Goal: Contribute content: Contribute content

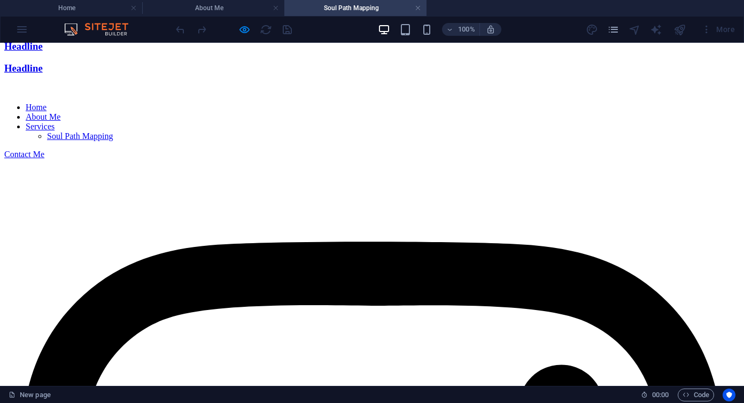
scroll to position [2914, 0]
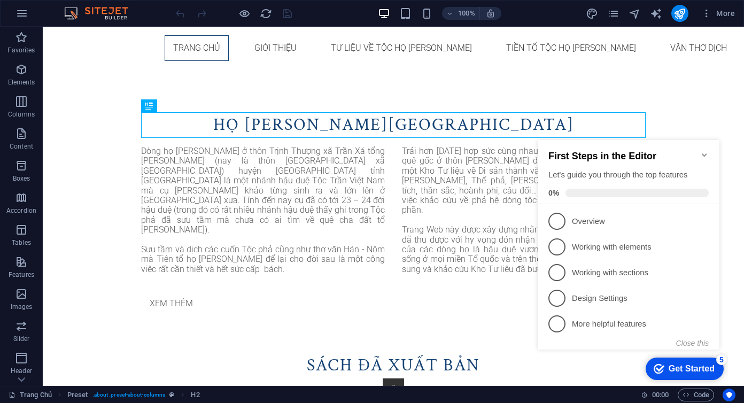
click at [706, 153] on icon "Minimize checklist" at bounding box center [704, 154] width 5 height 3
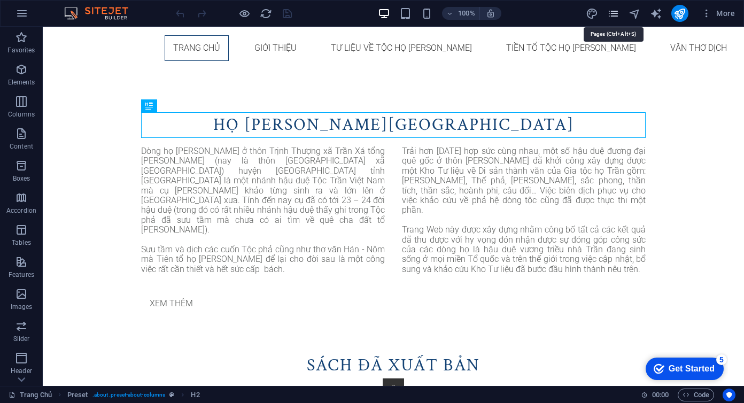
click at [615, 13] on icon "pages" at bounding box center [613, 13] width 12 height 12
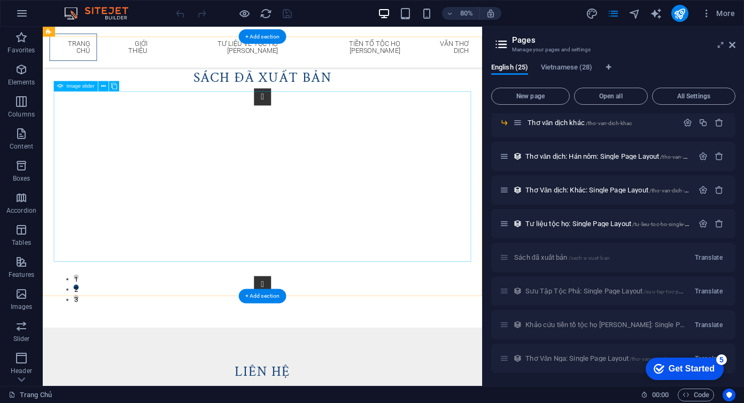
scroll to position [278, 0]
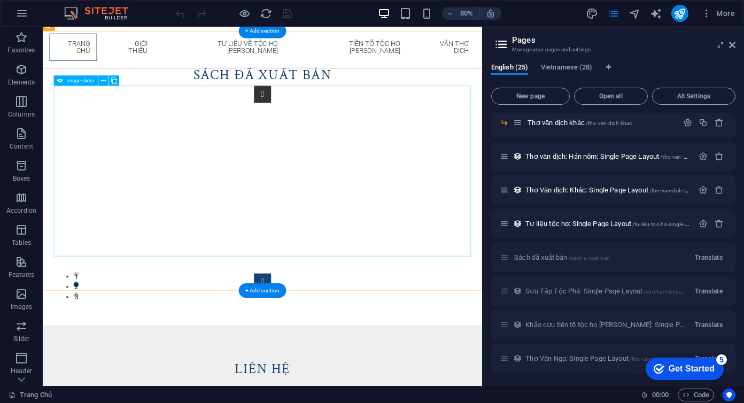
click at [328, 335] on button "button" at bounding box center [317, 345] width 21 height 21
click at [328, 336] on button "button" at bounding box center [317, 346] width 21 height 21
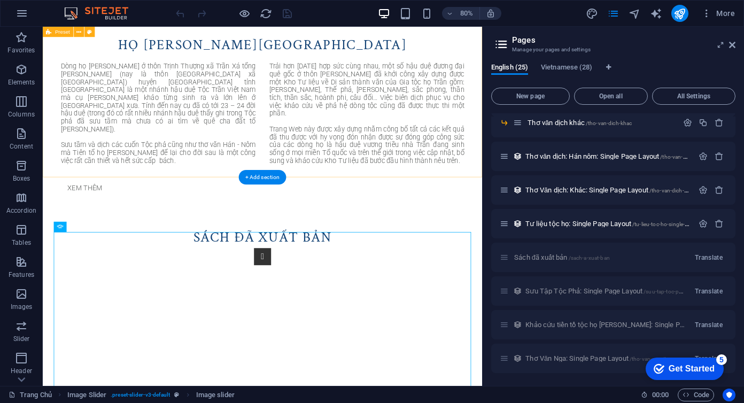
scroll to position [0, 0]
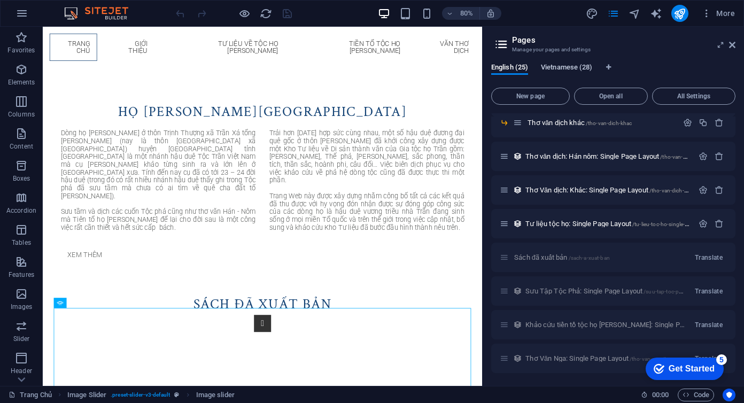
click at [560, 66] on span "Vietnamese (28)" at bounding box center [566, 68] width 51 height 15
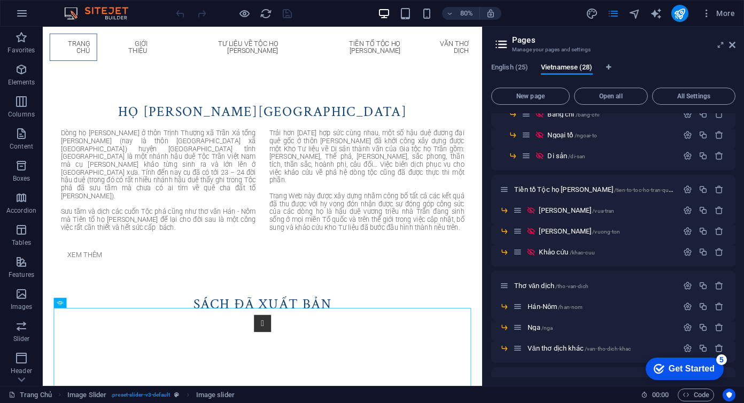
scroll to position [267, 0]
click at [706, 14] on icon "button" at bounding box center [706, 13] width 11 height 11
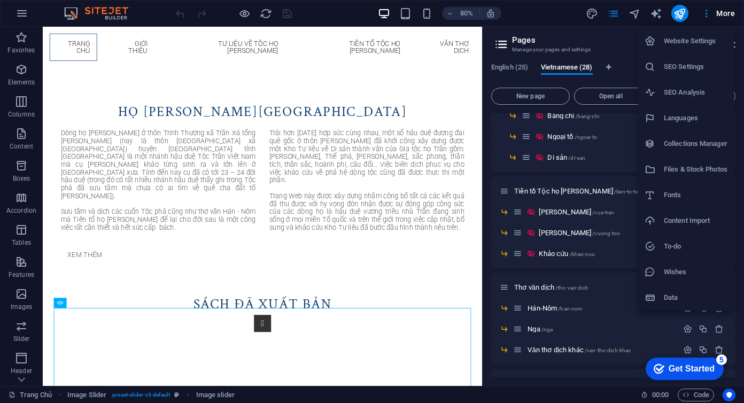
click at [681, 143] on h6 "Collections Manager" at bounding box center [696, 143] width 64 height 13
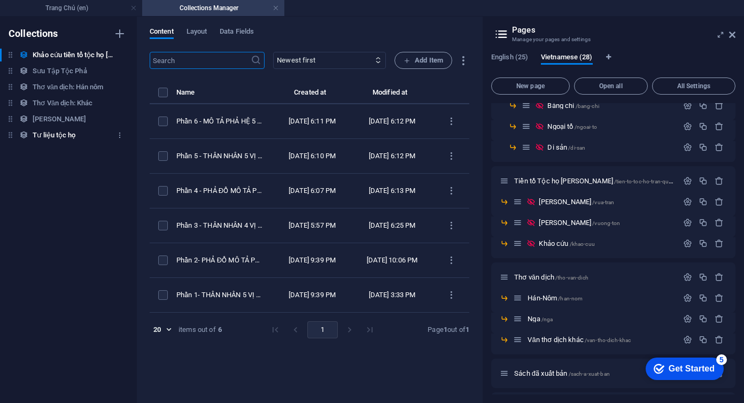
click at [66, 136] on h6 "Tư liệu tộc họ" at bounding box center [54, 135] width 43 height 13
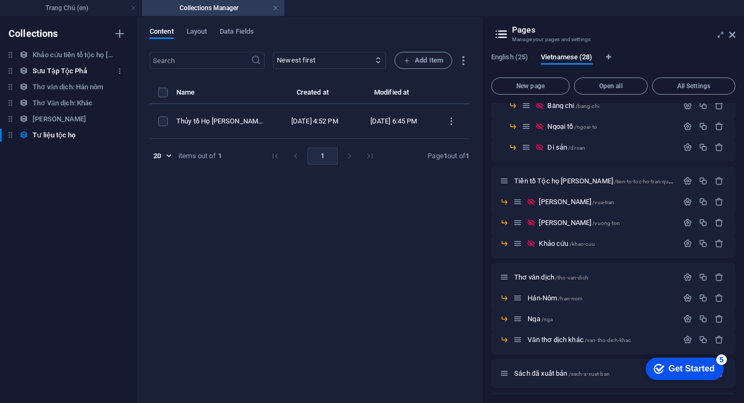
click at [61, 69] on h6 "Sưu Tập Tộc Phả" at bounding box center [60, 71] width 54 height 13
click at [71, 85] on h6 "Thơ văn dịch: Hán nôm" at bounding box center [68, 87] width 71 height 13
click at [72, 104] on h6 "Thơ Văn dịch: Khác" at bounding box center [63, 103] width 60 height 13
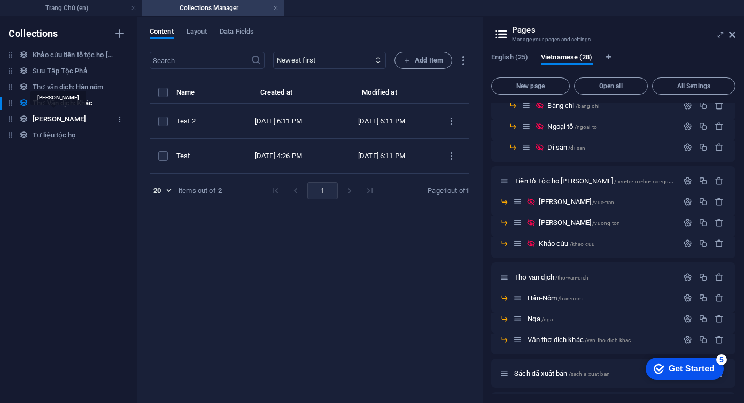
click at [61, 118] on h6 "[PERSON_NAME]" at bounding box center [59, 119] width 53 height 13
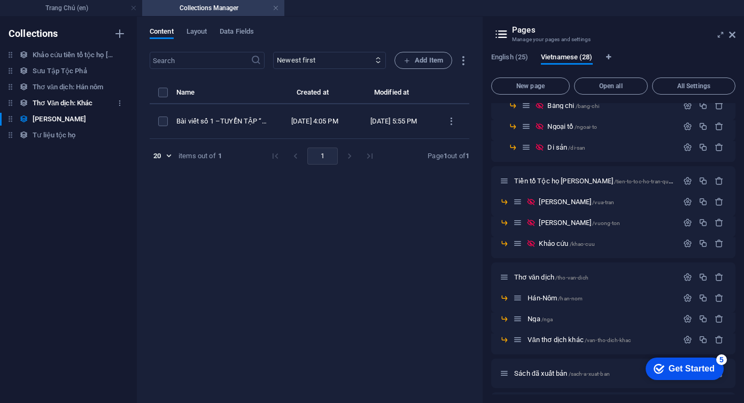
click at [65, 104] on h6 "Thơ Văn dịch: Khác" at bounding box center [63, 103] width 60 height 13
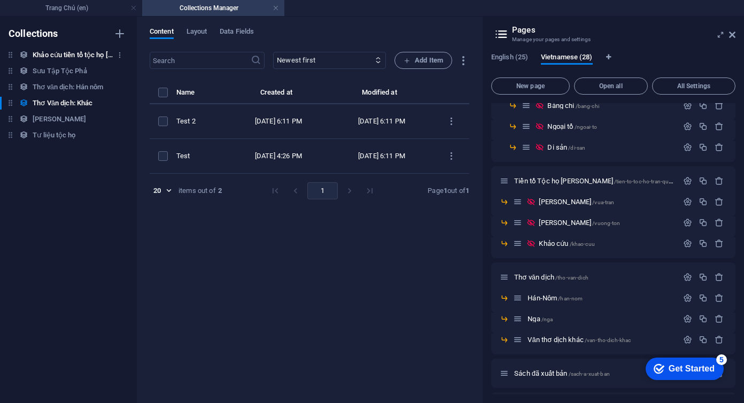
click at [68, 56] on h6 "Khảo [PERSON_NAME] tổ tộc họ [PERSON_NAME]" at bounding box center [73, 55] width 80 height 13
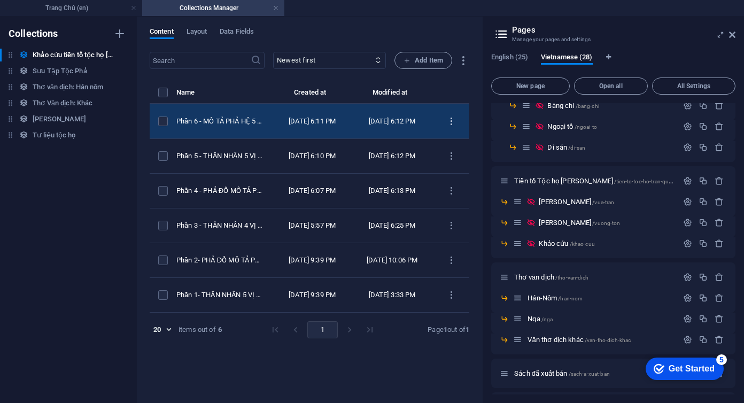
click at [452, 120] on icon "items list" at bounding box center [451, 122] width 10 height 10
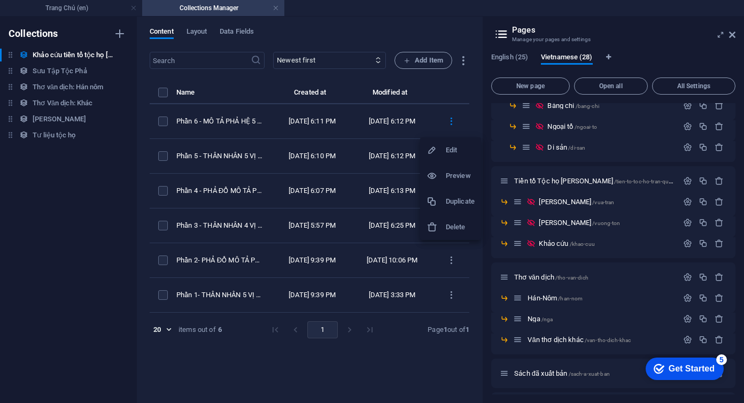
click at [246, 126] on div at bounding box center [372, 201] width 744 height 403
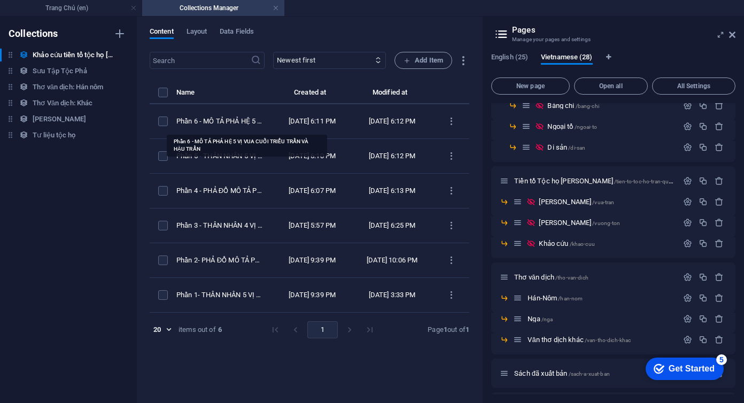
click at [246, 126] on div "Phần 6 - MÔ TẢ PHẢ HỆ 5 VỊ VUA CUỐI TRIỀU TRẦN VÀ HẬU TRẦN" at bounding box center [220, 122] width 89 height 10
select select "Phả đồ"
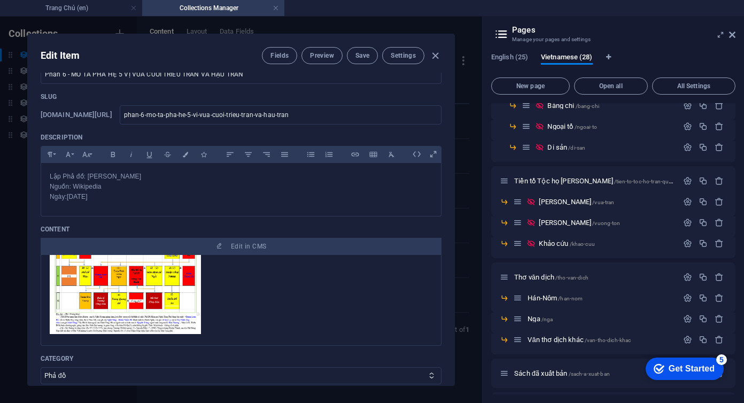
scroll to position [0, 0]
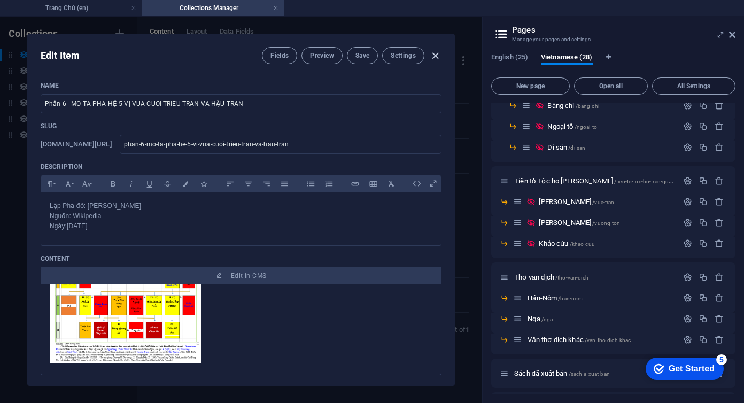
click at [435, 57] on icon "button" at bounding box center [435, 56] width 12 height 12
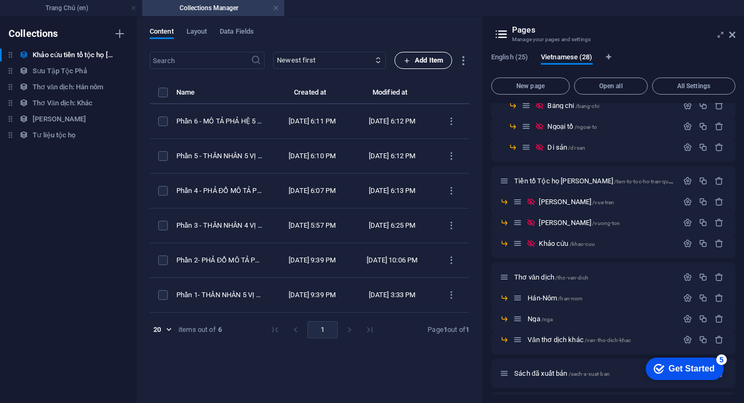
click at [435, 56] on span "Add Item" at bounding box center [424, 60] width 40 height 13
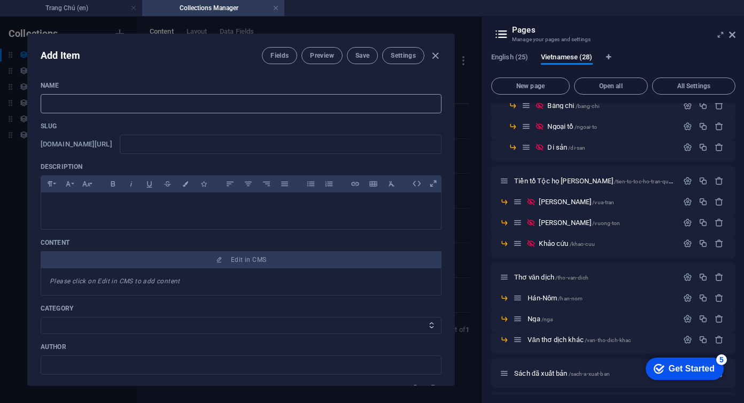
click at [259, 107] on input "text" at bounding box center [241, 103] width 401 height 19
paste input "THÔNG BÁO VỀ VIỆC MỞ “LỚP HỌC VỀ VĂN THƠ CỦA CÁC VỊ VUA VÀ TÔNG THẤT TRIỀU TRẦN…"
type input "THÔNG BÁO VỀ VIỆC MỞ “LỚP HỌC VỀ VĂN THƠ CỦA CÁC VỊ VUA VÀ TÔNG THẤT TRIỀU TRẦN…"
type input "thong-bao-ve-viec-mo-lop-hoc-ve-van-tho-cua-cac-vi-vua-va-tong-that-trieu-tran"
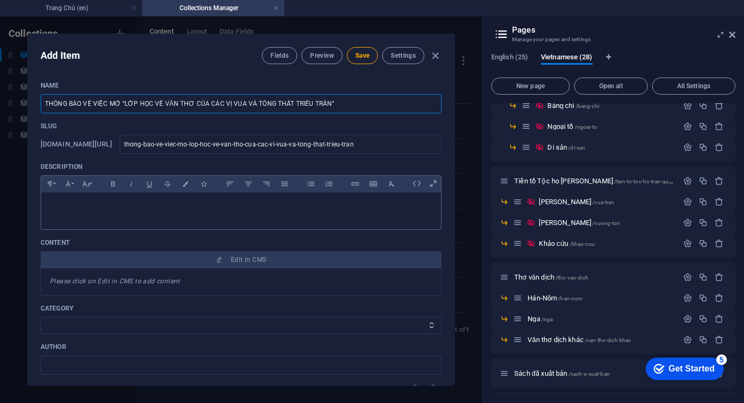
type input "THÔNG BÁO VỀ VIỆC MỞ “LỚP HỌC VỀ VĂN THƠ CỦA CÁC VỊ VUA VÀ TÔNG THẤT TRIỀU TRẦN”"
click at [143, 206] on p at bounding box center [241, 206] width 383 height 10
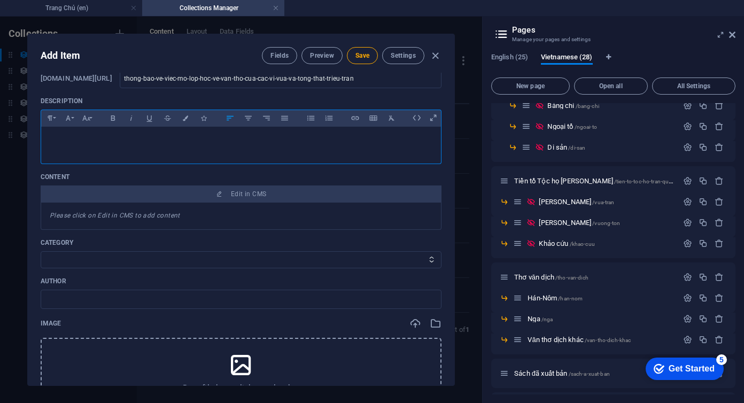
scroll to position [67, 0]
click at [149, 302] on input "text" at bounding box center [241, 297] width 401 height 19
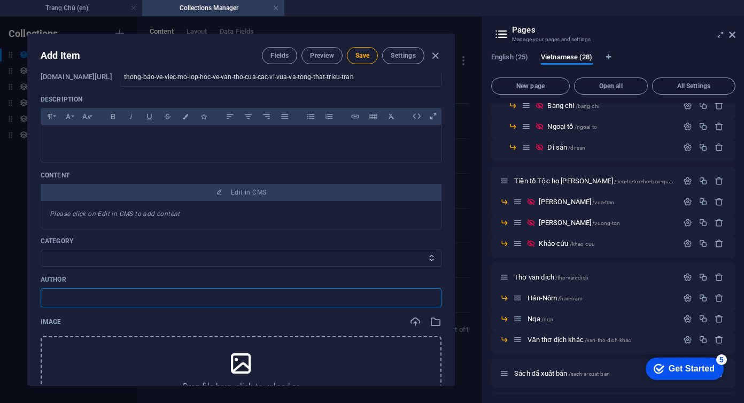
type input "[PERSON_NAME]"
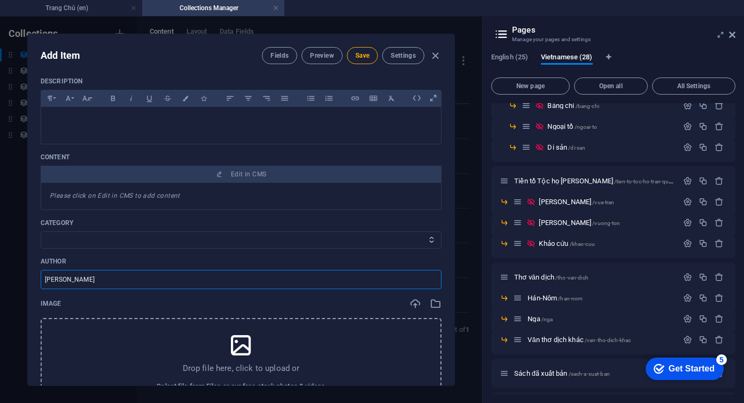
scroll to position [74, 0]
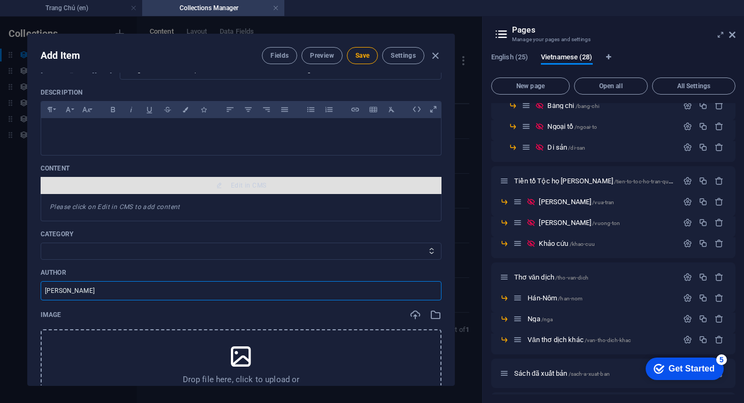
click at [236, 184] on span "Edit in CMS" at bounding box center [248, 185] width 35 height 9
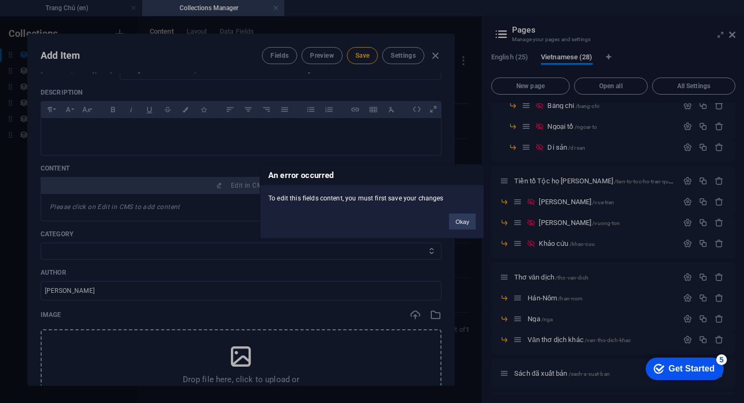
click at [229, 183] on div "An error occurred To edit this fields content, you must first save your changes…" at bounding box center [372, 201] width 744 height 403
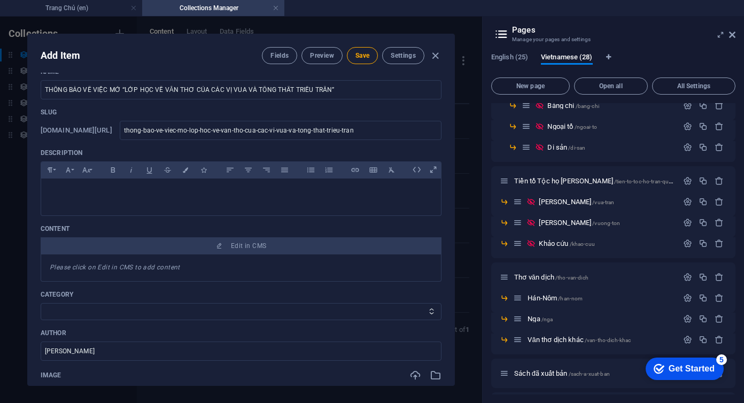
scroll to position [0, 0]
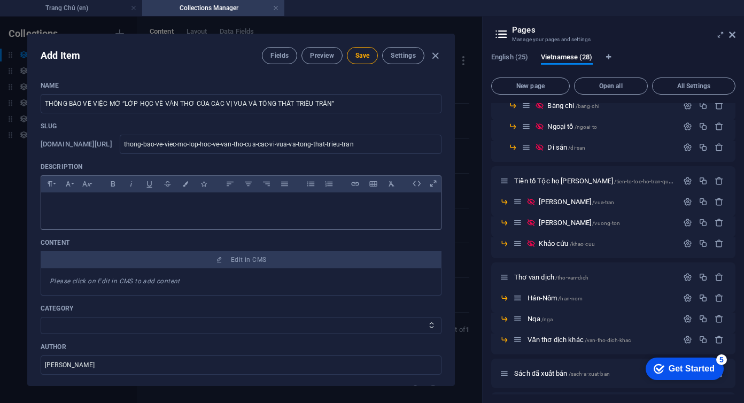
click at [107, 203] on p at bounding box center [241, 206] width 383 height 10
click at [360, 52] on span "Save" at bounding box center [363, 55] width 14 height 9
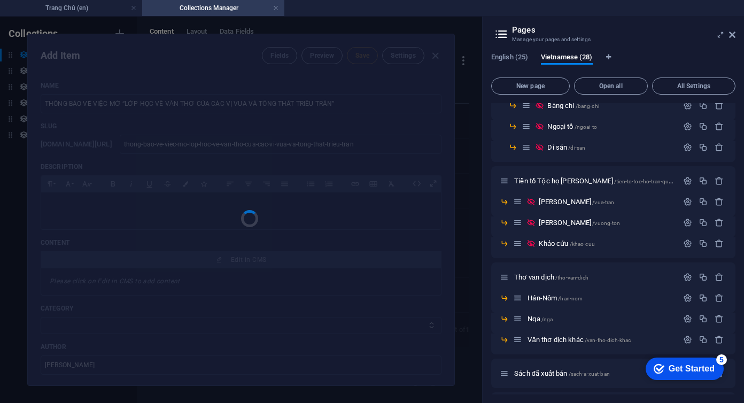
type input "thong-bao-ve-viec-mo-lop-hoc-ve-van-tho-cua-cac-vi-vua-va-tong-that-trieu-tran"
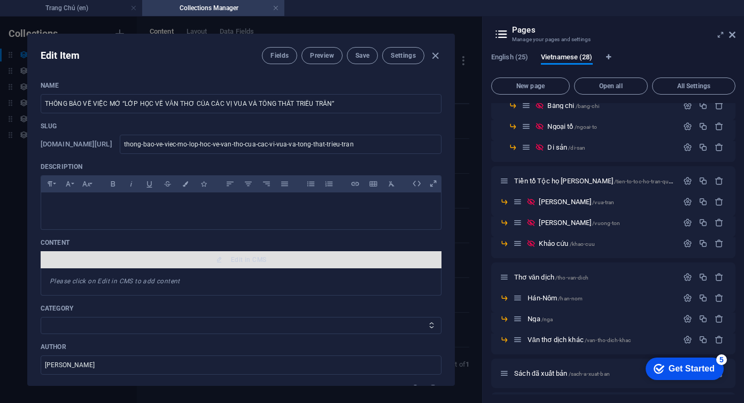
click at [216, 258] on icon "button" at bounding box center [219, 260] width 6 height 6
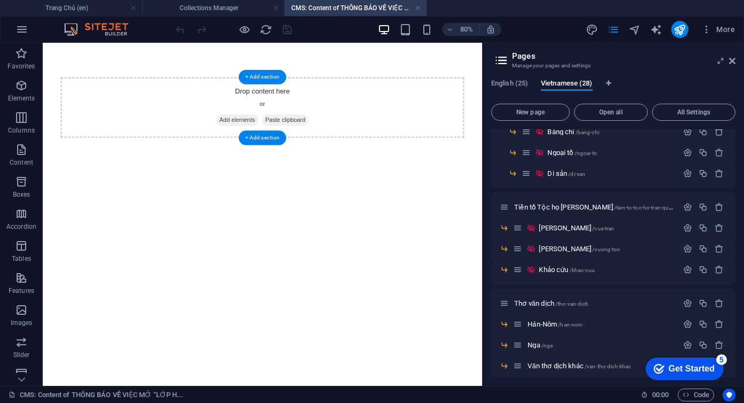
click at [276, 139] on span "Add elements" at bounding box center [286, 139] width 53 height 15
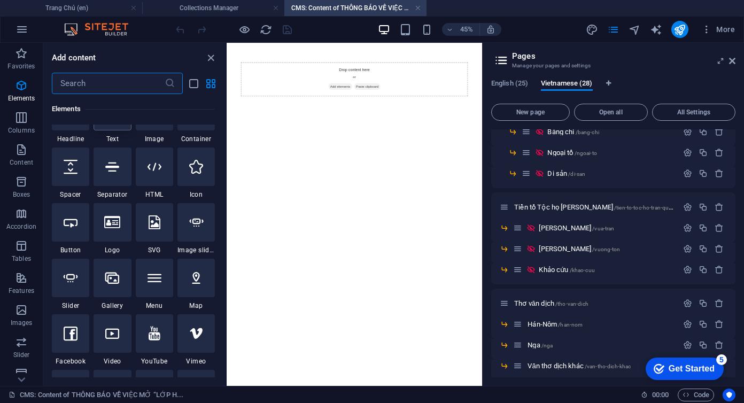
scroll to position [168, 0]
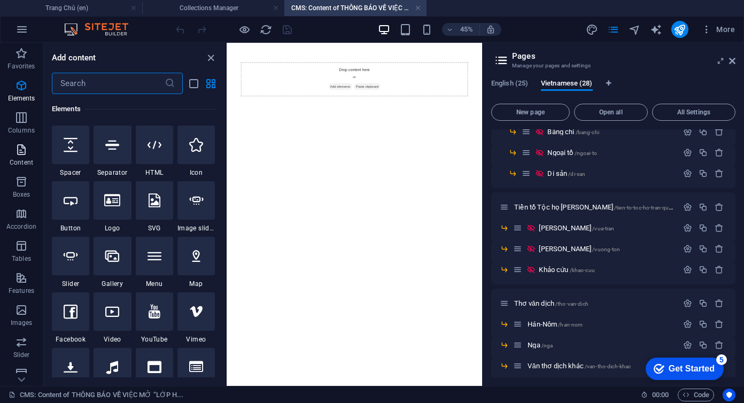
click at [17, 156] on icon "button" at bounding box center [21, 149] width 13 height 13
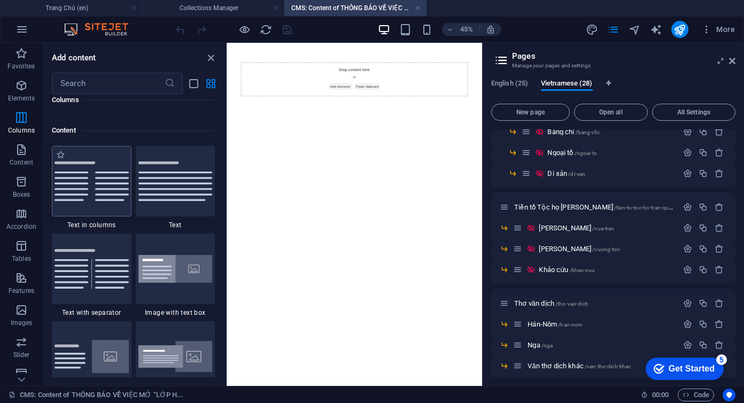
scroll to position [1871, 0]
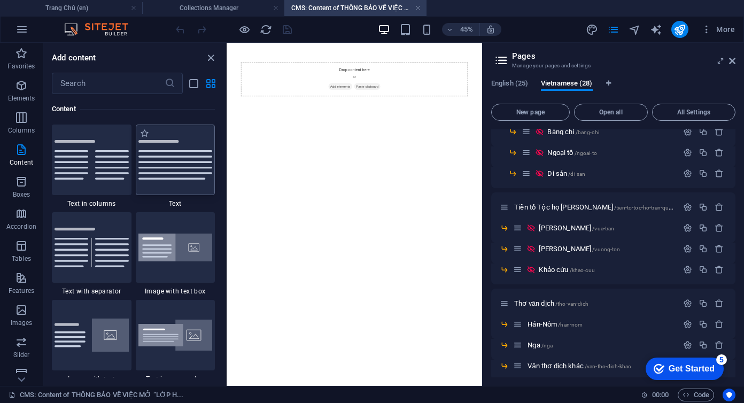
click at [183, 171] on img at bounding box center [175, 160] width 74 height 40
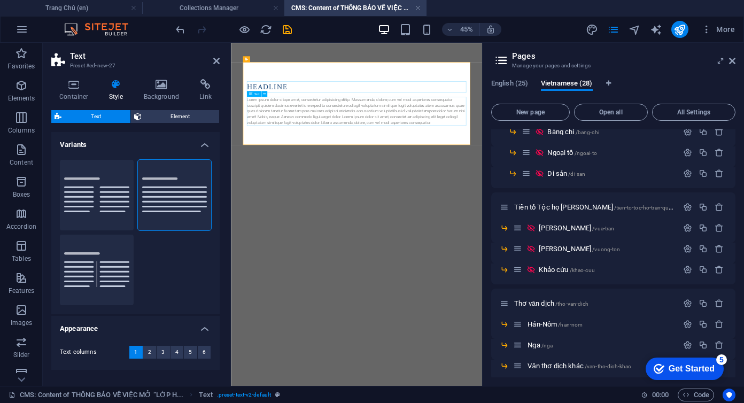
click at [335, 194] on div "Lorem ipsum dolor sitope amet, consectetur adipisicing elitip. Massumenda, dolo…" at bounding box center [510, 195] width 488 height 64
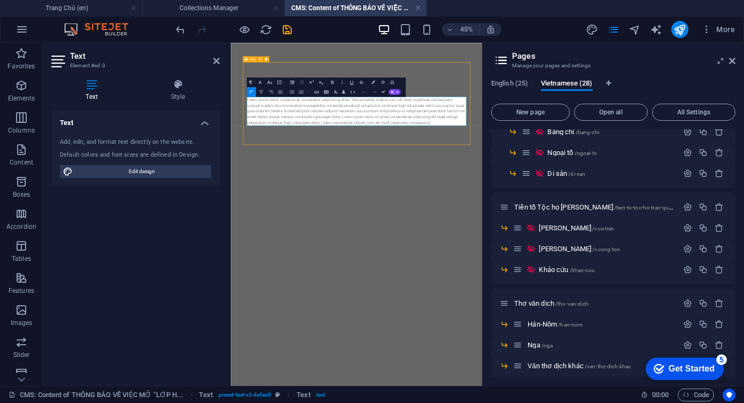
click at [335, 194] on p "Lorem ipsum dolor sitope amet, consectetur adipisicing elitip. Massumenda, dolo…" at bounding box center [510, 195] width 488 height 64
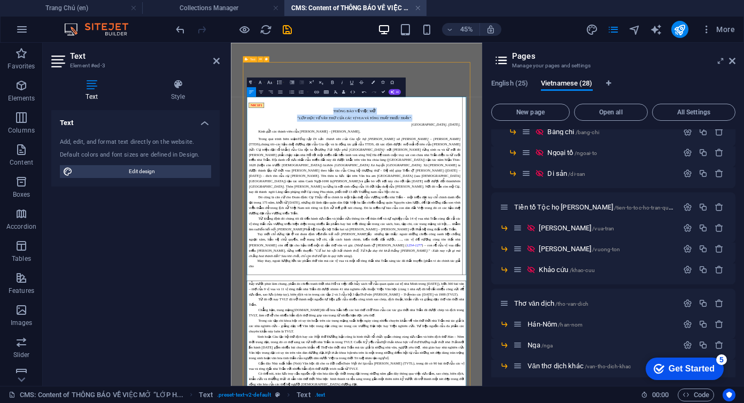
drag, startPoint x: 451, startPoint y: 194, endPoint x: 643, endPoint y: 210, distance: 192.6
click at [643, 210] on td "N8C1F1 THÔNG BÁO VỀ VIỆC MỞ “LỚP HỌC VỀ VĂN THƠ CỦA CÁC VỊ VUA VÀ TÔNG THẤT TRI…" at bounding box center [506, 361] width 479 height 396
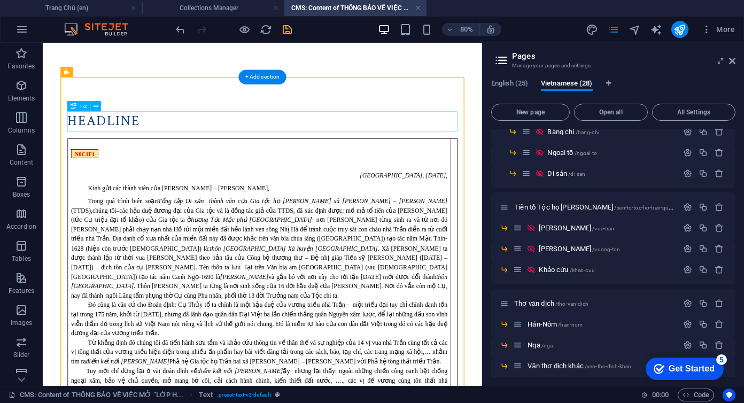
click at [162, 141] on div "Headline" at bounding box center [318, 141] width 488 height 26
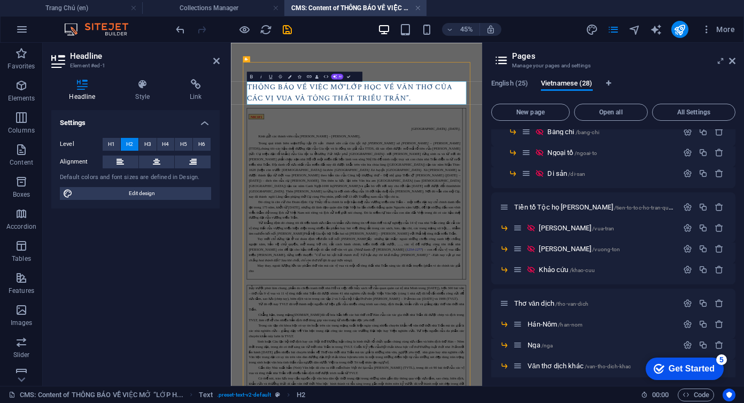
click at [487, 141] on h2 "THÔNG BÁO VỀ VIỆC MỞ“LỚP HỌC VỀ VĂN THƠ CỦA CÁC VỊ VUA VÀ TÔNG THẤT TRIỀU TRẦN”." at bounding box center [510, 153] width 488 height 51
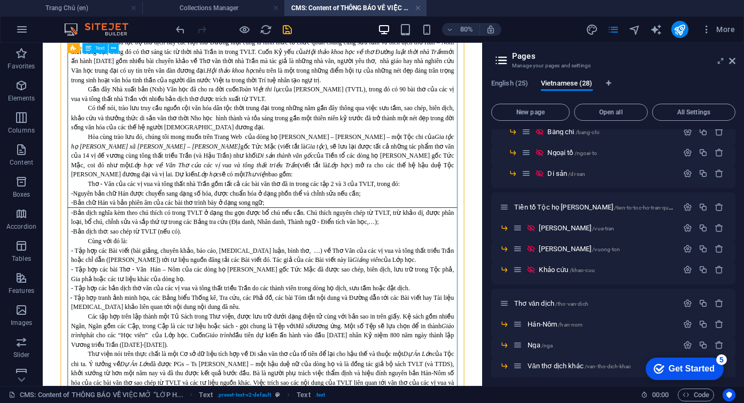
scroll to position [700, 0]
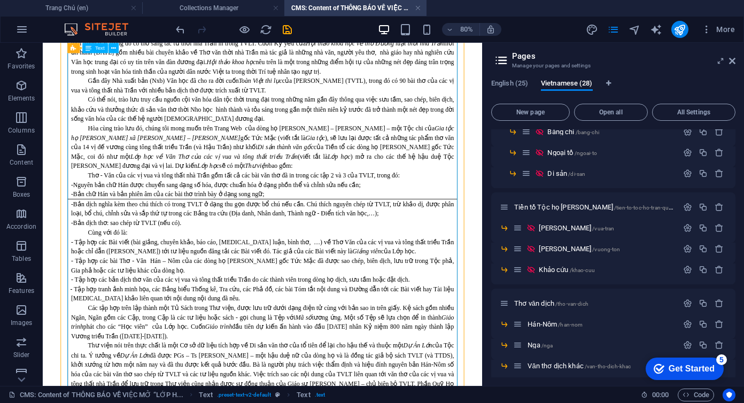
click at [254, 210] on div "N8C1F1 Hà Nội, ngày 2 tháng 9 năm 2025, Kính gửi các thành viên của Tộc chi Trầ…" at bounding box center [318, 257] width 488 height 1486
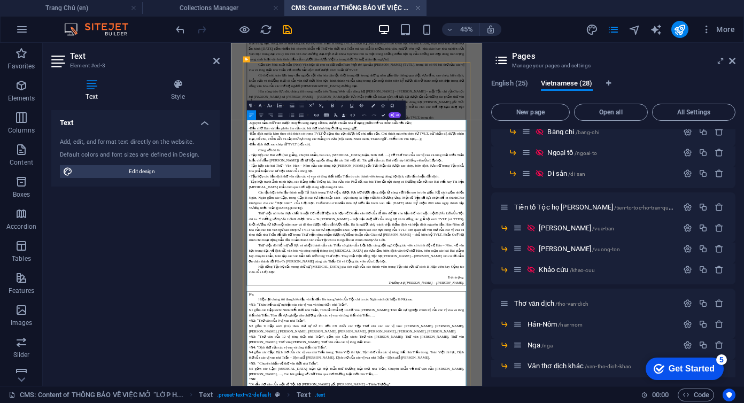
scroll to position [0, 0]
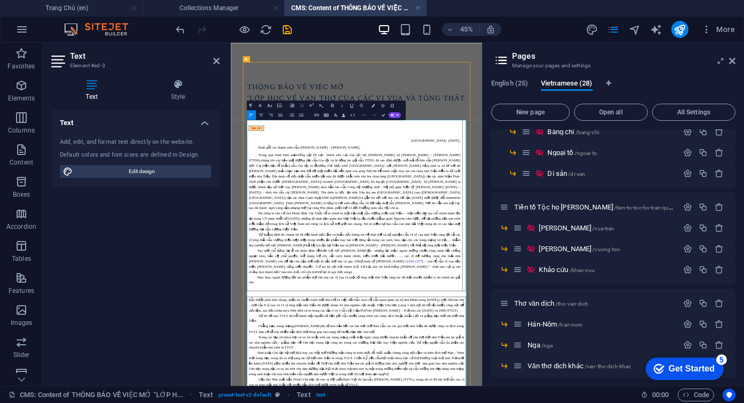
click at [395, 347] on span "(hiện còn trước Tam bảo chùa) là:" at bounding box center [366, 351] width 155 height 9
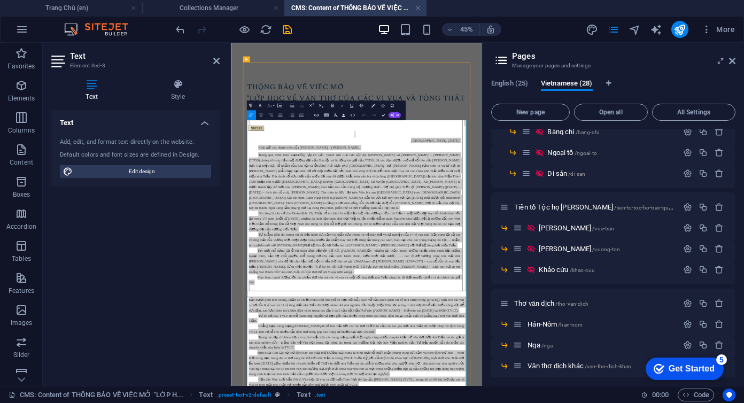
click at [269, 107] on icon "button" at bounding box center [270, 106] width 6 height 6
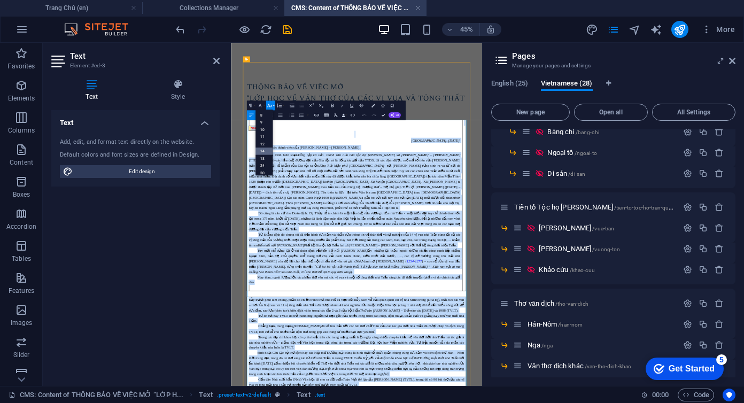
click at [264, 151] on link "14" at bounding box center [264, 150] width 17 height 7
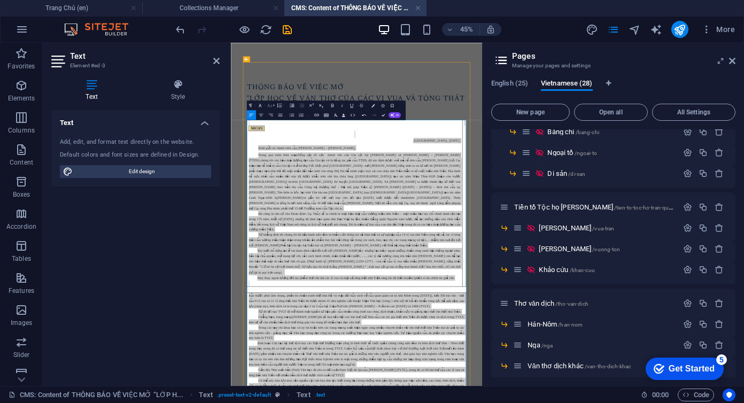
click at [271, 107] on icon "button" at bounding box center [270, 106] width 6 height 6
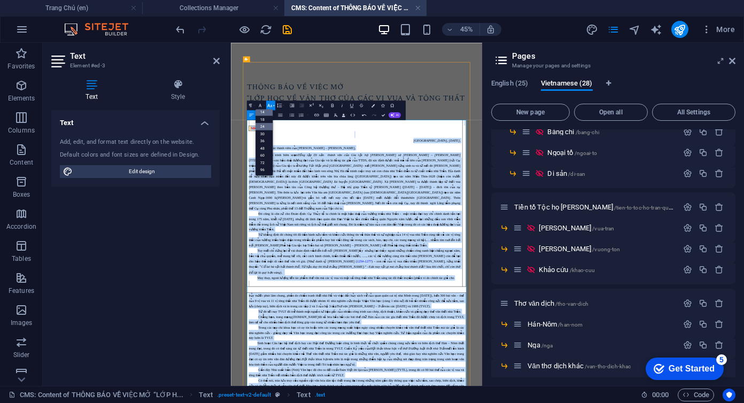
click at [264, 126] on link "24" at bounding box center [264, 126] width 17 height 7
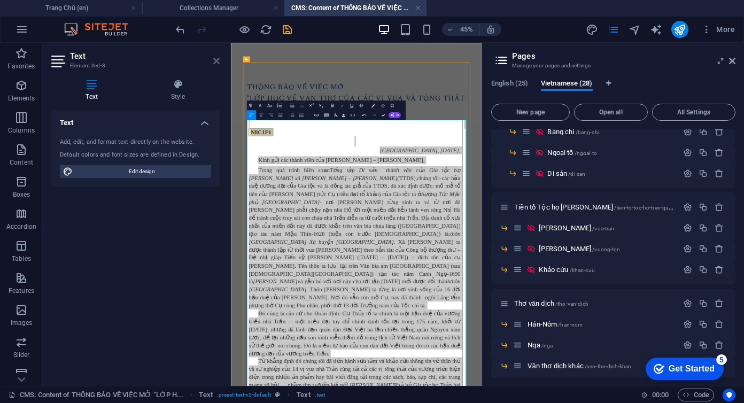
click at [214, 58] on icon at bounding box center [216, 61] width 6 height 9
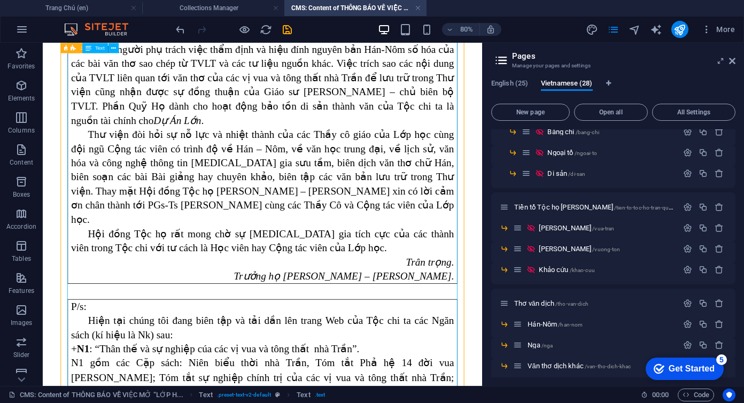
scroll to position [2054, 0]
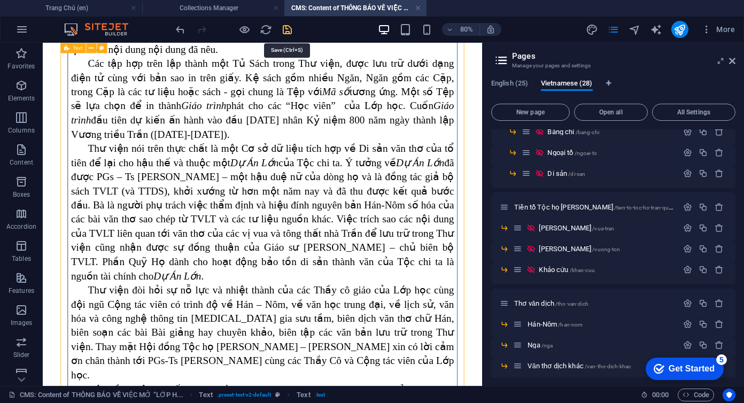
click at [285, 31] on icon "save" at bounding box center [287, 30] width 12 height 12
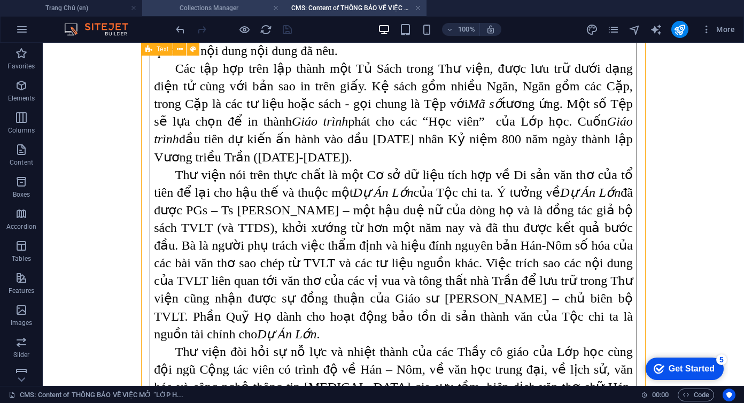
click at [240, 10] on h4 "Collections Manager" at bounding box center [213, 8] width 142 height 12
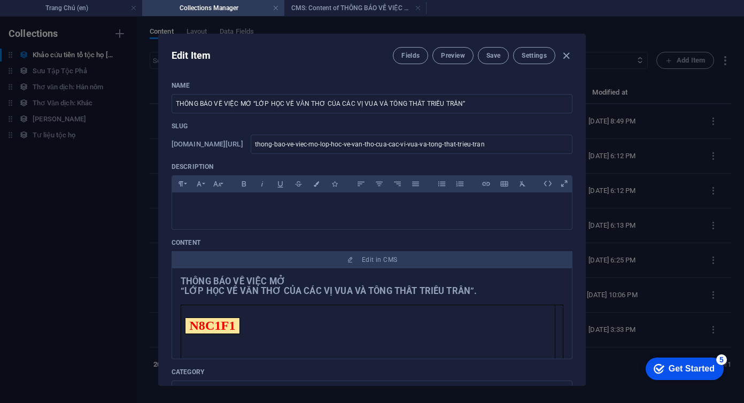
scroll to position [0, 0]
click at [565, 56] on icon "button" at bounding box center [566, 56] width 12 height 12
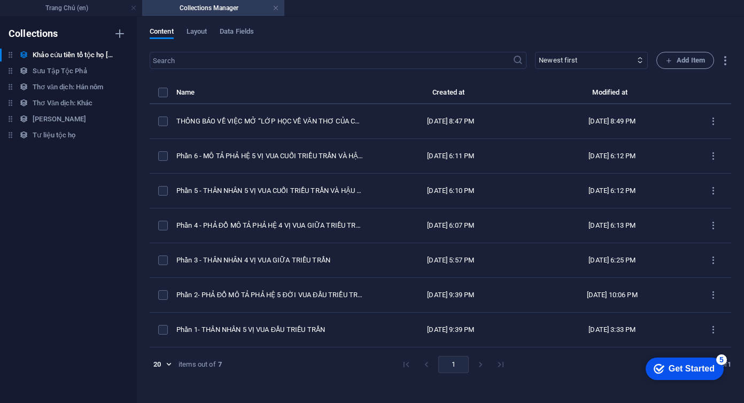
click at [235, 11] on h4 "Collections Manager" at bounding box center [213, 8] width 142 height 12
click at [82, 7] on h4 "Trang Chủ (en)" at bounding box center [71, 8] width 142 height 12
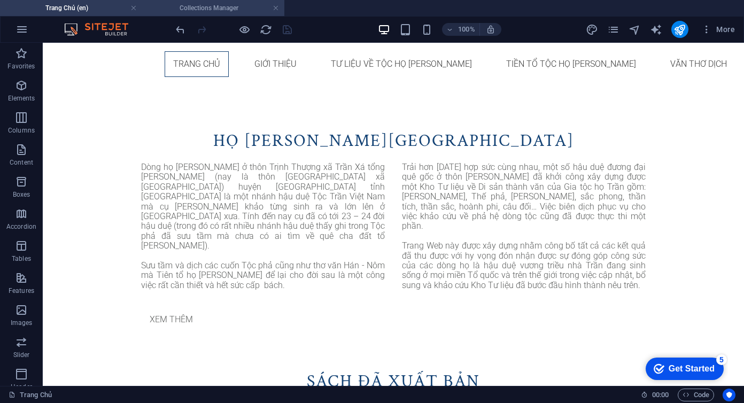
click at [210, 7] on h4 "Collections Manager" at bounding box center [213, 8] width 142 height 12
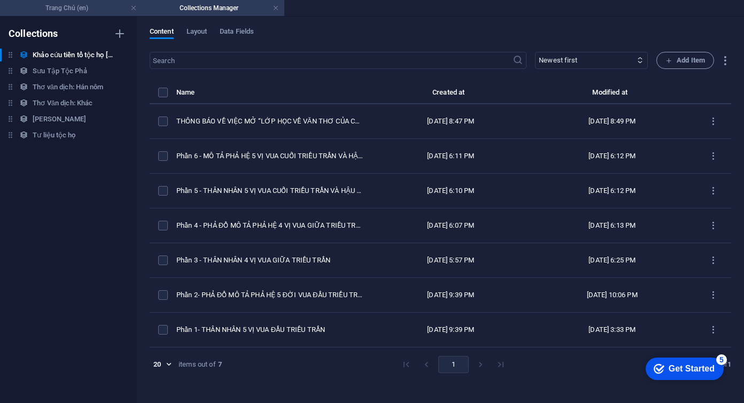
click at [100, 6] on h4 "Trang Chủ (en)" at bounding box center [71, 8] width 142 height 12
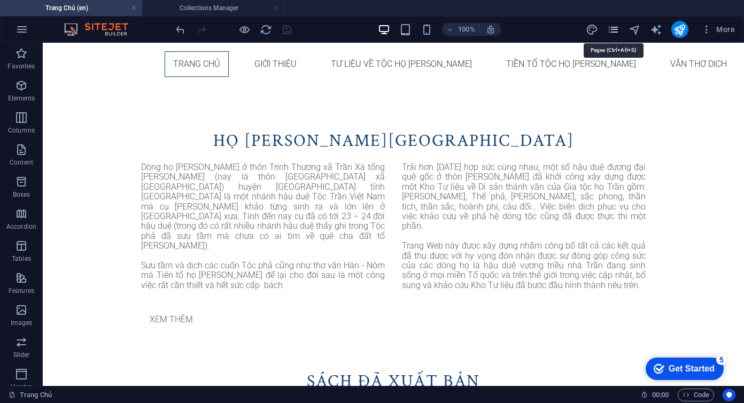
click at [613, 32] on icon "pages" at bounding box center [613, 30] width 12 height 12
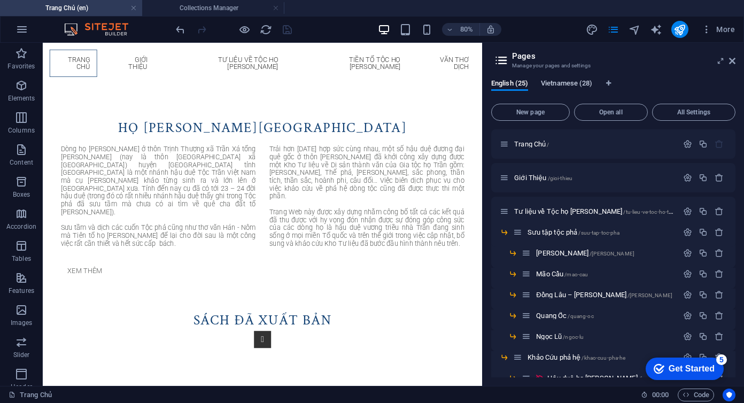
click at [574, 85] on span "Vietnamese (28)" at bounding box center [566, 84] width 51 height 15
click at [673, 28] on button "publish" at bounding box center [679, 29] width 17 height 17
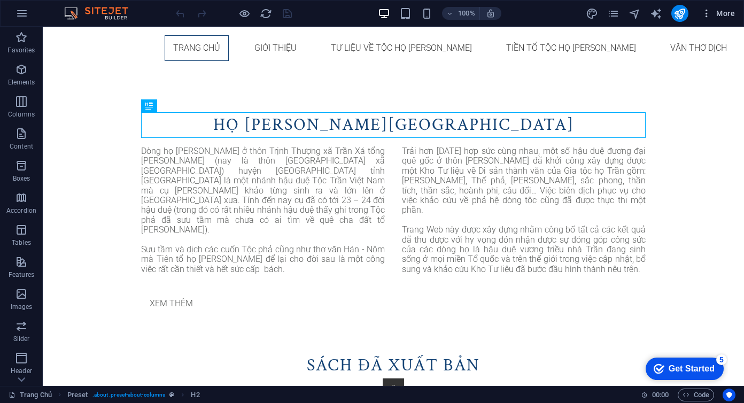
click at [707, 14] on icon "button" at bounding box center [706, 13] width 11 height 11
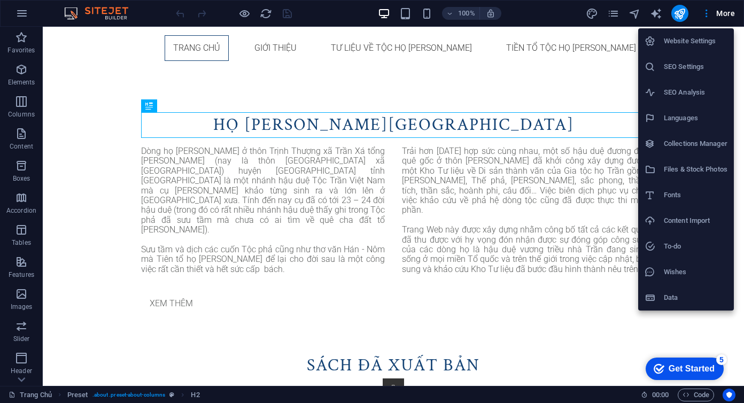
click at [22, 19] on div at bounding box center [372, 201] width 744 height 403
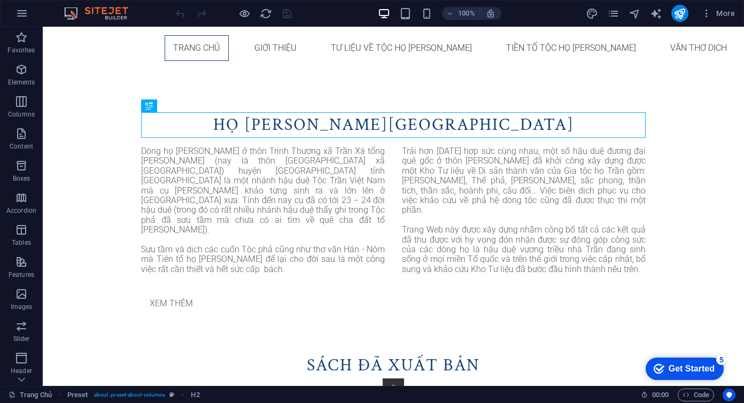
click at [22, 19] on icon "button" at bounding box center [22, 13] width 13 height 13
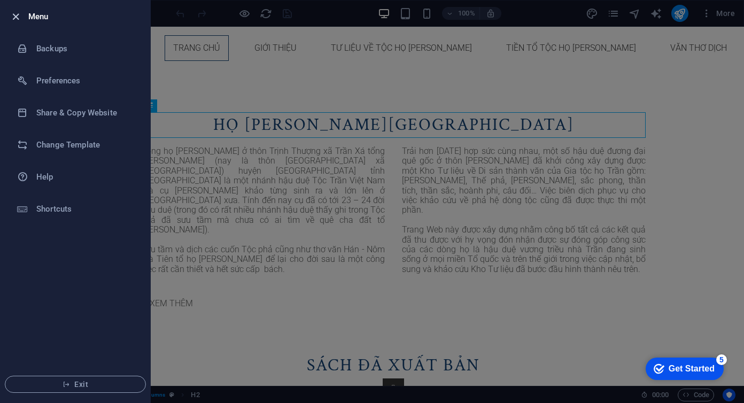
click at [21, 19] on icon "button" at bounding box center [16, 17] width 12 height 12
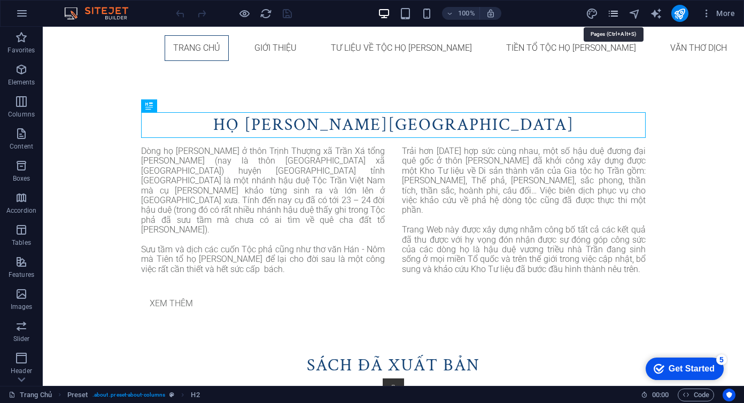
click at [613, 14] on icon "pages" at bounding box center [613, 13] width 12 height 12
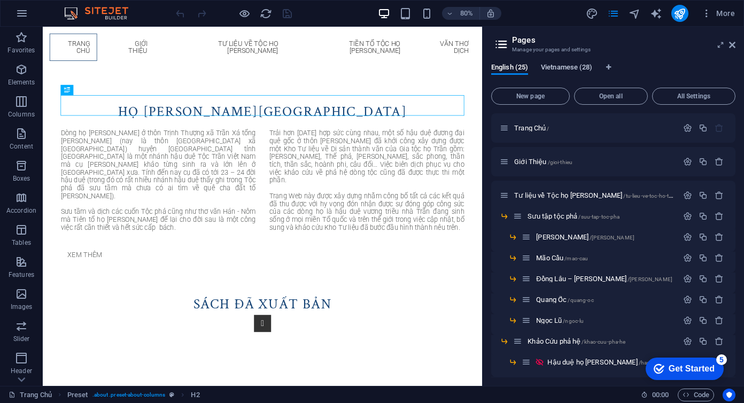
click at [562, 66] on span "Vietnamese (28)" at bounding box center [566, 68] width 51 height 15
click at [577, 67] on span "Vietnamese (28)" at bounding box center [566, 68] width 51 height 15
click at [537, 129] on span "Trang Chủ /" at bounding box center [531, 128] width 35 height 8
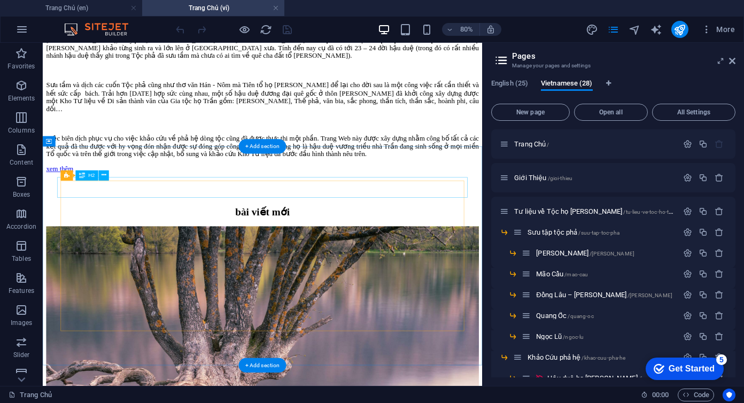
scroll to position [948, 0]
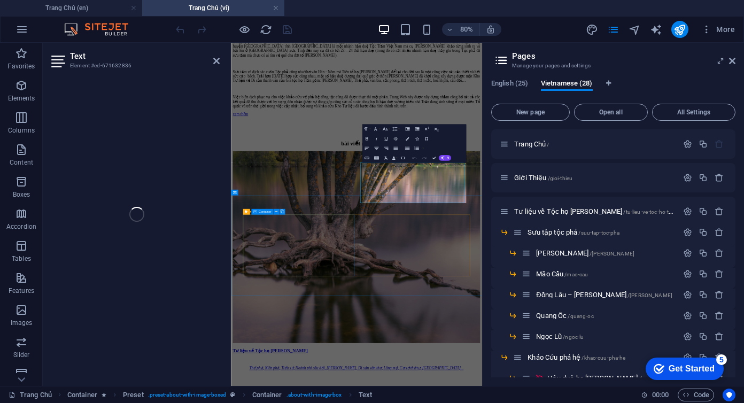
scroll to position [927, 0]
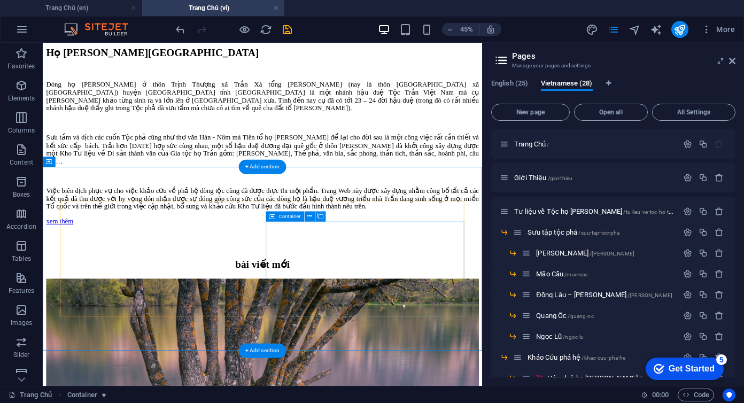
scroll to position [927, 0]
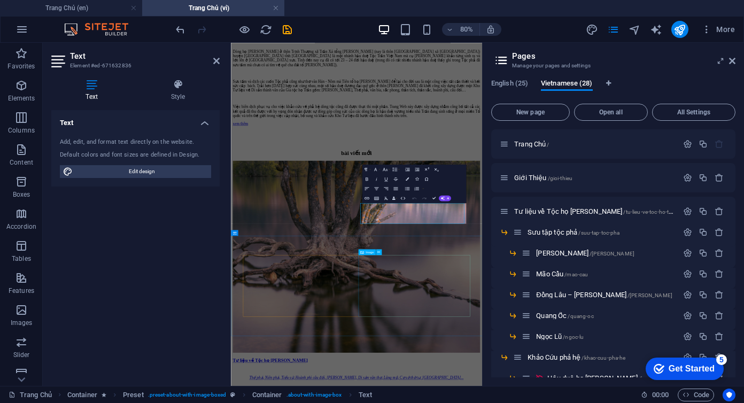
scroll to position [883, 0]
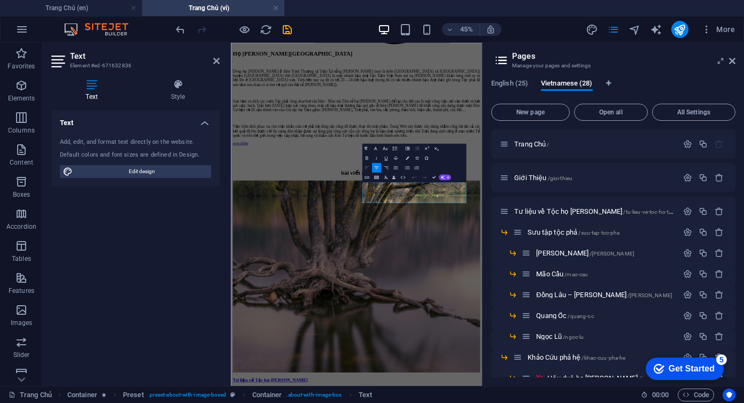
click at [367, 166] on icon "button" at bounding box center [367, 167] width 4 height 3
click at [368, 166] on icon "button" at bounding box center [367, 167] width 4 height 3
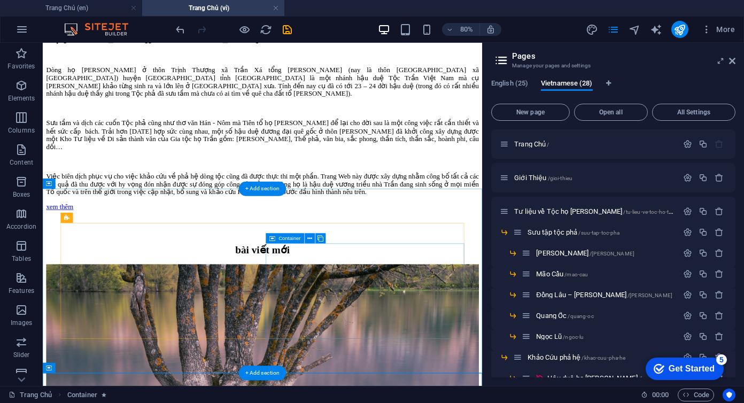
scroll to position [902, 0]
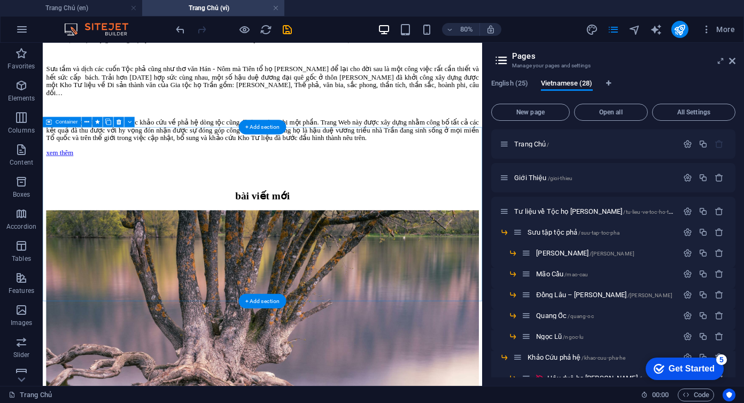
scroll to position [979, 0]
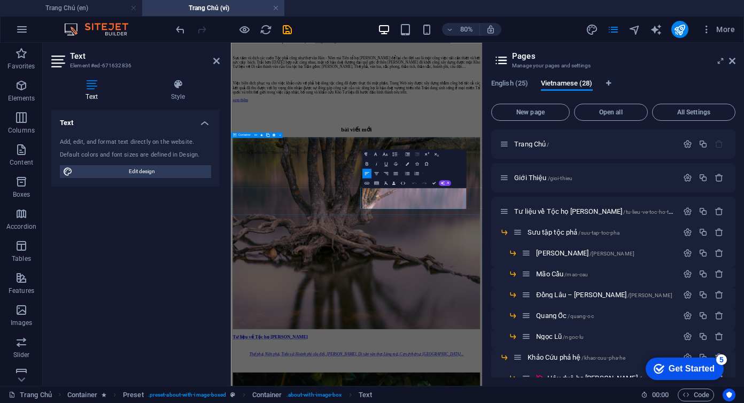
scroll to position [870, 0]
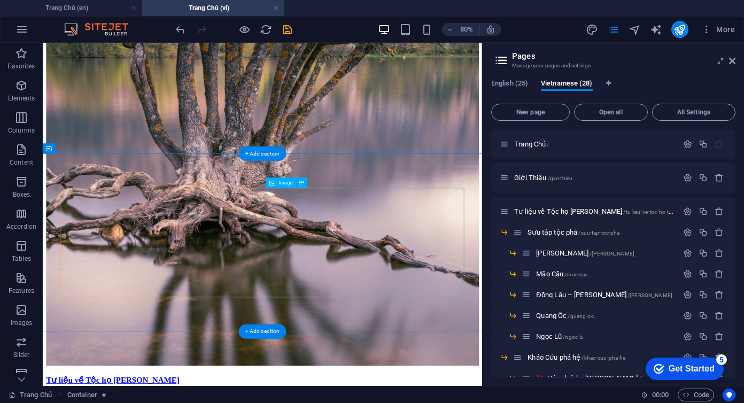
scroll to position [1204, 0]
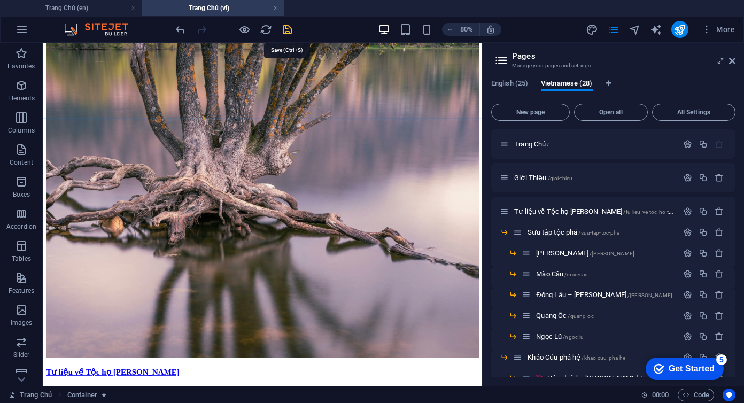
click at [290, 29] on icon "save" at bounding box center [287, 30] width 12 height 12
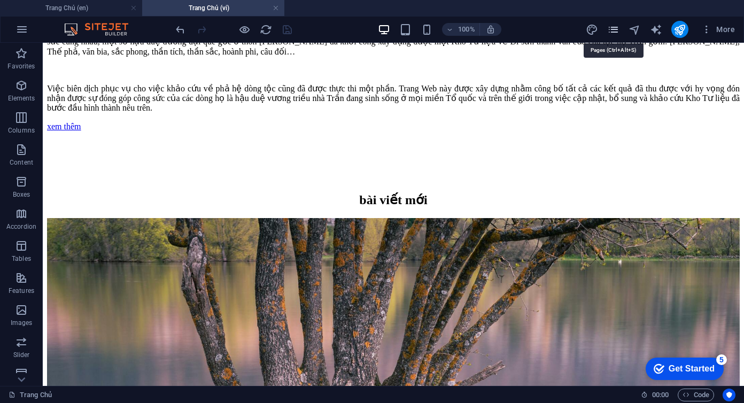
click at [616, 32] on icon "pages" at bounding box center [613, 30] width 12 height 12
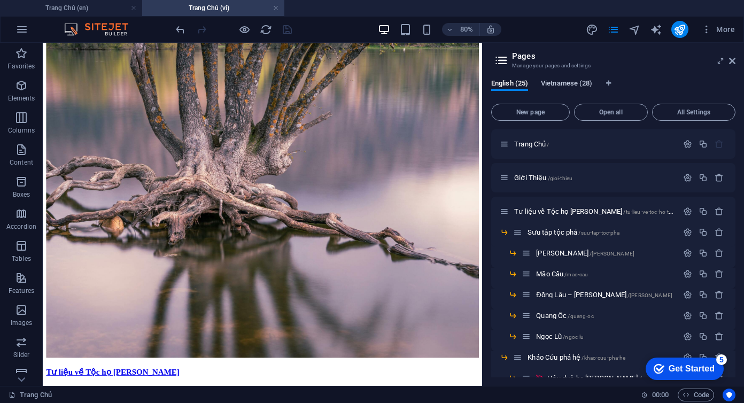
click at [571, 83] on span "Vietnamese (28)" at bounding box center [566, 84] width 51 height 15
click at [569, 84] on span "Vietnamese (28)" at bounding box center [566, 84] width 51 height 15
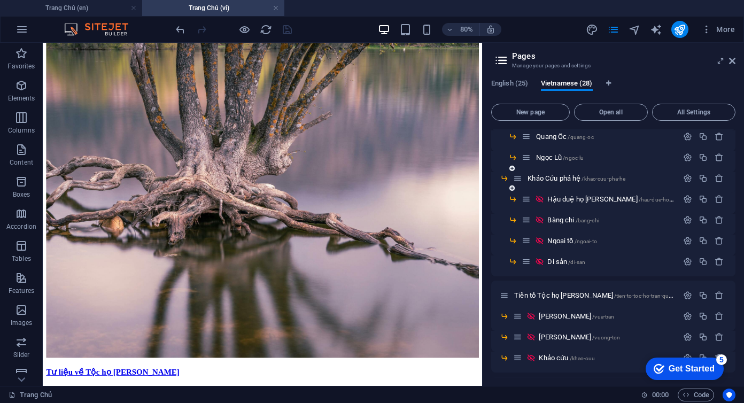
scroll to position [188, 0]
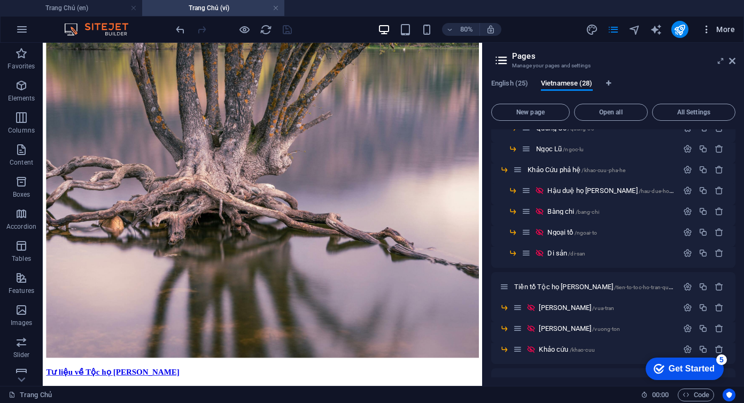
click at [706, 33] on icon "button" at bounding box center [706, 29] width 11 height 11
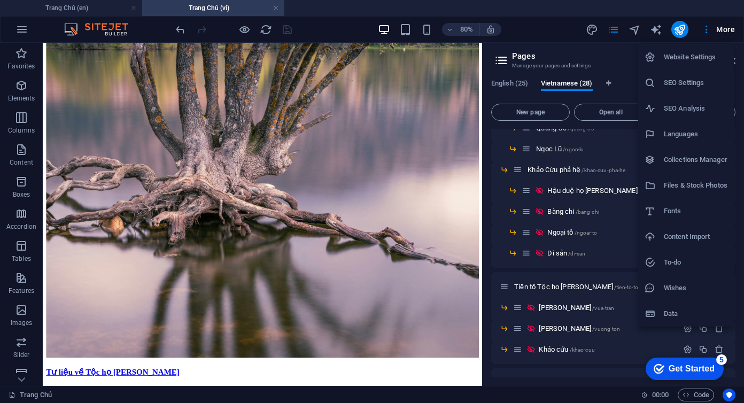
click at [677, 161] on h6 "Collections Manager" at bounding box center [696, 159] width 64 height 13
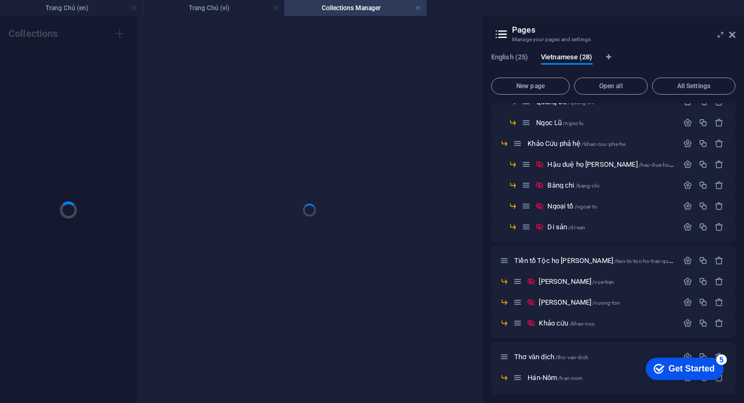
scroll to position [0, 0]
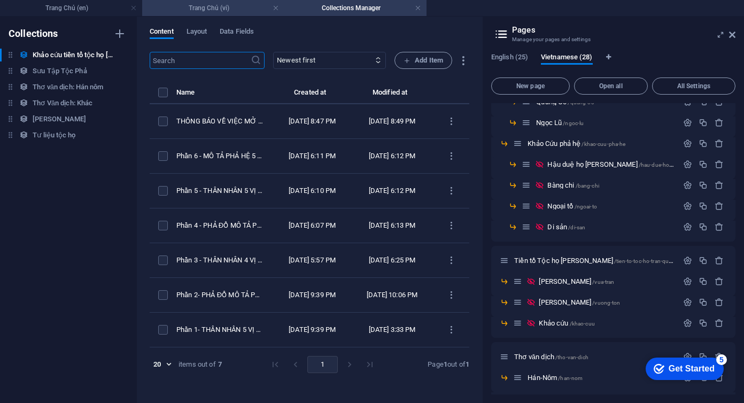
click at [196, 6] on h4 "Trang Chủ (vi)" at bounding box center [213, 8] width 142 height 12
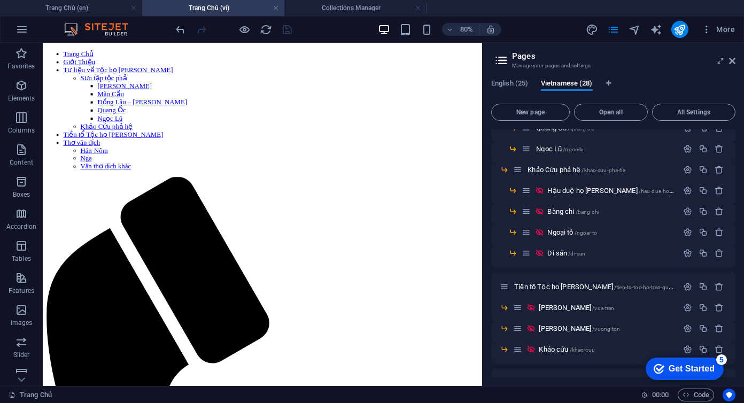
scroll to position [1150, 0]
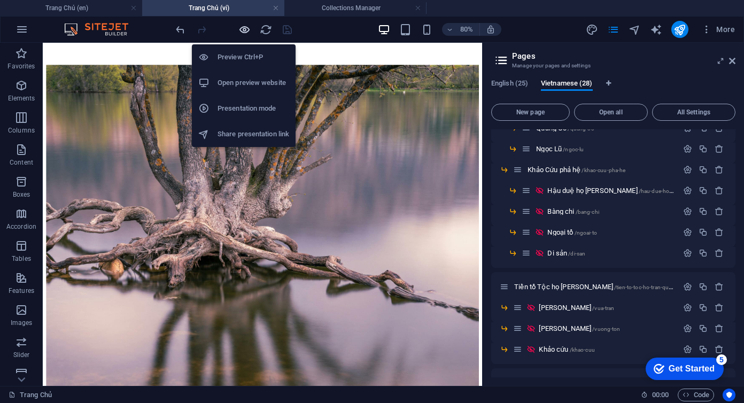
click at [242, 29] on icon "button" at bounding box center [244, 30] width 12 height 12
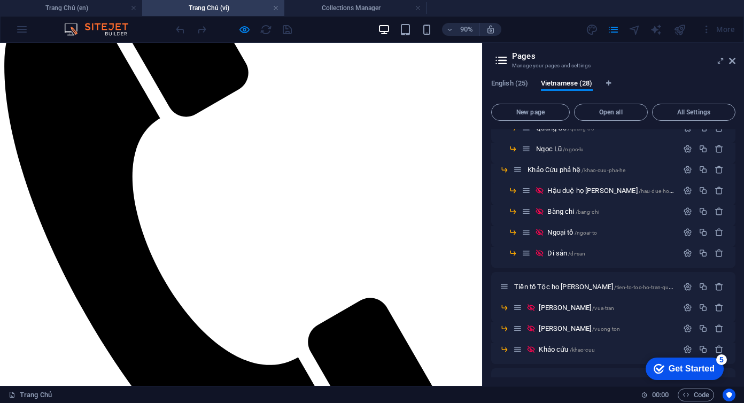
scroll to position [324, 0]
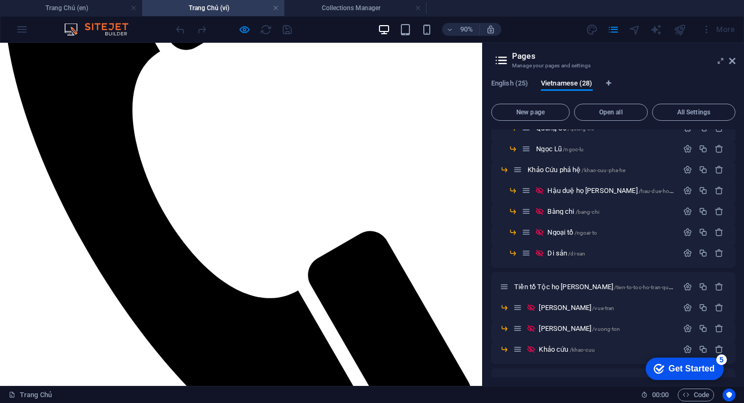
scroll to position [380, 0]
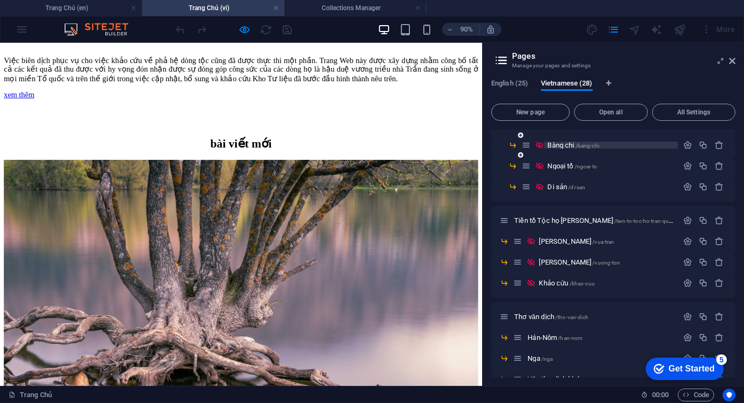
scroll to position [254, 0]
click at [553, 219] on span "Tiền tổ Tộc họ [PERSON_NAME] /[PERSON_NAME]-to-toc-[PERSON_NAME]" at bounding box center [596, 220] width 164 height 8
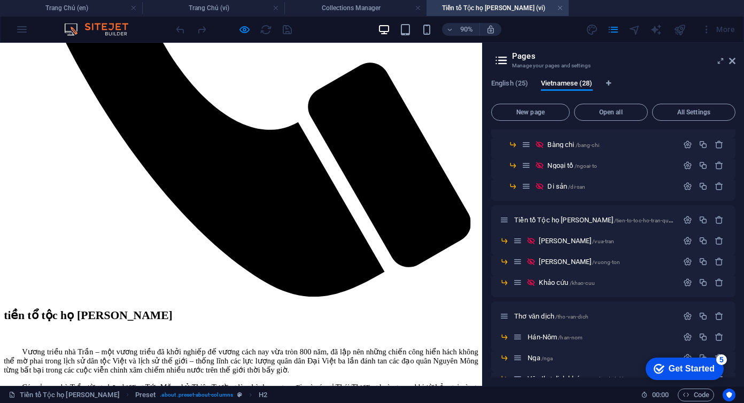
scroll to position [587, 0]
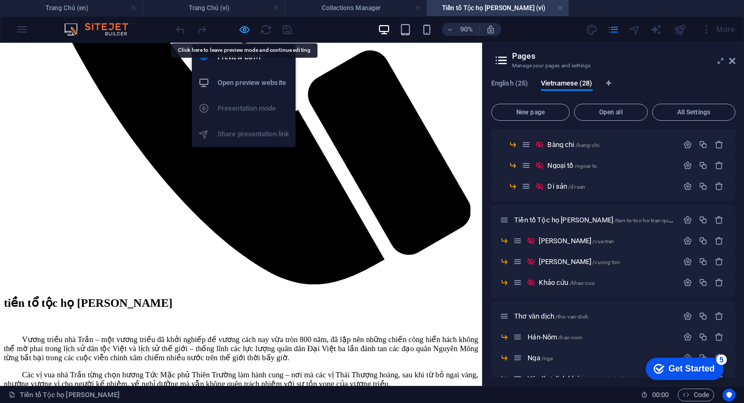
click at [242, 32] on icon "button" at bounding box center [244, 30] width 12 height 12
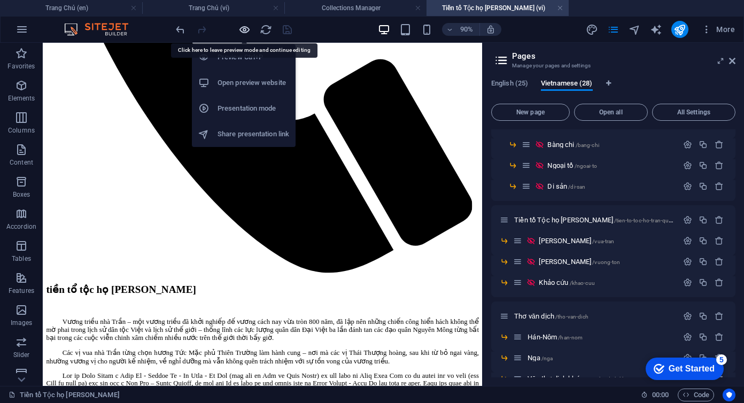
scroll to position [609, 0]
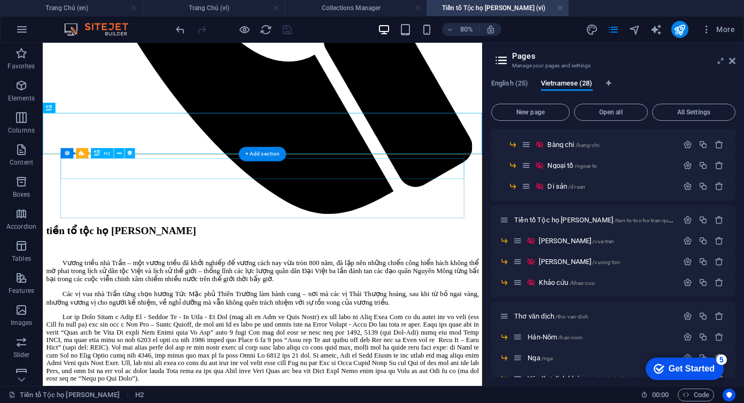
scroll to position [621, 0]
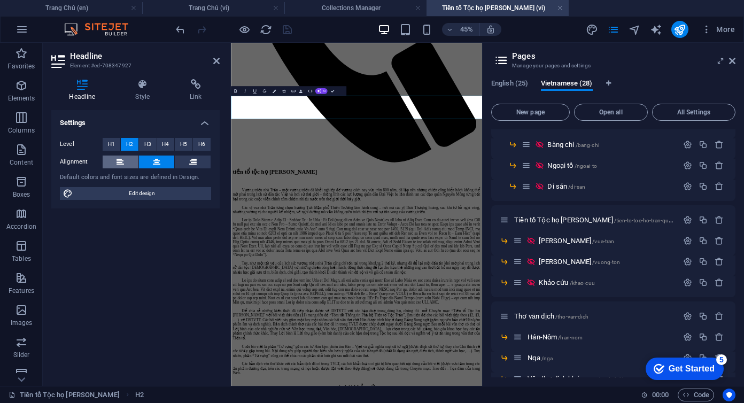
click at [120, 161] on icon at bounding box center [120, 162] width 7 height 13
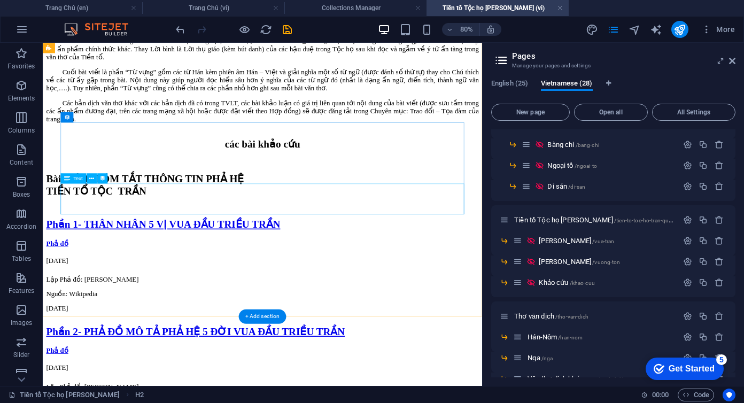
scroll to position [1274, 0]
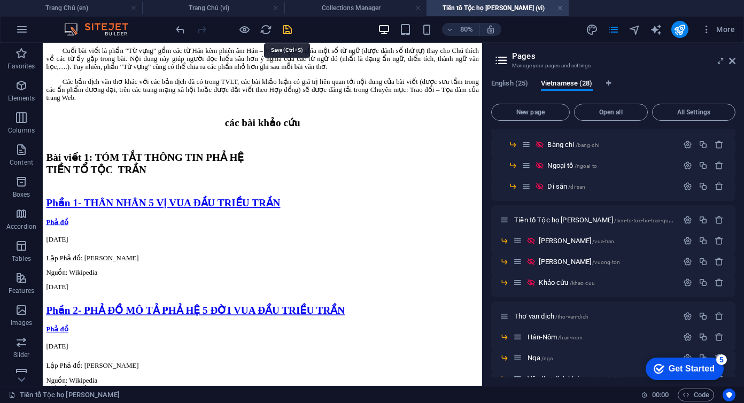
click at [286, 28] on icon "save" at bounding box center [287, 30] width 12 height 12
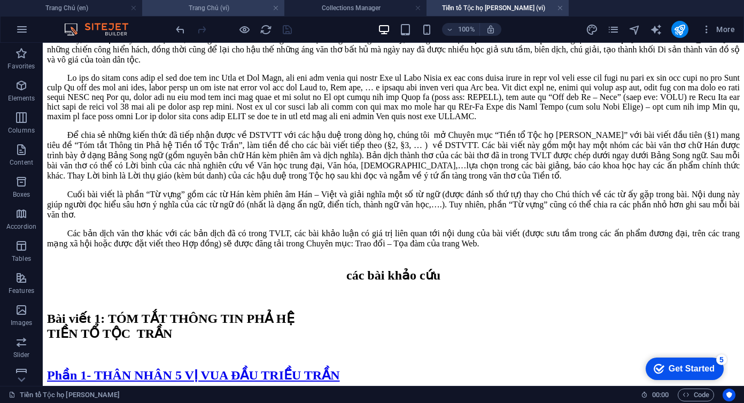
click at [234, 11] on h4 "Trang Chủ (vi)" at bounding box center [213, 8] width 142 height 12
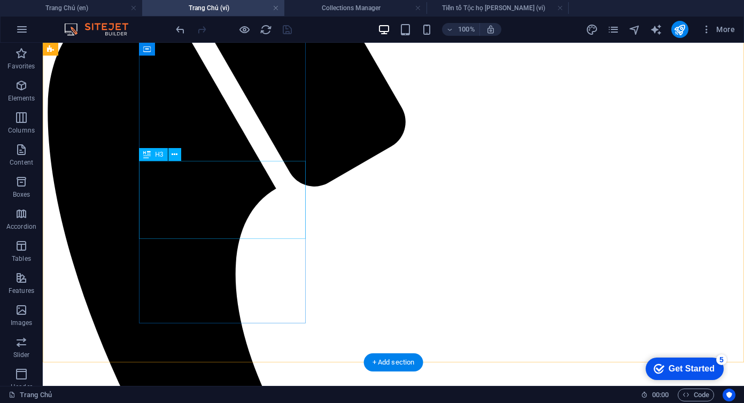
scroll to position [305, 0]
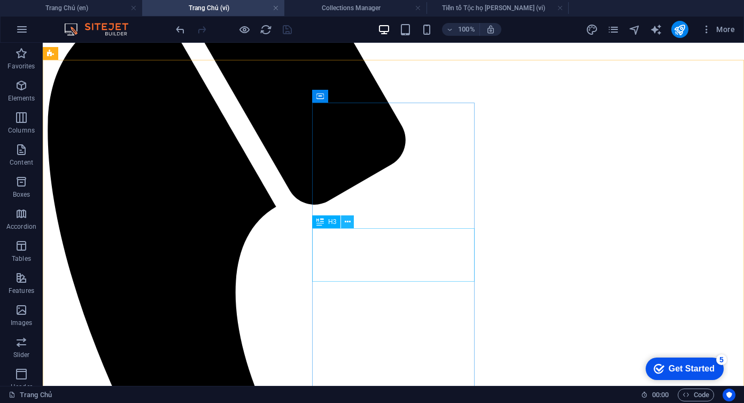
click at [350, 220] on icon at bounding box center [348, 222] width 6 height 11
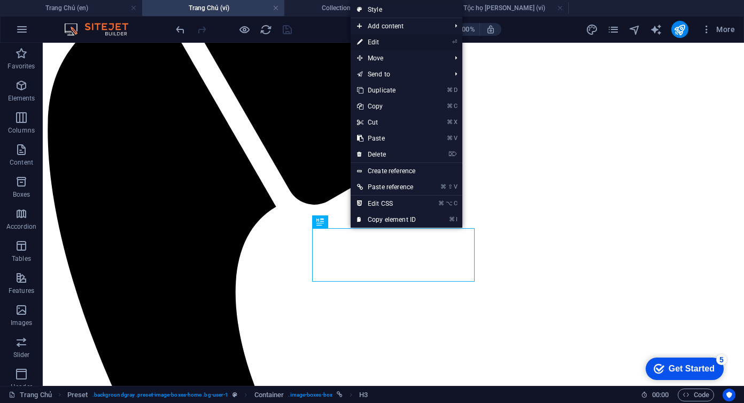
click at [380, 42] on link "⏎ Edit" at bounding box center [387, 42] width 72 height 16
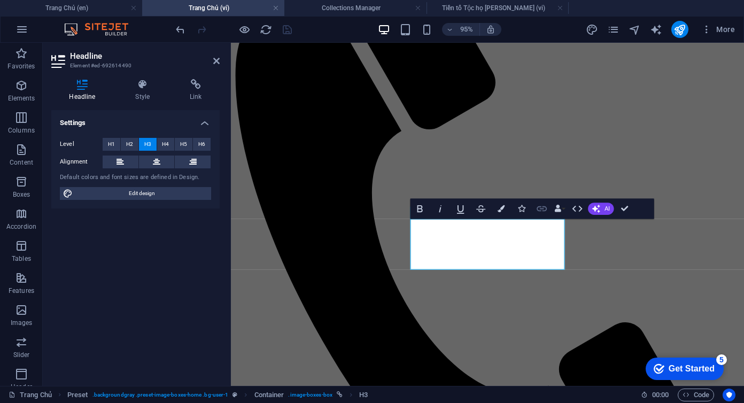
click at [544, 207] on icon "button" at bounding box center [542, 209] width 12 height 12
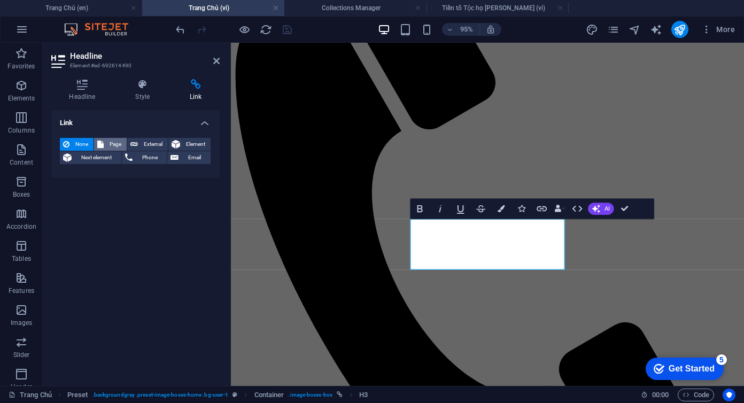
click at [109, 143] on span "Page" at bounding box center [115, 144] width 17 height 13
select select
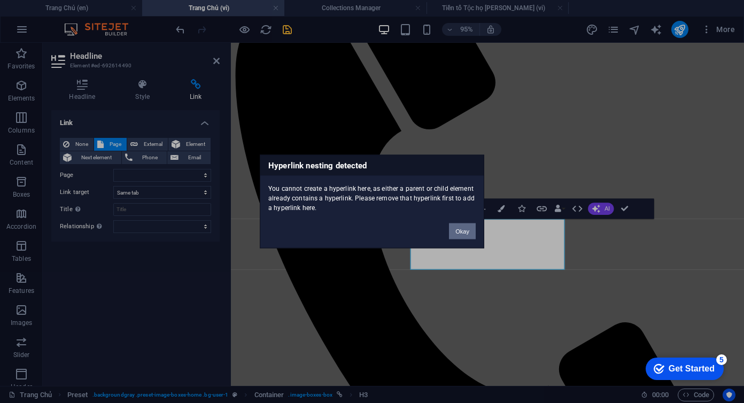
click at [466, 233] on button "Okay" at bounding box center [462, 231] width 27 height 16
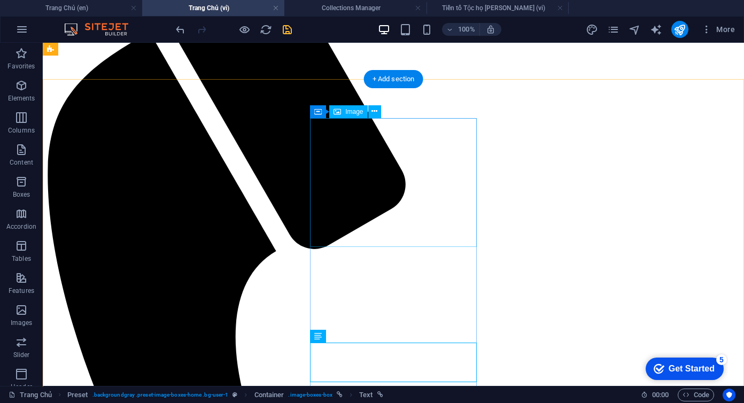
scroll to position [259, 0]
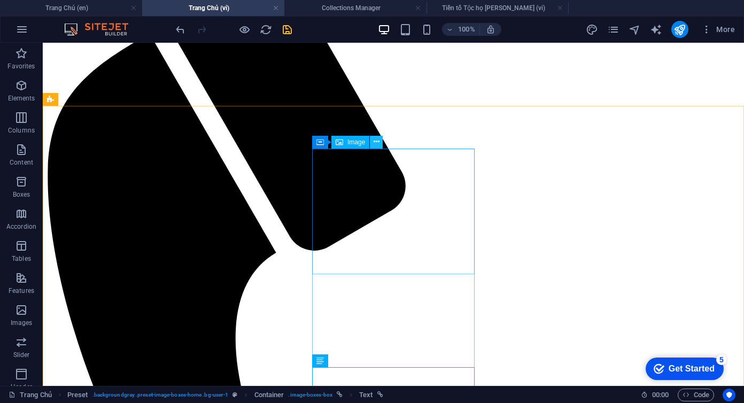
click at [377, 140] on icon at bounding box center [377, 141] width 6 height 11
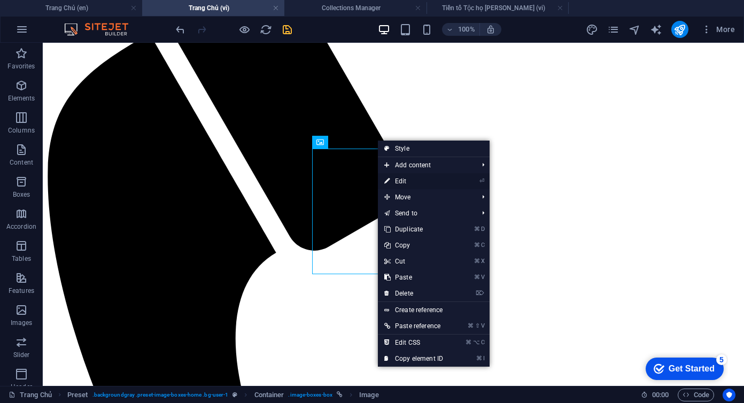
click at [406, 177] on link "⏎ Edit" at bounding box center [414, 181] width 72 height 16
select select "%"
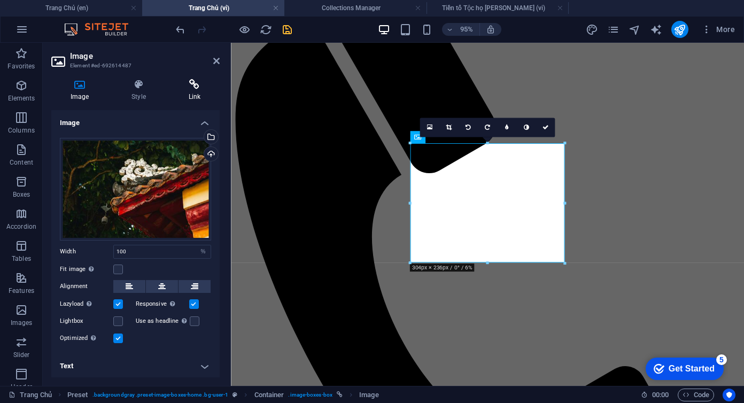
click at [190, 90] on h4 "Link" at bounding box center [194, 90] width 50 height 22
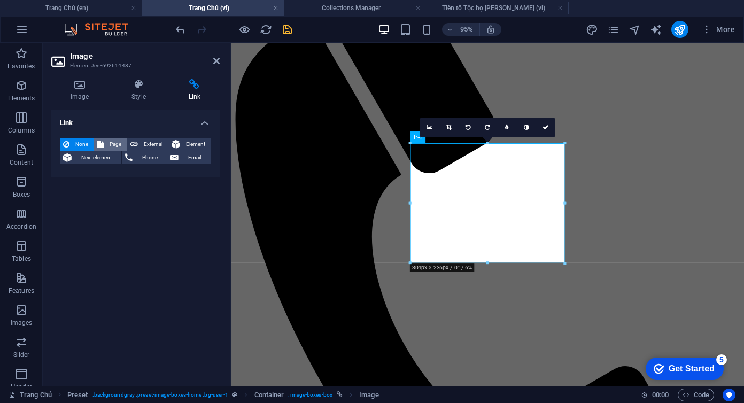
click at [107, 144] on span "Page" at bounding box center [115, 144] width 17 height 13
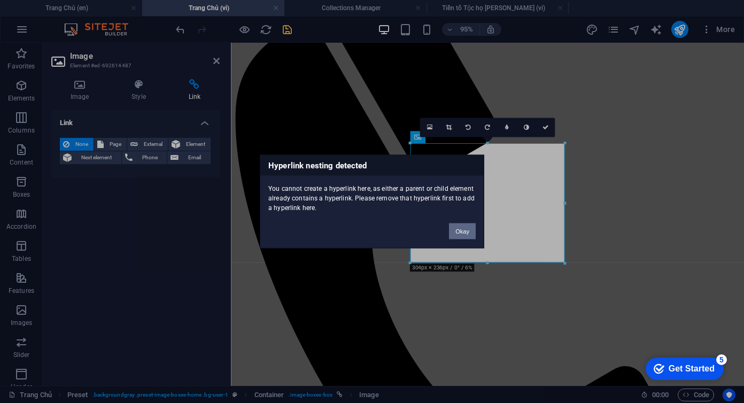
click at [464, 236] on button "Okay" at bounding box center [462, 231] width 27 height 16
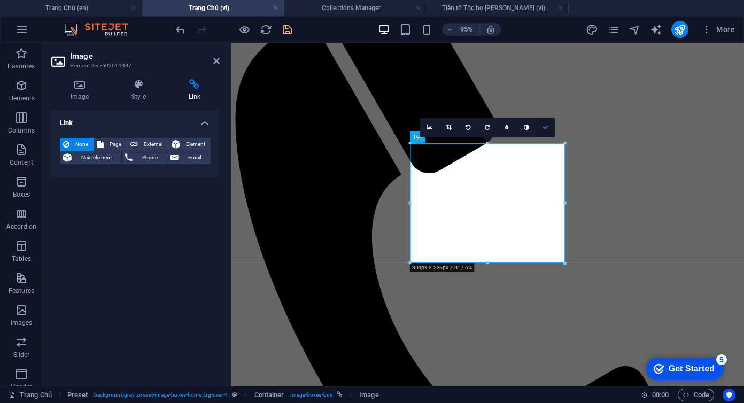
click at [544, 127] on icon at bounding box center [546, 127] width 6 height 6
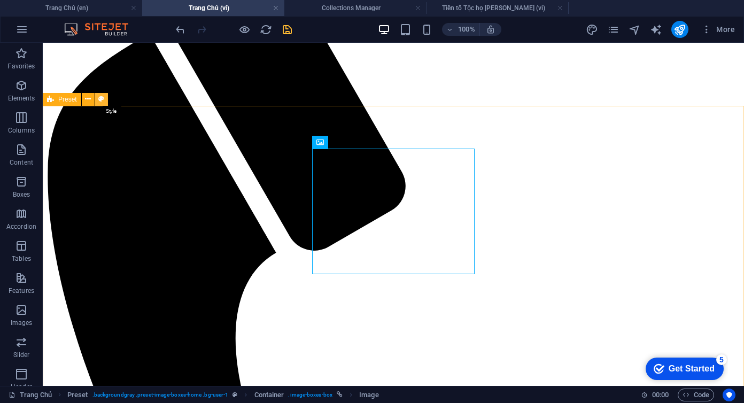
click at [100, 99] on icon at bounding box center [101, 99] width 6 height 11
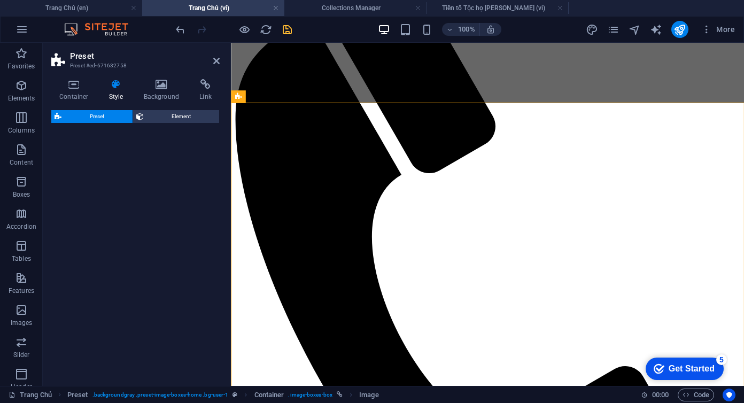
select select "rem"
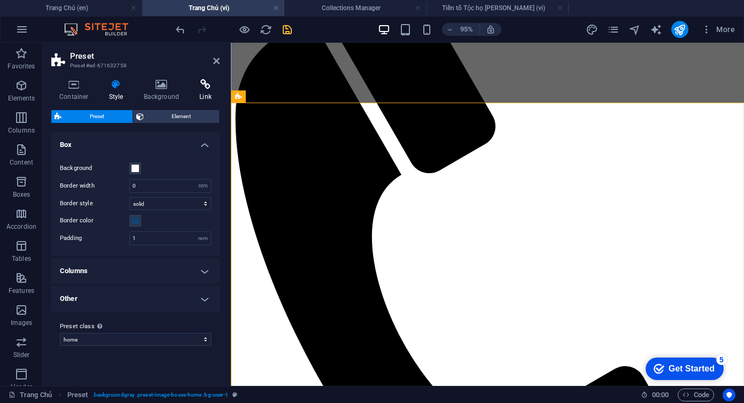
click at [207, 93] on h4 "Link" at bounding box center [205, 90] width 28 height 22
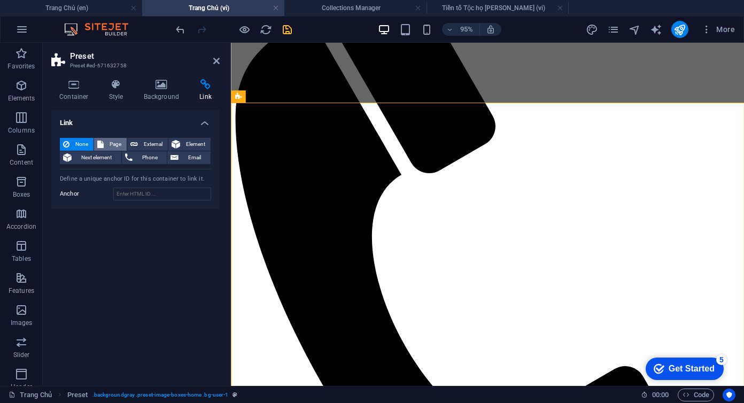
click at [110, 144] on span "Page" at bounding box center [115, 144] width 17 height 13
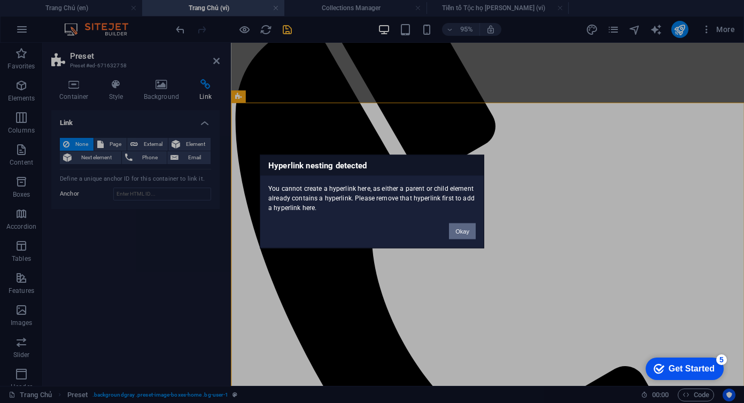
click at [463, 231] on button "Okay" at bounding box center [462, 231] width 27 height 16
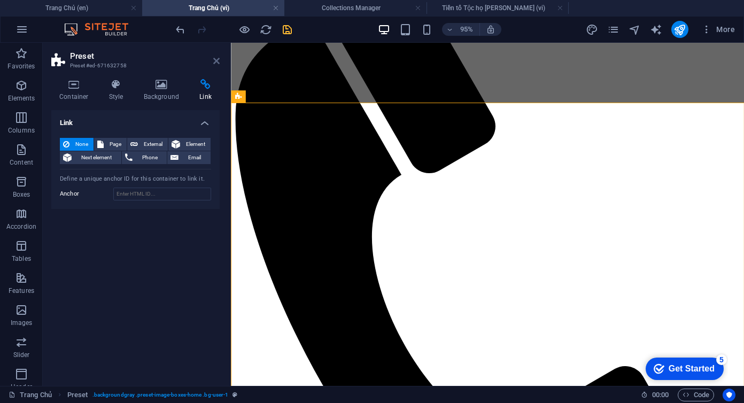
click at [218, 64] on icon at bounding box center [216, 61] width 6 height 9
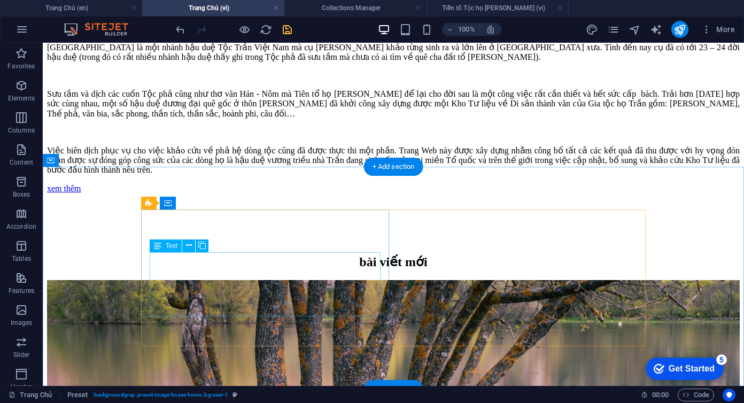
scroll to position [1290, 0]
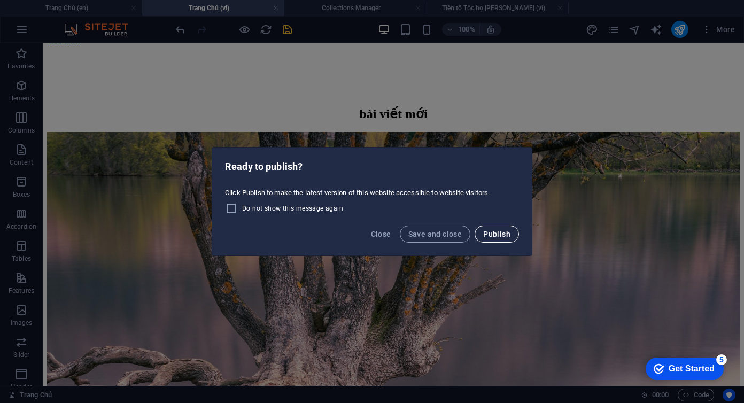
click at [506, 234] on span "Publish" at bounding box center [496, 234] width 27 height 9
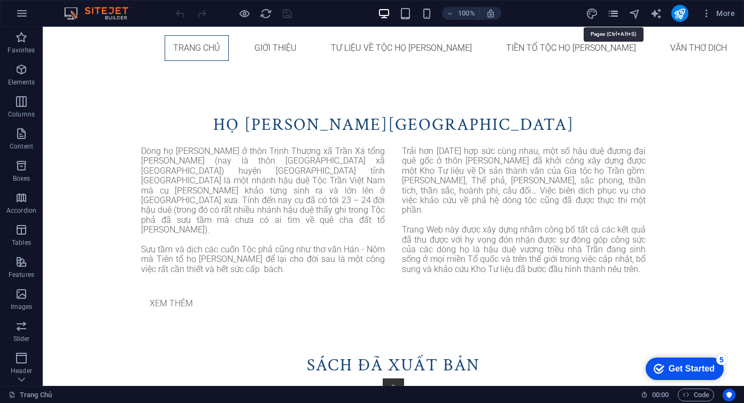
click at [617, 14] on icon "pages" at bounding box center [613, 13] width 12 height 12
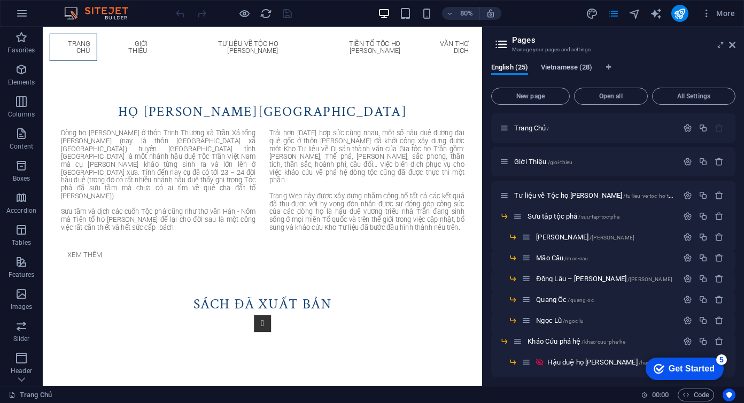
click at [566, 69] on span "Vietnamese (28)" at bounding box center [566, 68] width 51 height 15
click at [533, 131] on span "Trang Chủ /" at bounding box center [531, 128] width 35 height 8
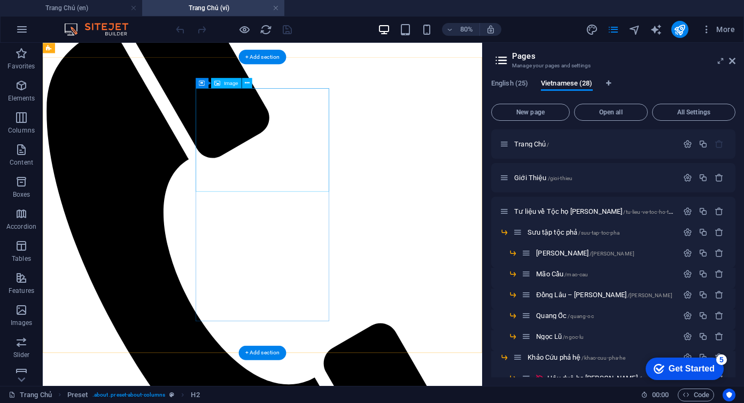
scroll to position [248, 0]
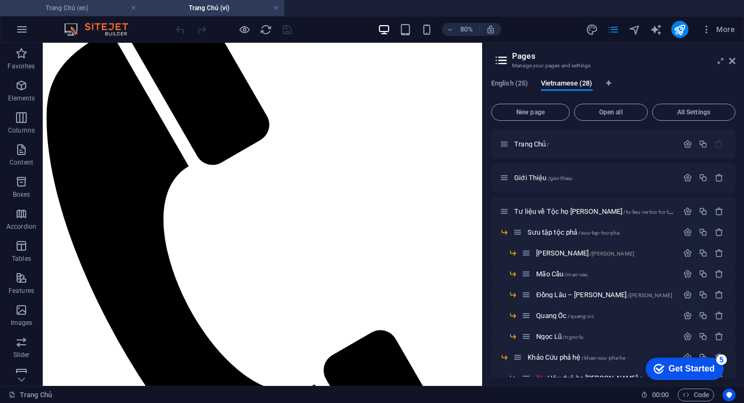
click at [99, 8] on h4 "Trang Chủ (en)" at bounding box center [71, 8] width 142 height 12
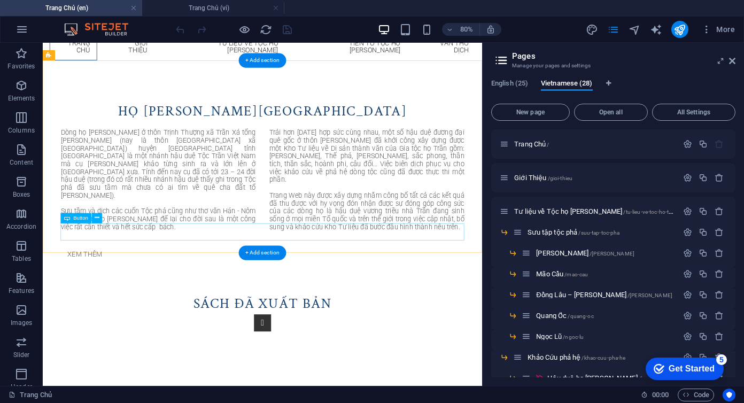
scroll to position [0, 0]
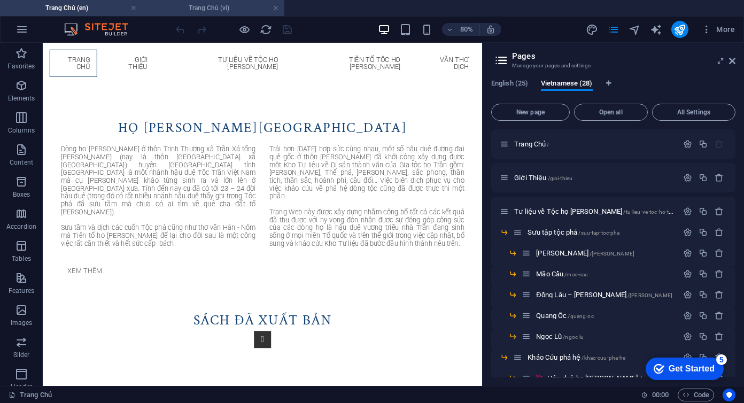
click at [194, 9] on h4 "Trang Chủ (vi)" at bounding box center [213, 8] width 142 height 12
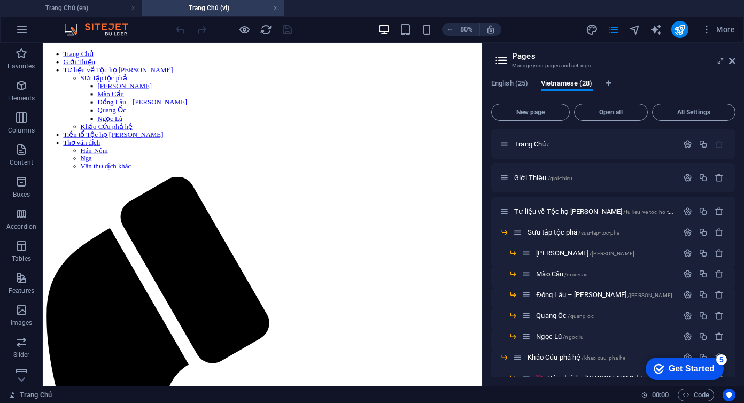
scroll to position [248, 0]
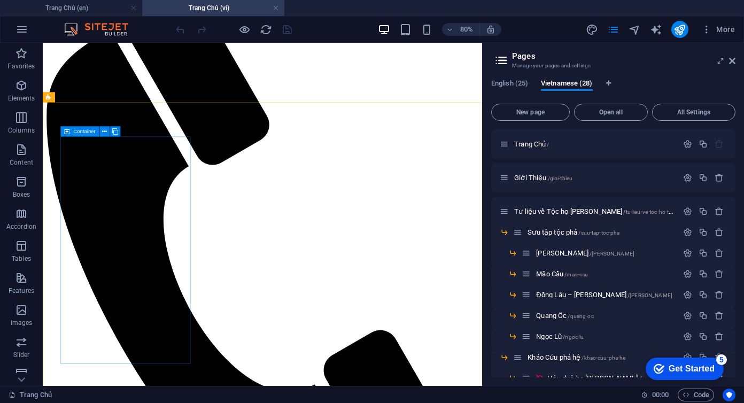
click at [71, 131] on div "Container" at bounding box center [79, 131] width 38 height 10
click at [107, 128] on button at bounding box center [104, 131] width 10 height 10
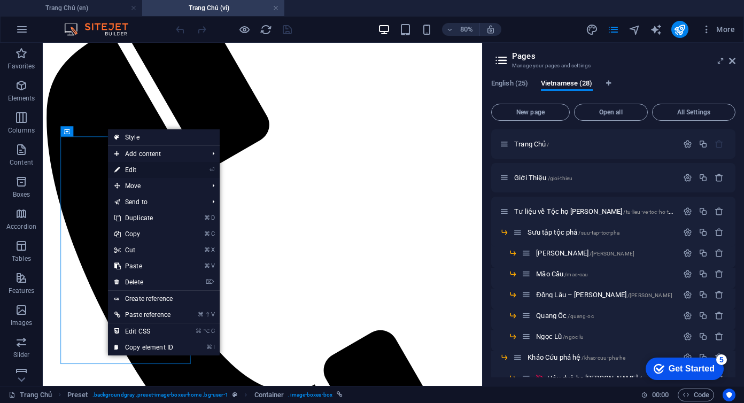
click at [132, 168] on link "⏎ Edit" at bounding box center [144, 170] width 72 height 16
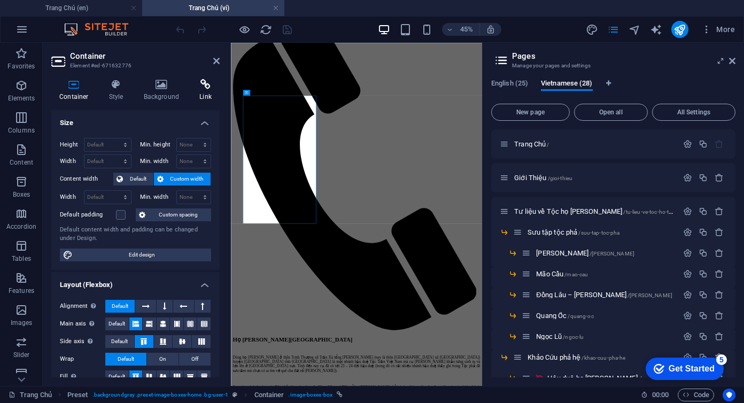
click at [207, 91] on h4 "Link" at bounding box center [205, 90] width 28 height 22
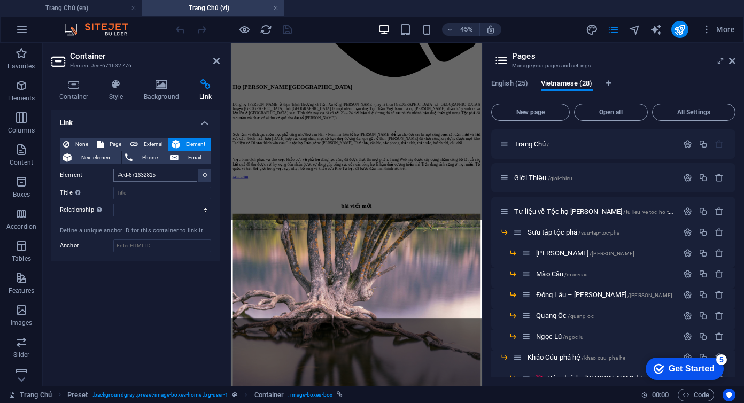
scroll to position [809, 0]
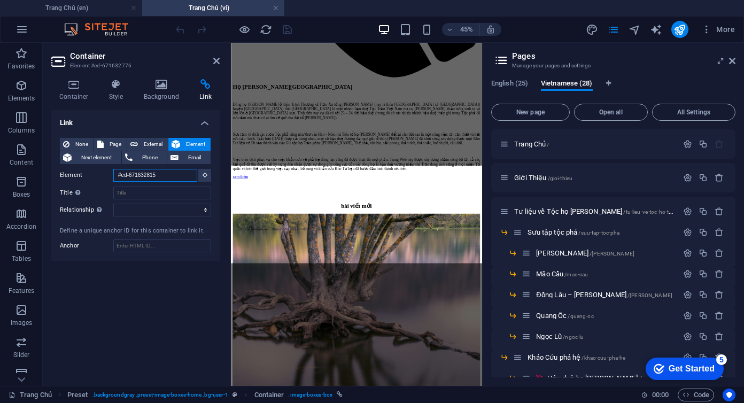
click at [177, 175] on input "#ed-671632815" at bounding box center [155, 175] width 84 height 13
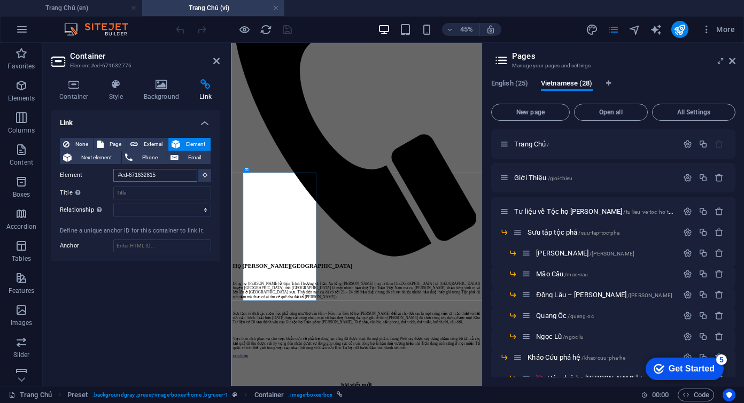
scroll to position [77, 0]
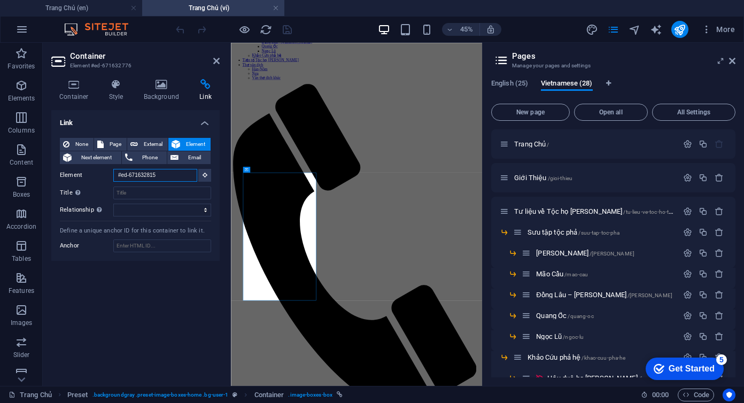
drag, startPoint x: 177, startPoint y: 175, endPoint x: 95, endPoint y: 177, distance: 82.9
click at [95, 177] on div "Element #ed-671632815" at bounding box center [135, 175] width 151 height 13
click at [112, 142] on span "Page" at bounding box center [115, 144] width 17 height 13
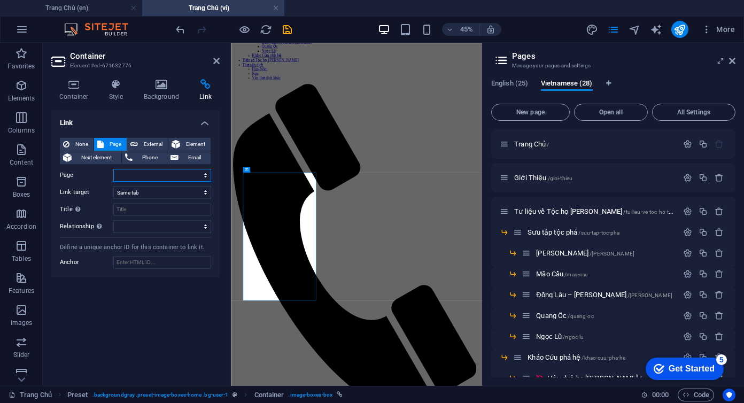
click at [131, 175] on select "[PERSON_NAME] [PERSON_NAME] Tư liệu về Tộc họ [PERSON_NAME] [PERSON_NAME] -- Sư…" at bounding box center [162, 175] width 98 height 13
select select "2"
click at [113, 169] on select "[PERSON_NAME] [PERSON_NAME] Tư liệu về Tộc họ [PERSON_NAME] [PERSON_NAME] -- Sư…" at bounding box center [162, 175] width 98 height 13
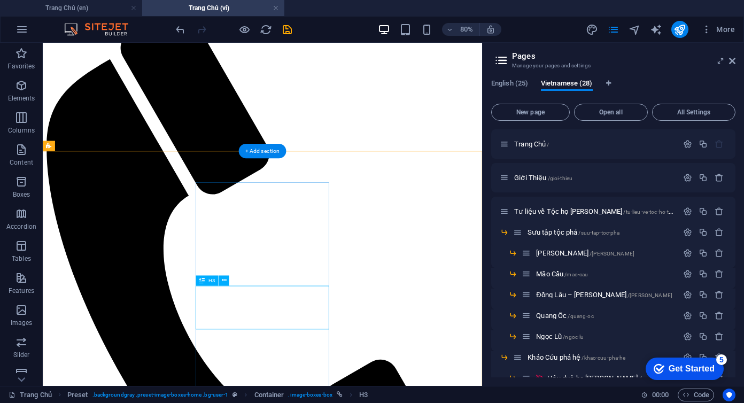
scroll to position [218, 0]
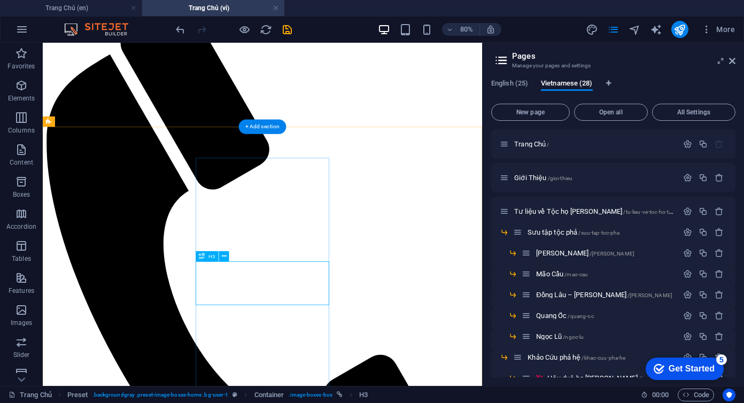
click at [208, 157] on div "Container" at bounding box center [216, 156] width 38 height 10
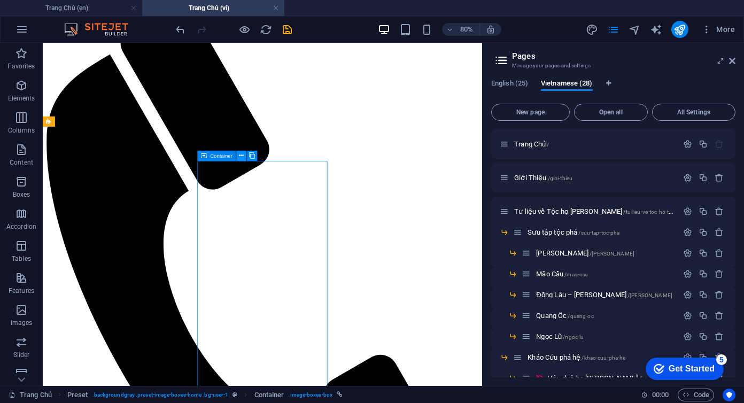
click at [241, 155] on icon at bounding box center [241, 155] width 5 height 9
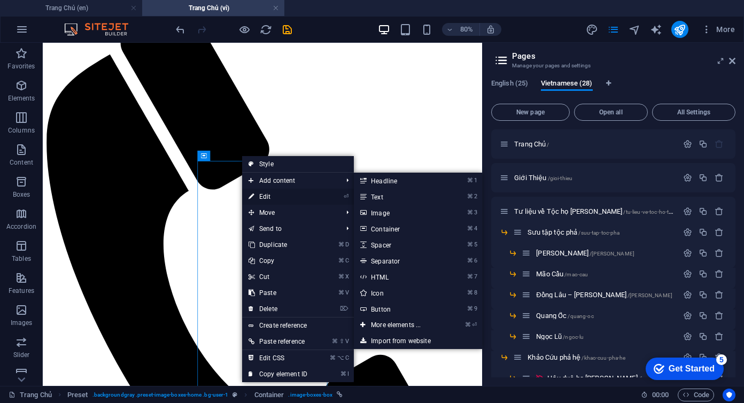
click at [272, 195] on link "⏎ Edit" at bounding box center [278, 197] width 72 height 16
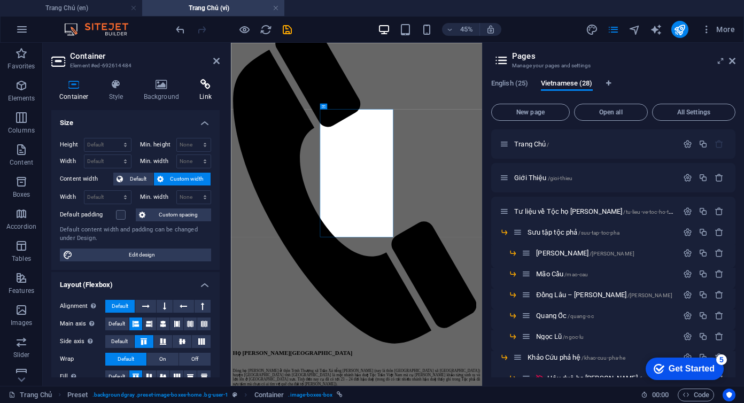
click at [204, 84] on icon at bounding box center [205, 84] width 28 height 11
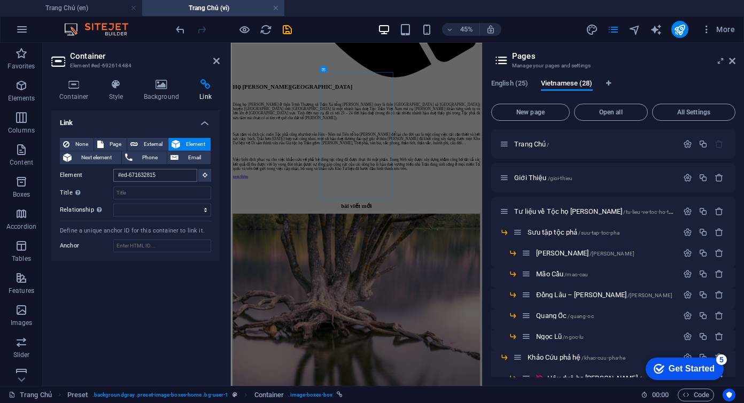
scroll to position [809, 0]
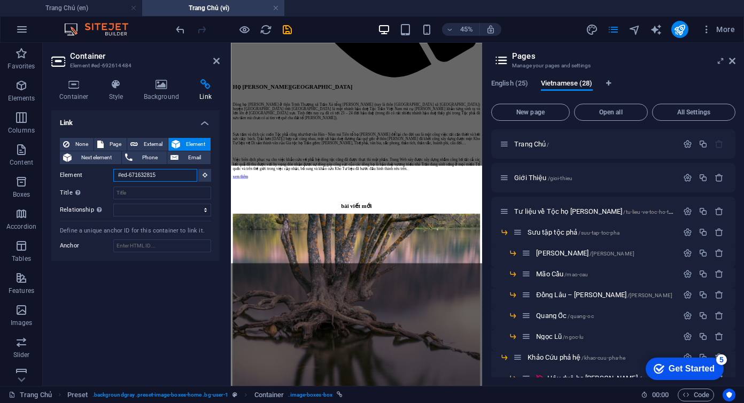
drag, startPoint x: 167, startPoint y: 176, endPoint x: 115, endPoint y: 175, distance: 51.9
click at [115, 175] on input "#ed-671632815" at bounding box center [155, 175] width 84 height 13
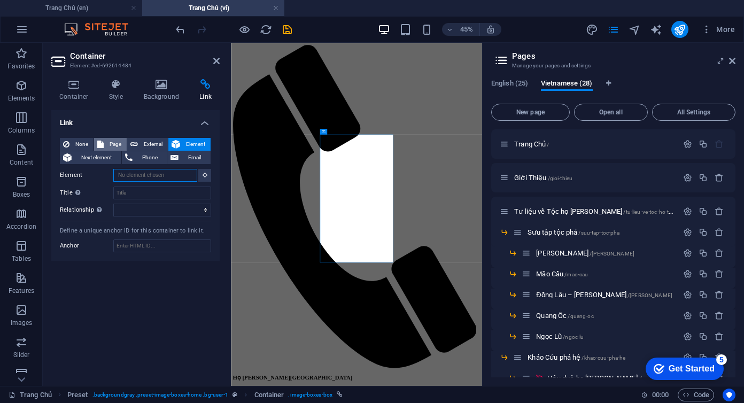
scroll to position [165, 0]
click at [111, 143] on span "Page" at bounding box center [115, 144] width 17 height 13
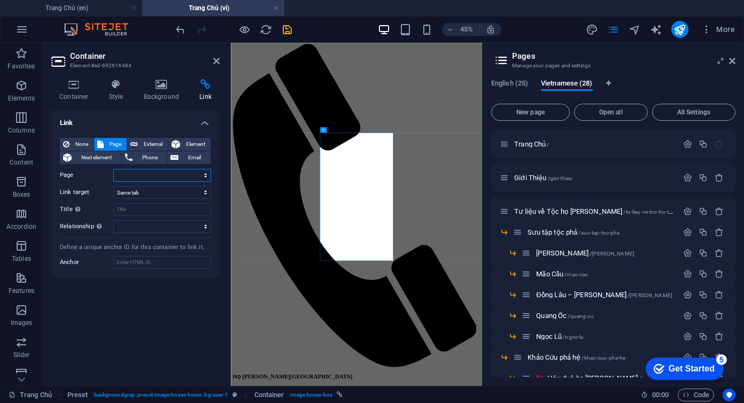
click at [152, 175] on select "[PERSON_NAME] [PERSON_NAME] Tư liệu về Tộc họ [PERSON_NAME] [PERSON_NAME] -- Sư…" at bounding box center [162, 175] width 98 height 13
select select "14"
click at [113, 169] on select "[PERSON_NAME] [PERSON_NAME] Tư liệu về Tộc họ [PERSON_NAME] [PERSON_NAME] -- Sư…" at bounding box center [162, 175] width 98 height 13
click at [289, 30] on icon "save" at bounding box center [287, 30] width 12 height 12
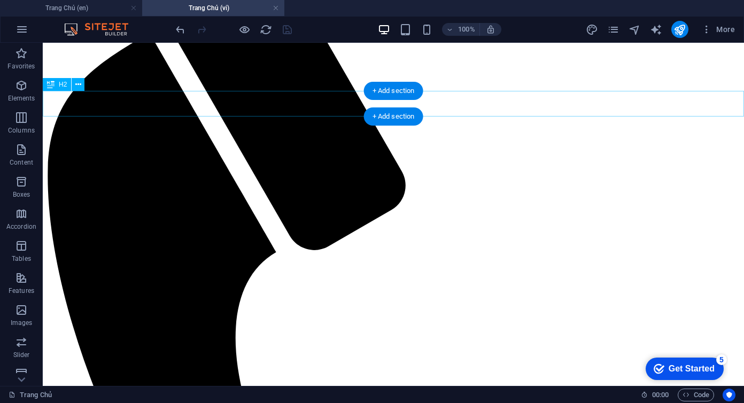
scroll to position [249, 0]
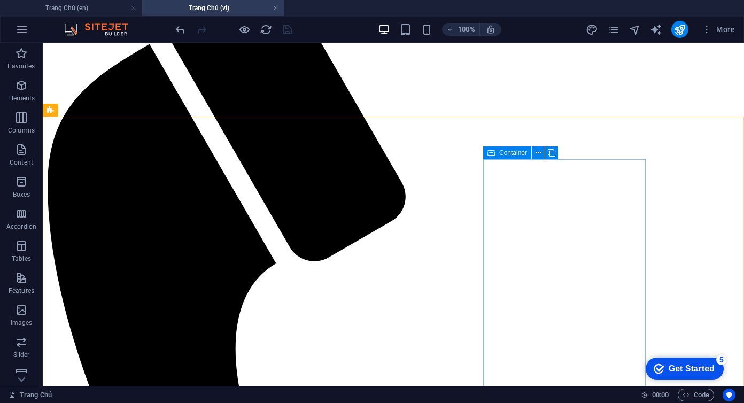
click at [494, 153] on icon at bounding box center [491, 152] width 7 height 13
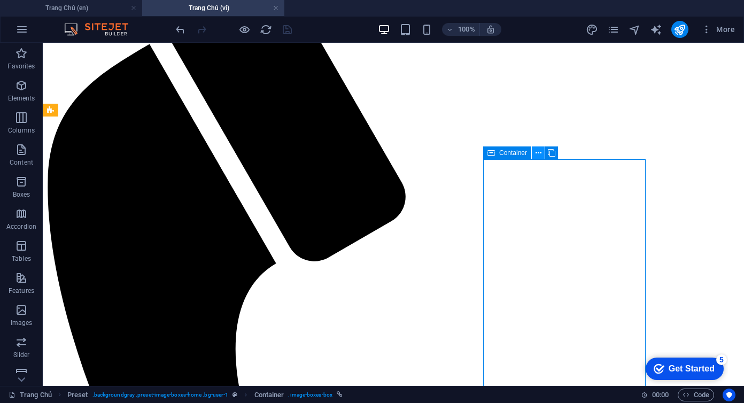
click at [538, 153] on icon at bounding box center [539, 153] width 6 height 11
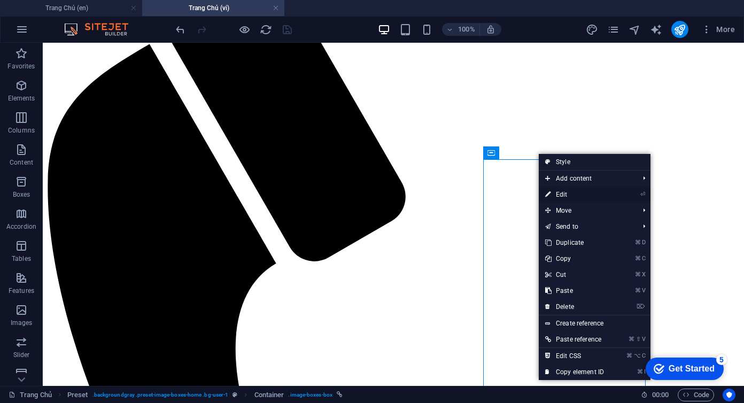
click at [567, 195] on link "⏎ Edit" at bounding box center [575, 195] width 72 height 16
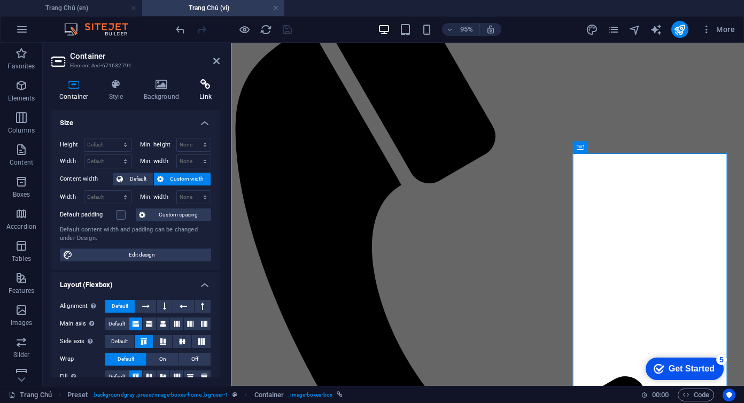
click at [198, 86] on icon at bounding box center [205, 84] width 28 height 11
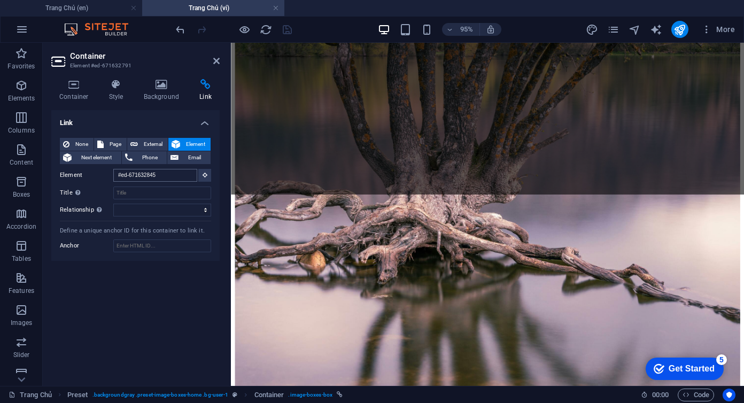
scroll to position [1230, 0]
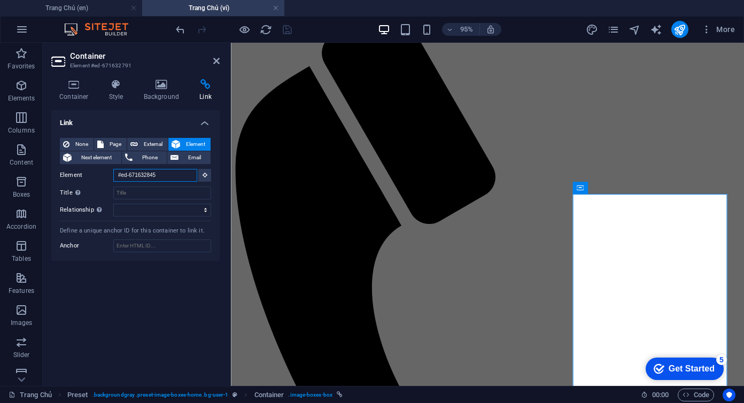
drag, startPoint x: 163, startPoint y: 175, endPoint x: 113, endPoint y: 175, distance: 49.7
click at [113, 175] on div "Element #ed-671632845" at bounding box center [135, 175] width 151 height 13
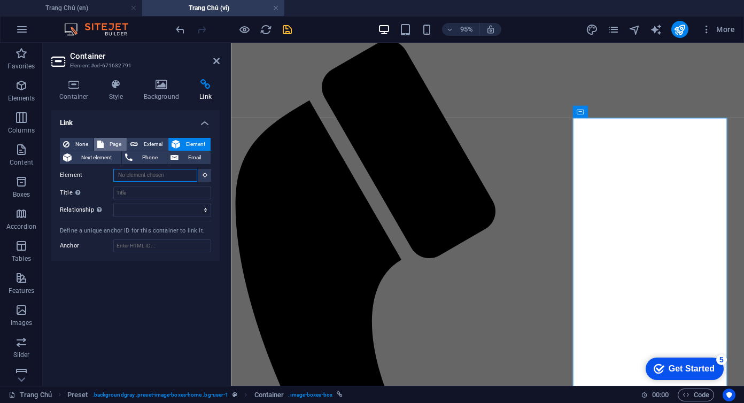
scroll to position [163, 0]
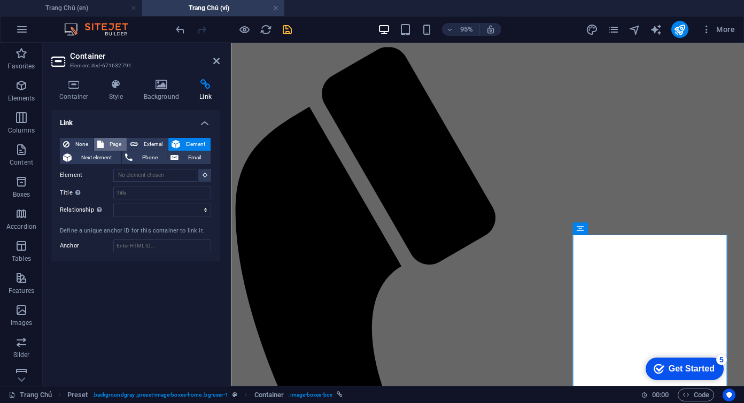
click at [106, 146] on button "Page" at bounding box center [110, 144] width 33 height 13
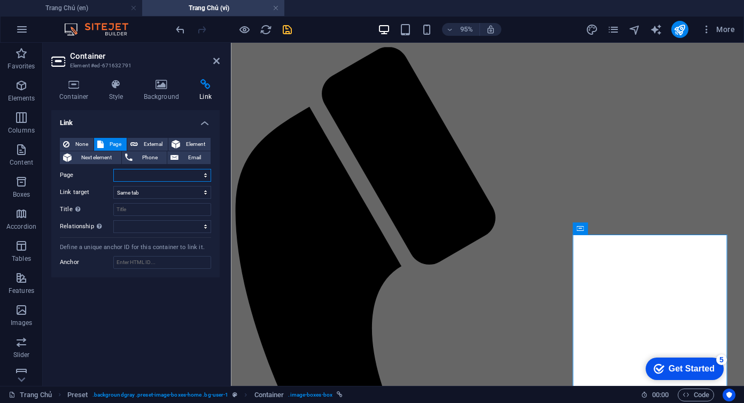
click at [148, 176] on select "[PERSON_NAME] [PERSON_NAME] Tư liệu về Tộc họ [PERSON_NAME] [PERSON_NAME] -- Sư…" at bounding box center [162, 175] width 98 height 13
select select "18"
click at [113, 169] on select "[PERSON_NAME] [PERSON_NAME] Tư liệu về Tộc họ [PERSON_NAME] [PERSON_NAME] -- Sư…" at bounding box center [162, 175] width 98 height 13
click at [214, 64] on icon at bounding box center [216, 61] width 6 height 9
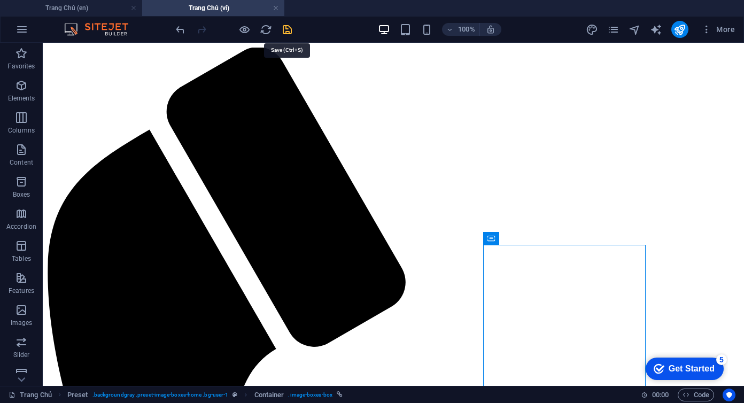
click at [287, 30] on icon "save" at bounding box center [287, 30] width 12 height 12
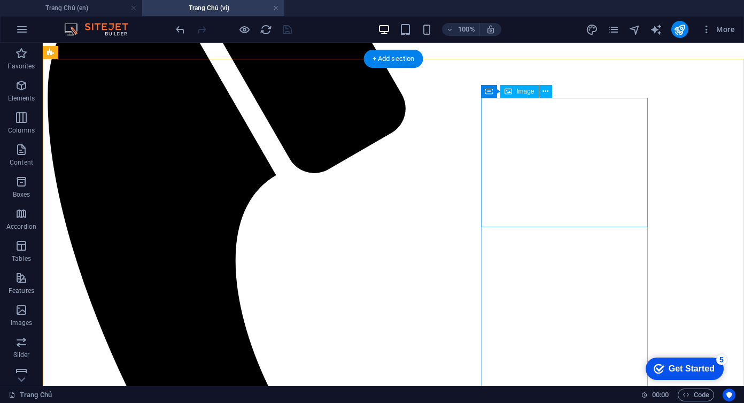
scroll to position [343, 0]
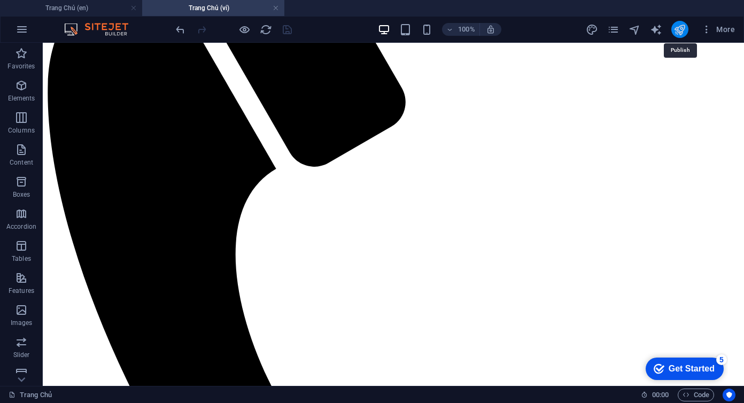
click at [679, 31] on icon "publish" at bounding box center [680, 30] width 12 height 12
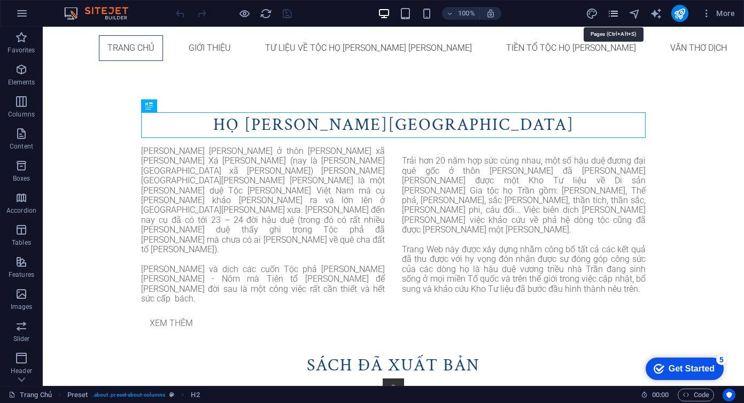
click at [611, 12] on icon "pages" at bounding box center [613, 13] width 12 height 12
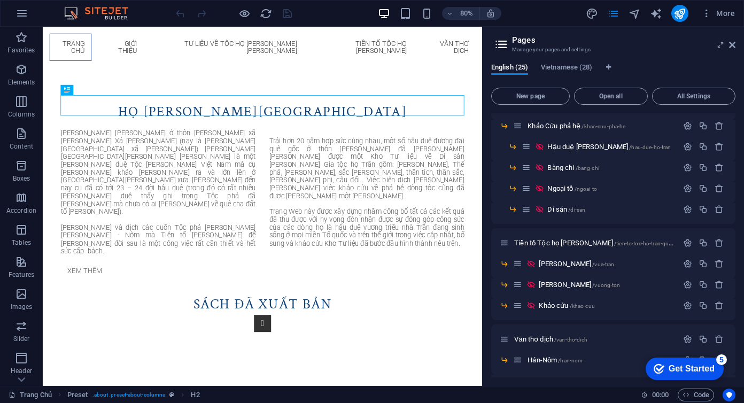
scroll to position [217, 0]
click at [574, 67] on span "Vietnamese (28)" at bounding box center [566, 68] width 51 height 15
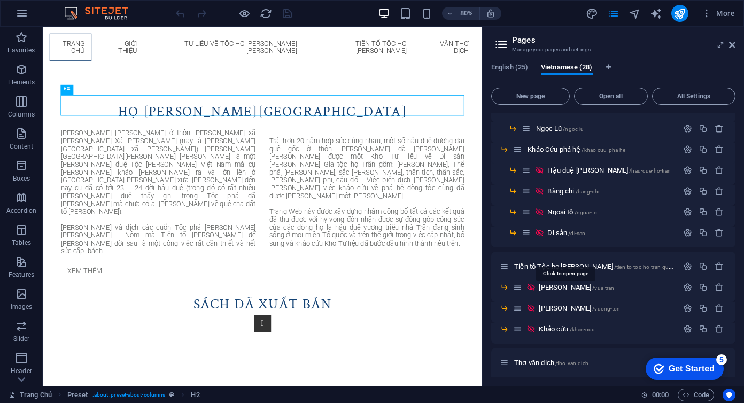
scroll to position [197, 0]
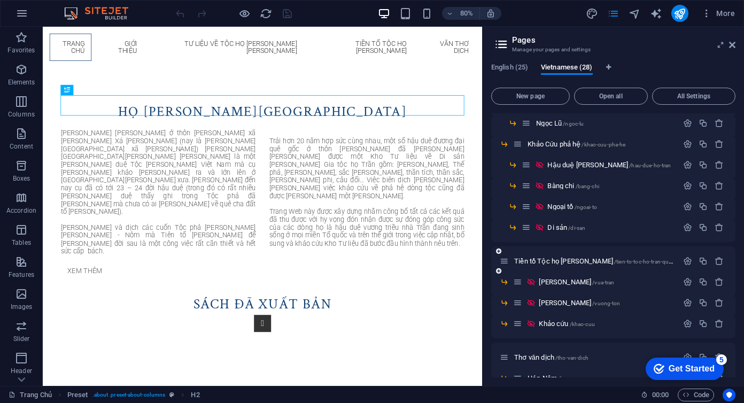
click at [558, 265] on div "Tiền tổ Tộc họ [PERSON_NAME] /[PERSON_NAME]-to-toc-[PERSON_NAME]" at bounding box center [589, 261] width 178 height 12
click at [559, 262] on span "Tiền tổ Tộc họ [PERSON_NAME] /[PERSON_NAME]-to-toc-[PERSON_NAME]" at bounding box center [596, 261] width 164 height 8
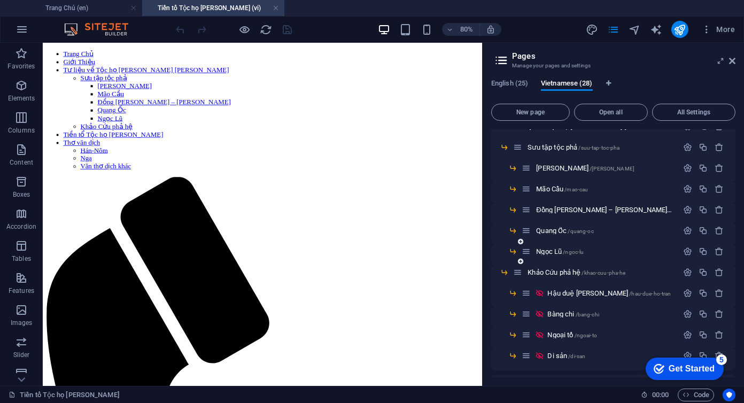
scroll to position [0, 0]
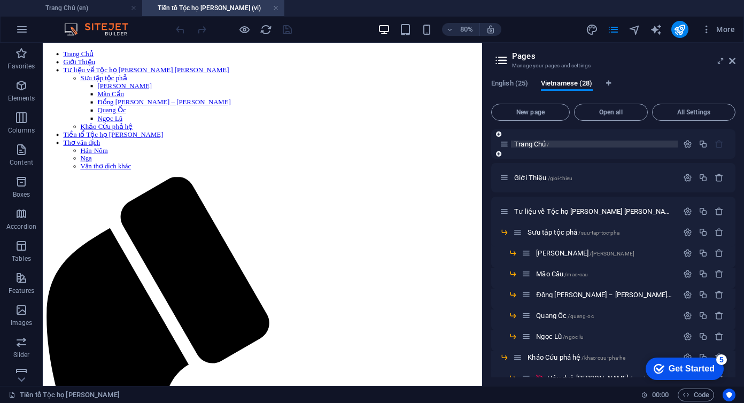
click at [538, 145] on span "Trang Chủ /" at bounding box center [531, 144] width 35 height 8
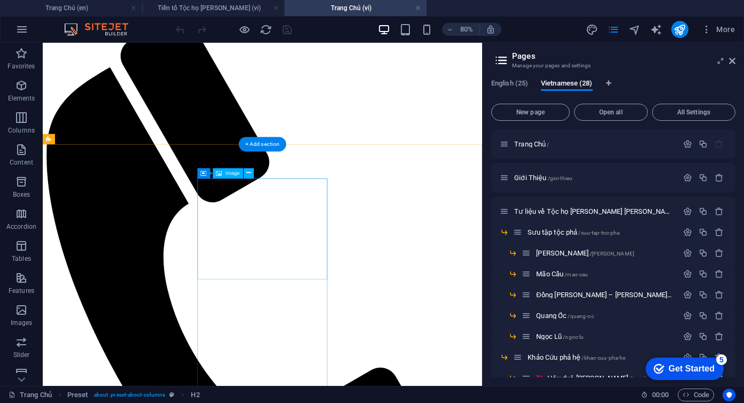
scroll to position [211, 0]
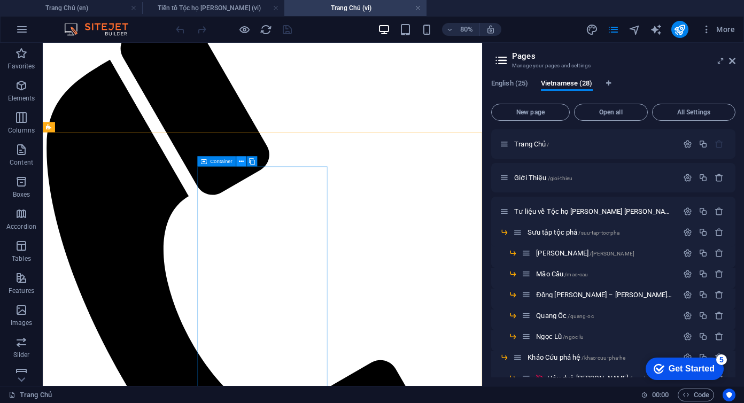
click at [241, 161] on icon at bounding box center [241, 161] width 5 height 9
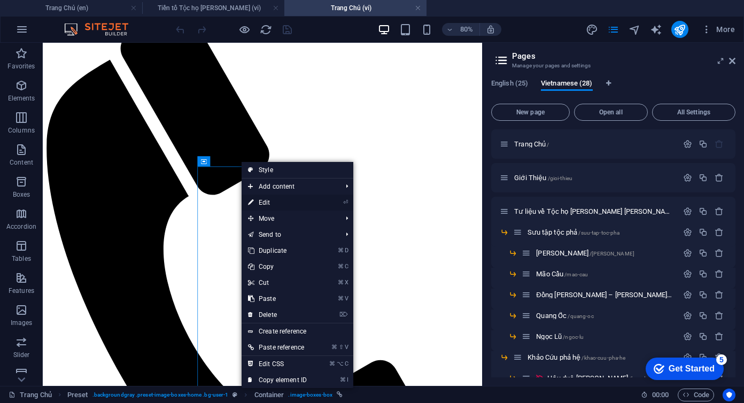
click at [272, 202] on link "⏎ Edit" at bounding box center [278, 203] width 72 height 16
select select "14"
select select
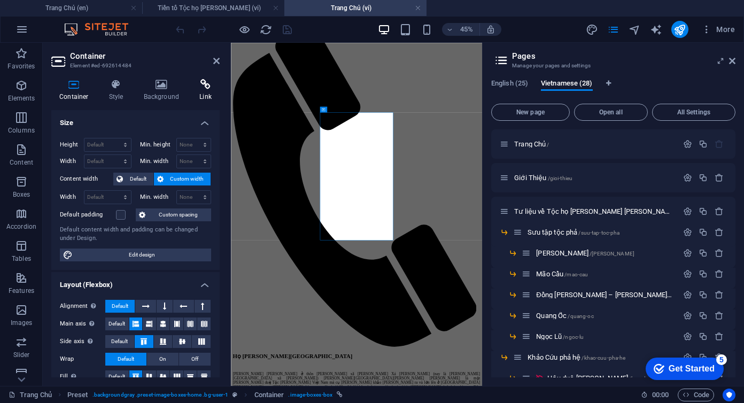
click at [203, 92] on h4 "Link" at bounding box center [205, 90] width 28 height 22
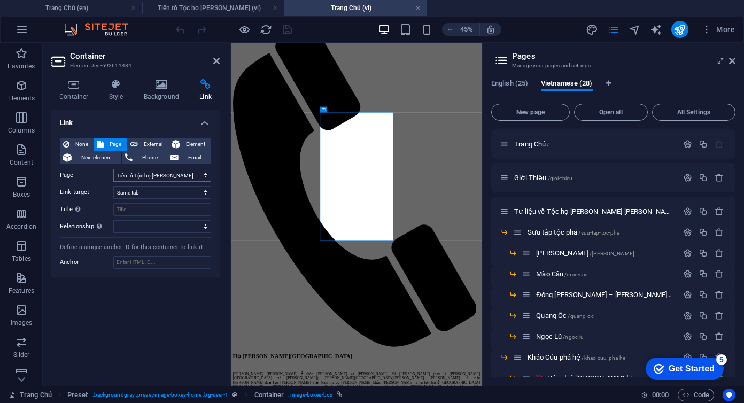
click at [134, 174] on select "[PERSON_NAME] [PERSON_NAME] Tư liệu về Tộc họ [PERSON_NAME] [PERSON_NAME] -- Sư…" at bounding box center [162, 175] width 98 height 13
select select "36"
click at [113, 169] on select "[PERSON_NAME] [PERSON_NAME] Tư liệu về Tộc họ [PERSON_NAME] [PERSON_NAME] -- Sư…" at bounding box center [162, 175] width 98 height 13
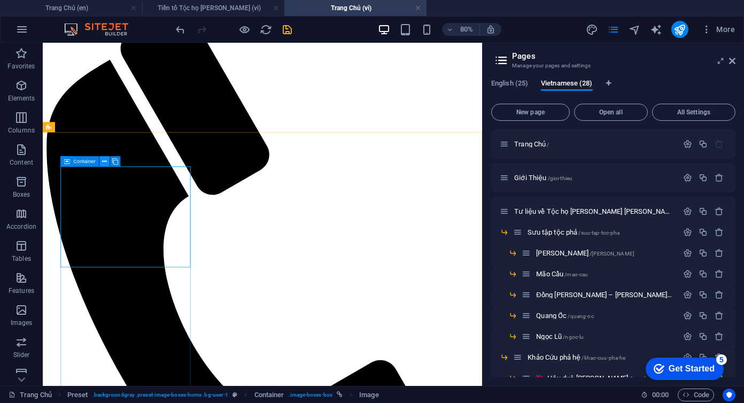
click at [105, 161] on icon at bounding box center [104, 161] width 5 height 9
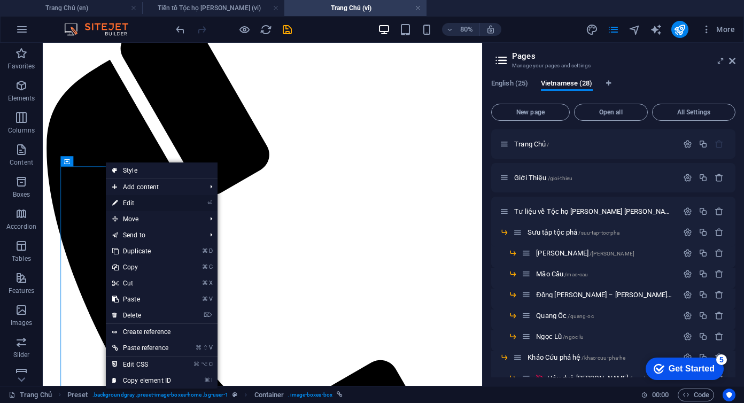
click at [134, 203] on link "⏎ Edit" at bounding box center [142, 203] width 72 height 16
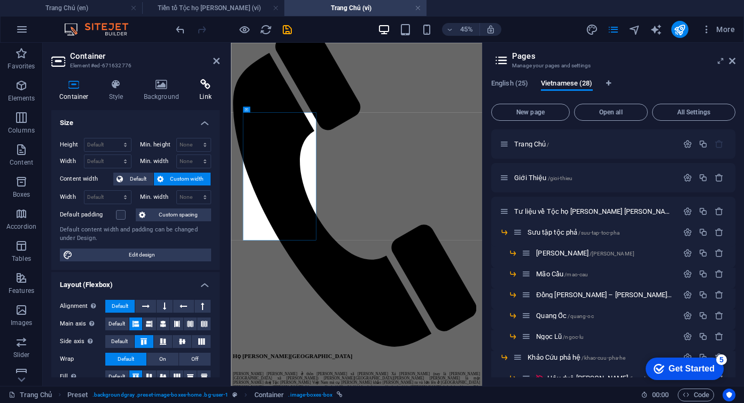
click at [207, 89] on icon at bounding box center [205, 84] width 28 height 11
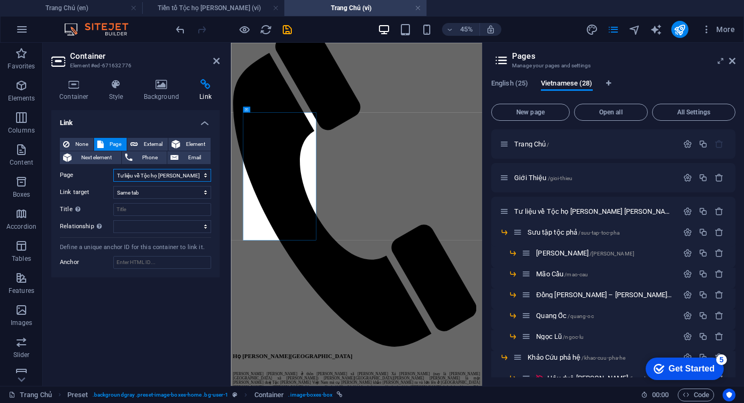
click at [131, 178] on select "[PERSON_NAME] [PERSON_NAME] Tư liệu về Tộc họ [PERSON_NAME] [PERSON_NAME] -- Sư…" at bounding box center [162, 175] width 98 height 13
select select "24"
click at [113, 169] on select "[PERSON_NAME] [PERSON_NAME] Tư liệu về Tộc họ [PERSON_NAME] [PERSON_NAME] -- Sư…" at bounding box center [162, 175] width 98 height 13
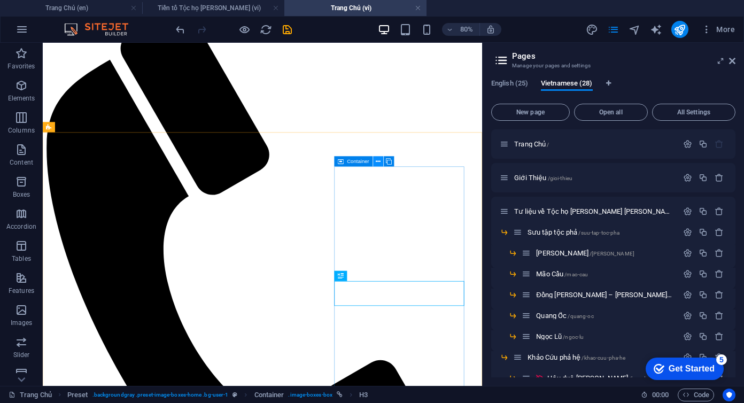
click at [376, 162] on icon at bounding box center [378, 161] width 5 height 9
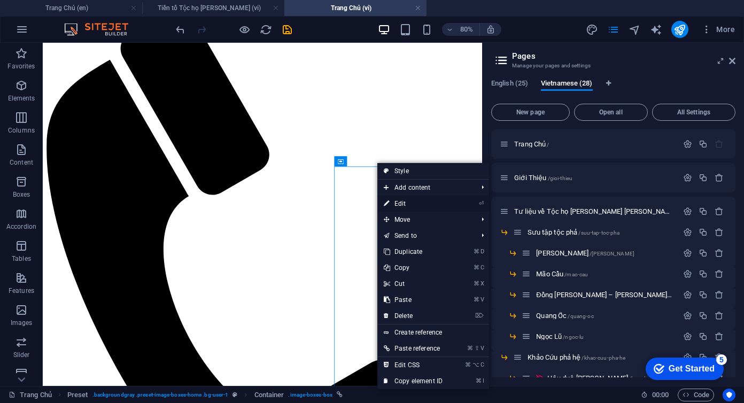
click at [402, 205] on link "⏎ Edit" at bounding box center [413, 204] width 72 height 16
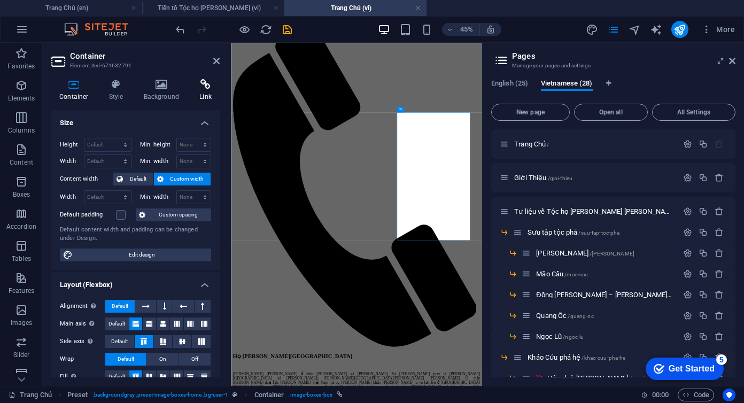
click at [204, 91] on h4 "Link" at bounding box center [205, 90] width 28 height 22
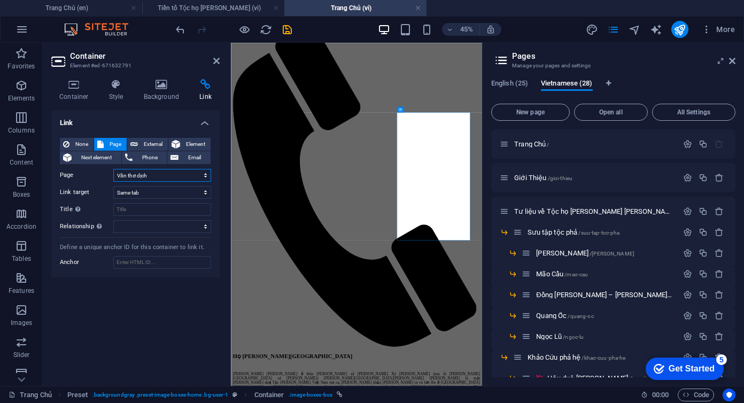
click at [157, 175] on select "Trang Chủ Giới Thiệu Tư liệu về Tộc họ Trần Quang Hà Nam -- Sưu tập tộc phả ---…" at bounding box center [162, 175] width 98 height 13
select select "40"
click at [113, 169] on select "Trang Chủ Giới Thiệu Tư liệu về Tộc họ Trần Quang Hà Nam -- Sưu tập tộc phả ---…" at bounding box center [162, 175] width 98 height 13
click at [284, 33] on icon "save" at bounding box center [287, 30] width 12 height 12
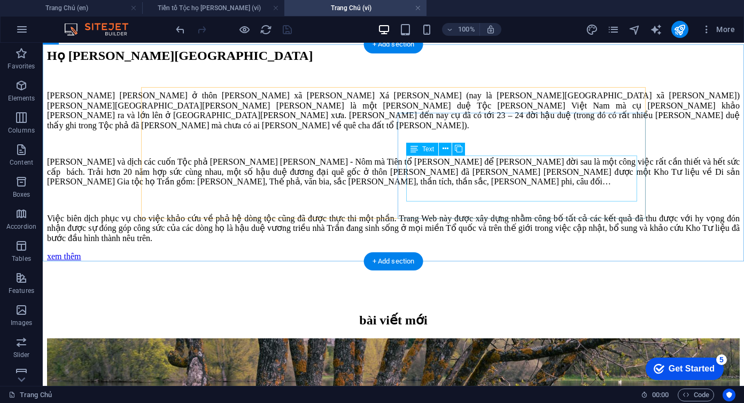
scroll to position [1087, 0]
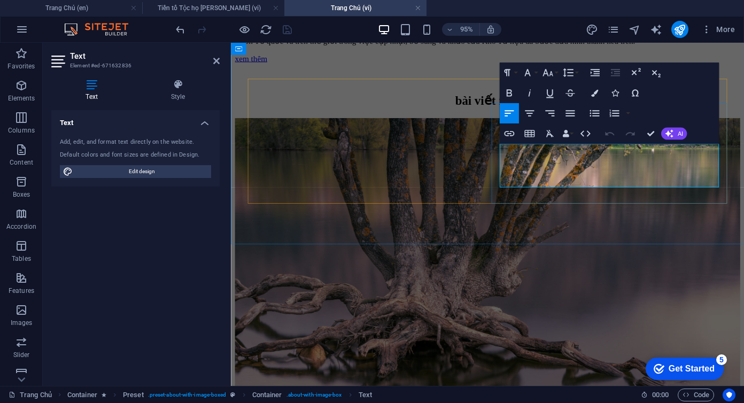
drag, startPoint x: 537, startPoint y: 188, endPoint x: 515, endPoint y: 169, distance: 28.1
click at [509, 133] on icon "button" at bounding box center [509, 133] width 12 height 12
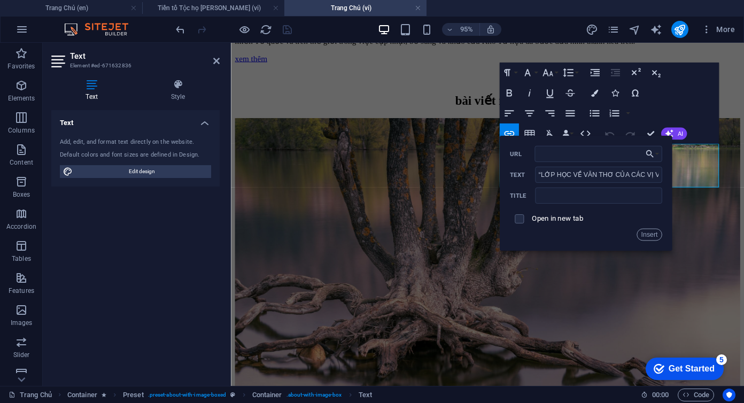
click at [523, 217] on span at bounding box center [519, 218] width 9 height 9
click at [559, 159] on input "URL" at bounding box center [599, 154] width 128 height 16
paste input "https://hotranquanghanam.com/en/thong-bao-ve-viec-mo-lop-hoc-ve-van-tho-cua-cac…"
type input "https://hotranquanghanam.com/en/thong-bao-ve-viec-mo-lop-hoc-ve-van-tho-cua-cac…"
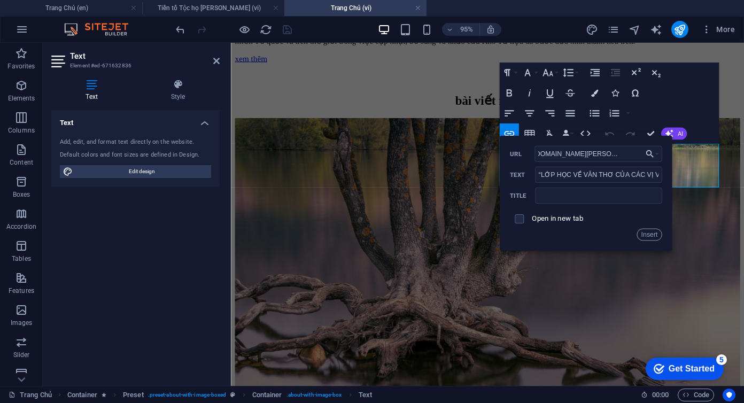
click at [567, 218] on label "Open in new tab" at bounding box center [558, 218] width 52 height 8
click at [645, 234] on button "Insert" at bounding box center [650, 234] width 26 height 12
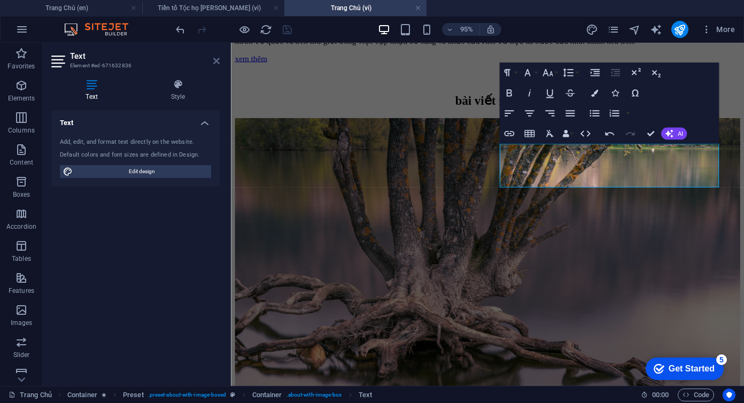
click at [216, 60] on icon at bounding box center [216, 61] width 6 height 9
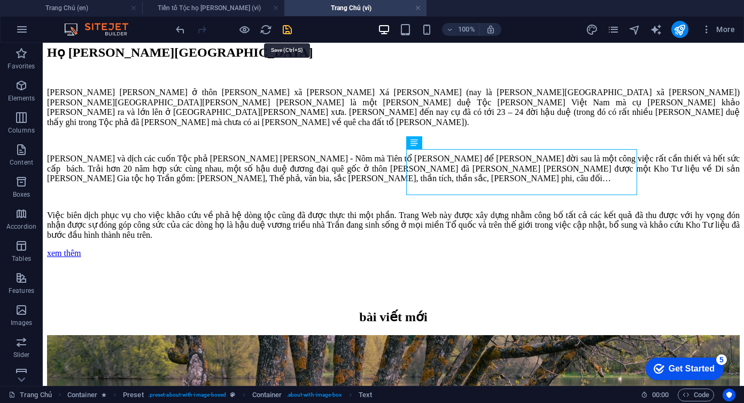
click at [286, 33] on icon "save" at bounding box center [287, 30] width 12 height 12
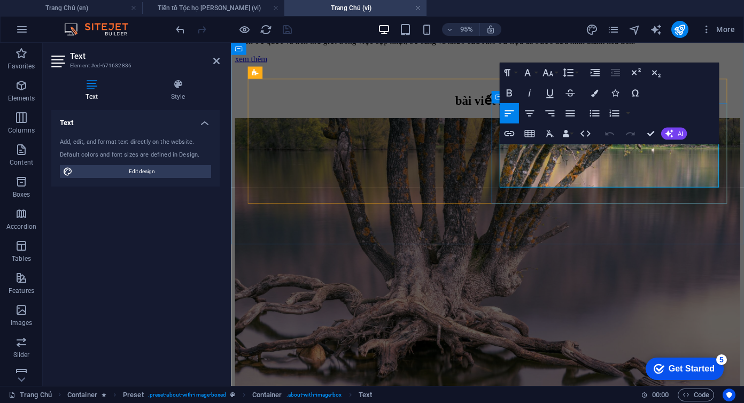
drag, startPoint x: 551, startPoint y: 190, endPoint x: 511, endPoint y: 169, distance: 45.2
click at [512, 133] on icon "button" at bounding box center [509, 133] width 12 height 12
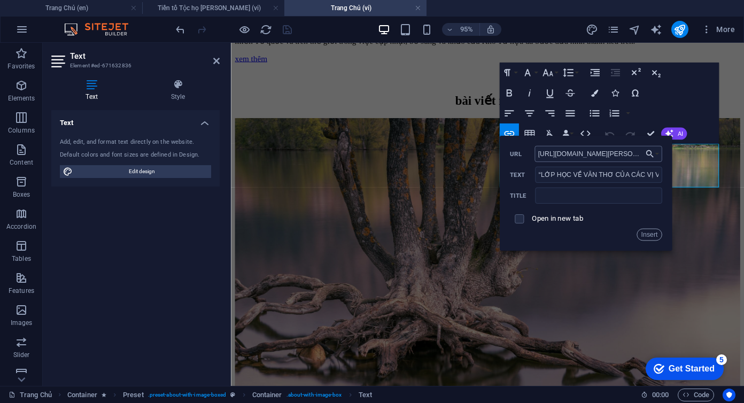
scroll to position [0, 245]
click at [559, 154] on input "https://hotranquanghanam.com/en/thong-bao-ve-viec-mo-lop-hoc-ve-van-tho-cua-cac…" at bounding box center [599, 154] width 128 height 16
click at [637, 152] on input "https://hotranquanghanam.com/en/thong-bao-ve-viec-mo-lop-hoc-ve-van-tho-cua-cac…" at bounding box center [599, 154] width 128 height 16
type input "https://hotranquanghanam.com/vi/thong-bao-ve-viec-mo-lop-hoc-ve-van-tho-cua-cac…"
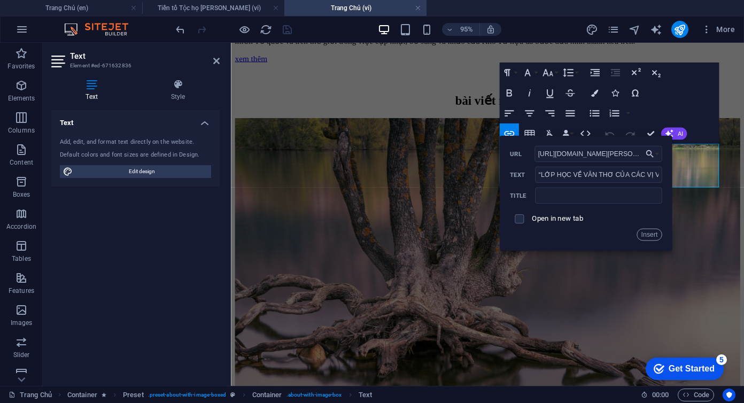
click at [524, 219] on span at bounding box center [519, 218] width 19 height 19
click at [521, 220] on input "checkbox" at bounding box center [517, 217] width 9 height 9
checkbox input "true"
click at [646, 234] on button "Insert" at bounding box center [650, 234] width 26 height 12
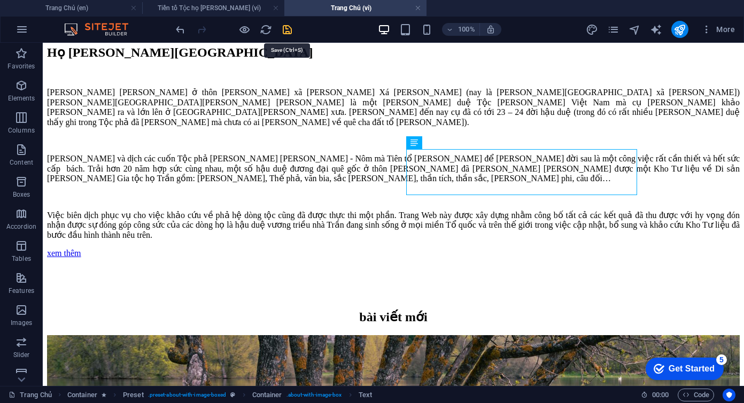
click at [283, 30] on icon "save" at bounding box center [287, 30] width 12 height 12
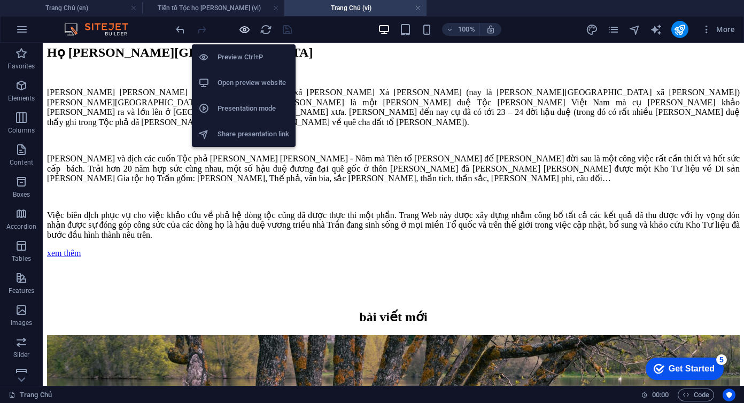
click at [243, 31] on icon "button" at bounding box center [244, 30] width 12 height 12
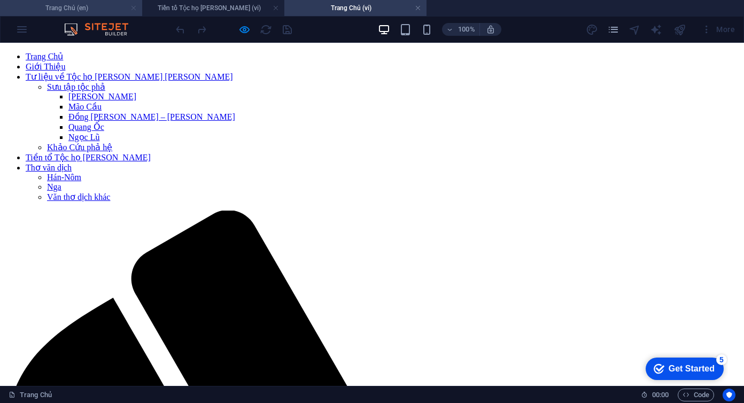
click at [134, 10] on link at bounding box center [133, 8] width 6 height 10
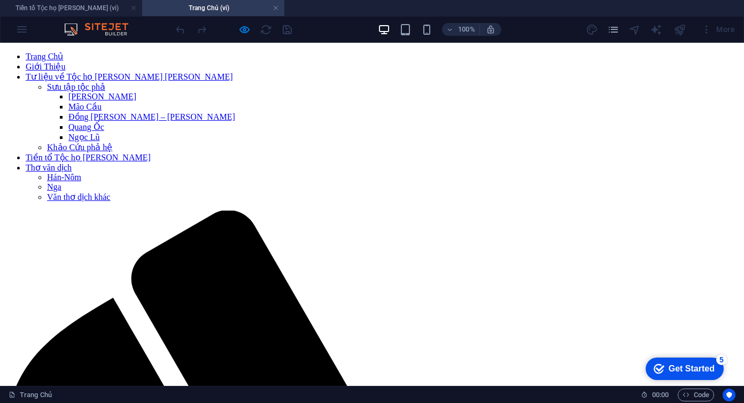
click at [708, 34] on div "More" at bounding box center [718, 29] width 42 height 17
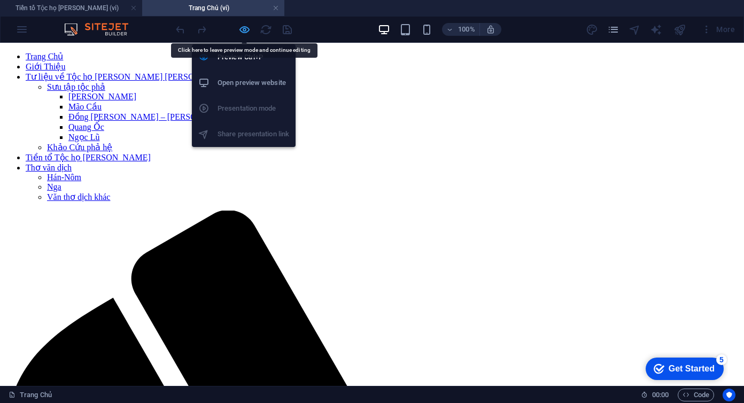
click at [245, 31] on icon "button" at bounding box center [244, 30] width 12 height 12
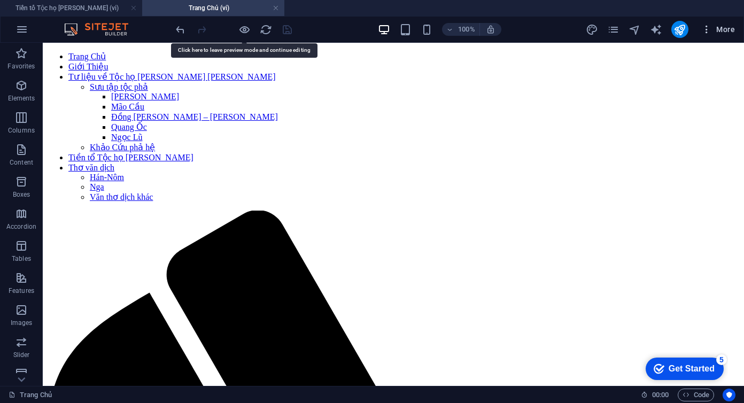
click at [706, 26] on icon "button" at bounding box center [706, 29] width 11 height 11
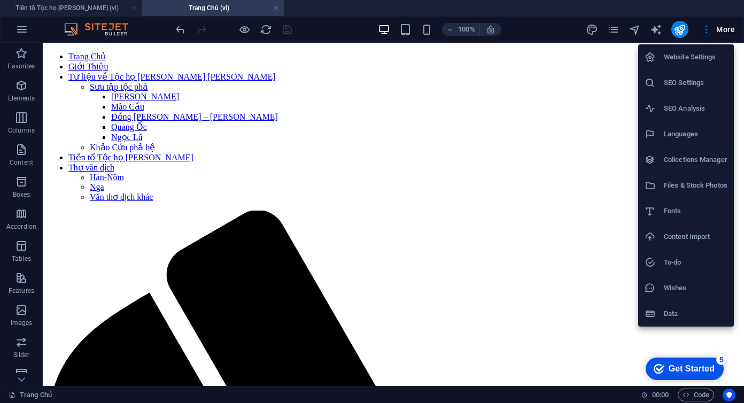
click at [272, 336] on div at bounding box center [372, 201] width 744 height 403
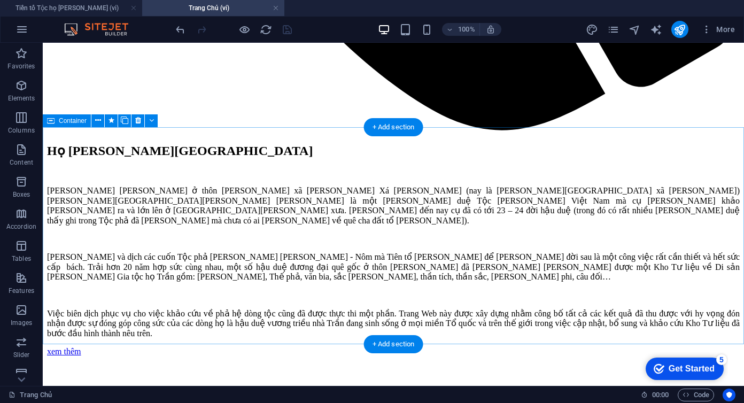
scroll to position [986, 0]
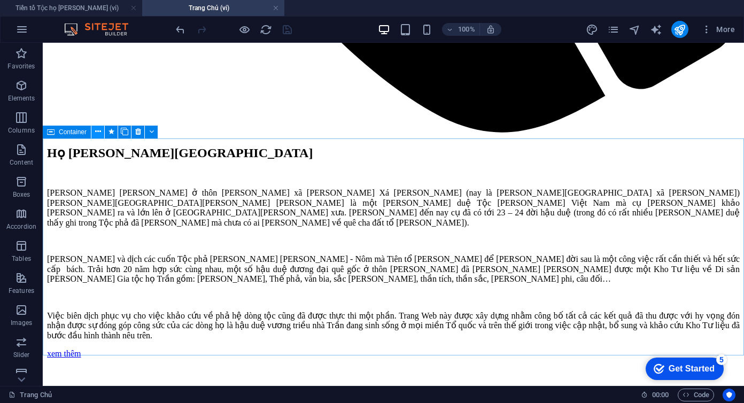
click at [98, 132] on icon at bounding box center [98, 131] width 6 height 11
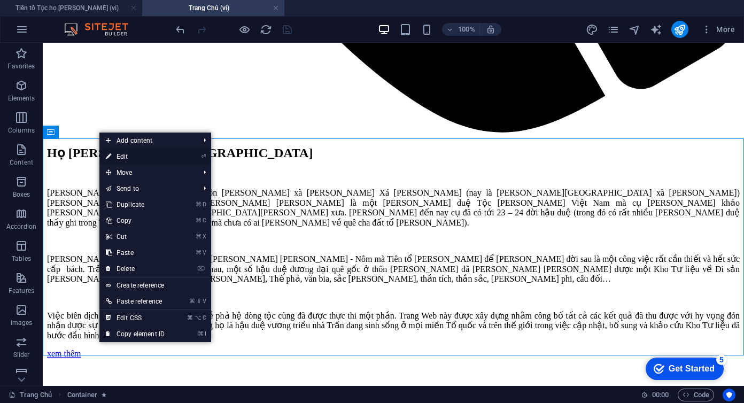
click at [123, 160] on link "⏎ Edit" at bounding box center [135, 157] width 72 height 16
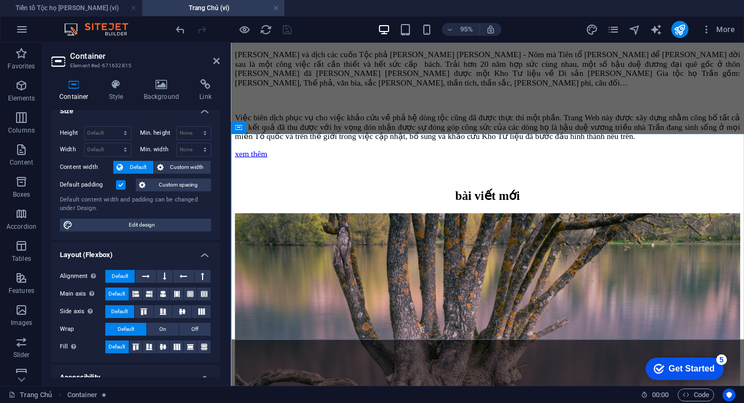
scroll to position [4, 0]
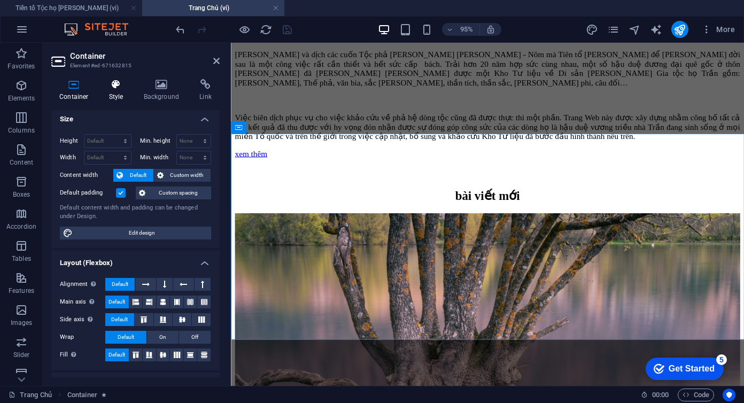
click at [117, 83] on icon at bounding box center [116, 84] width 30 height 11
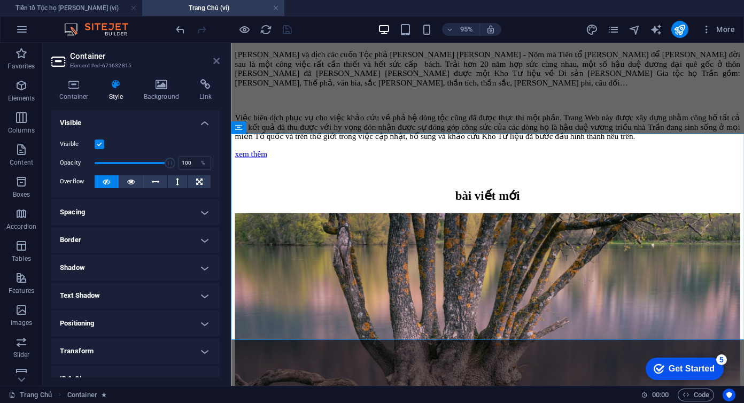
click at [218, 63] on icon at bounding box center [216, 61] width 6 height 9
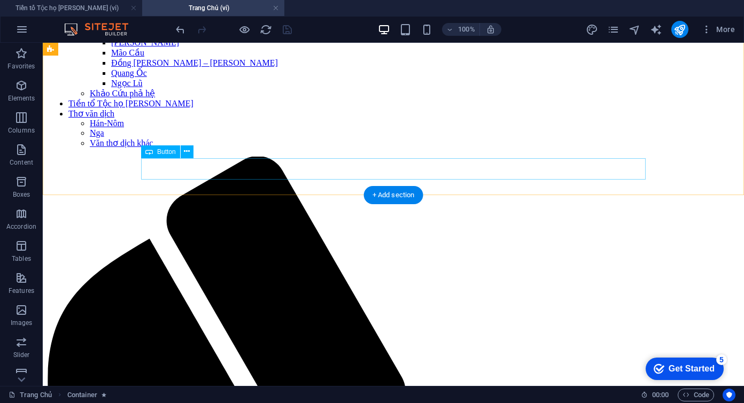
scroll to position [0, 0]
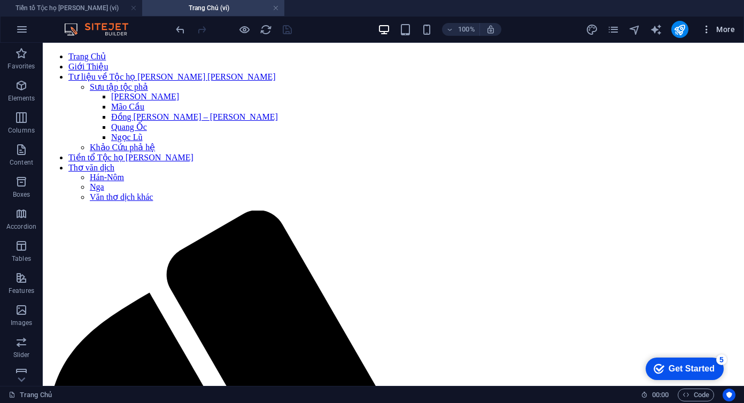
click at [704, 32] on icon "button" at bounding box center [706, 29] width 11 height 11
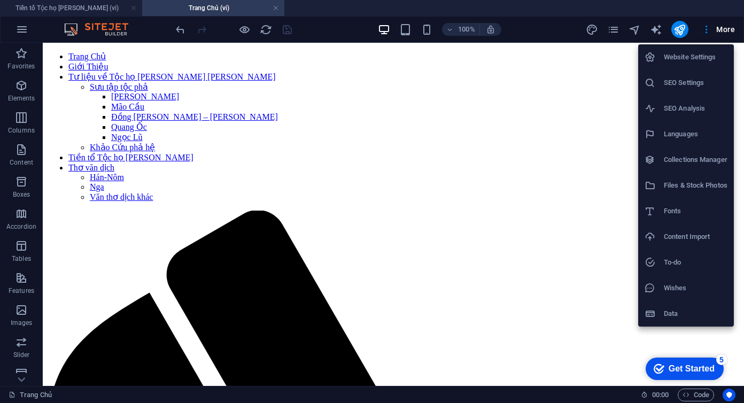
click at [691, 157] on h6 "Collections Manager" at bounding box center [696, 159] width 64 height 13
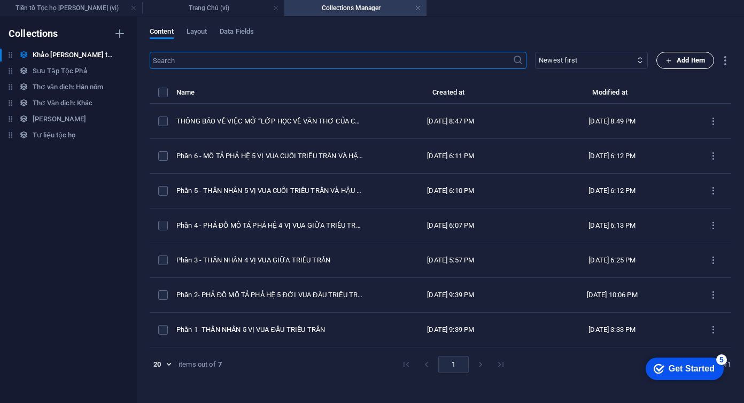
click at [682, 62] on span "Add Item" at bounding box center [686, 60] width 40 height 13
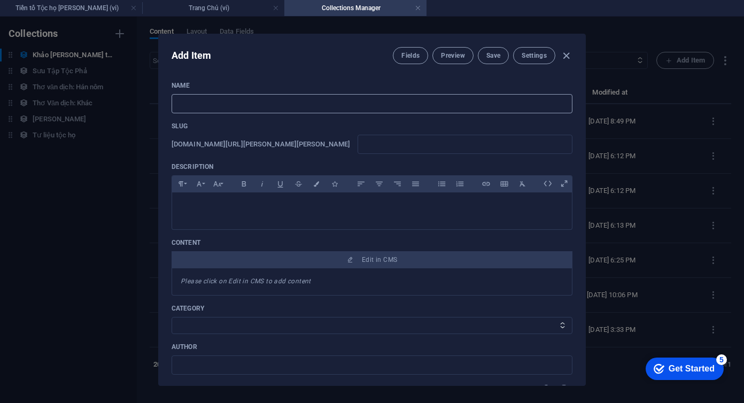
click at [241, 99] on input "text" at bounding box center [372, 103] width 401 height 19
paste input "DỰ KIẾN DANH MỤC CÁC NGĂN TRONG TỦ SÁCH CỦA LỚP HỌC VỀ VĂN THƠ CỦA CÁC VỊ VUA V…"
type input "DỰ KIẾN DANH MỤC CÁC NGĂN TRONG TỦ SÁCH CỦA LỚP HỌC VỀ VĂN THƠ CỦA CÁC VỊ VUA V…"
type input "du-kien-danh-muc-cac-ngan-trong-tu-sach-cua-lop-hoc-ve-van-tho-cua-cac-vi-vua-v…"
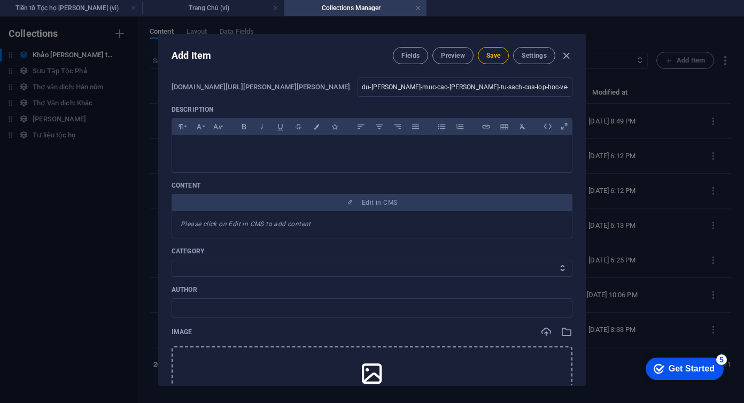
scroll to position [61, 0]
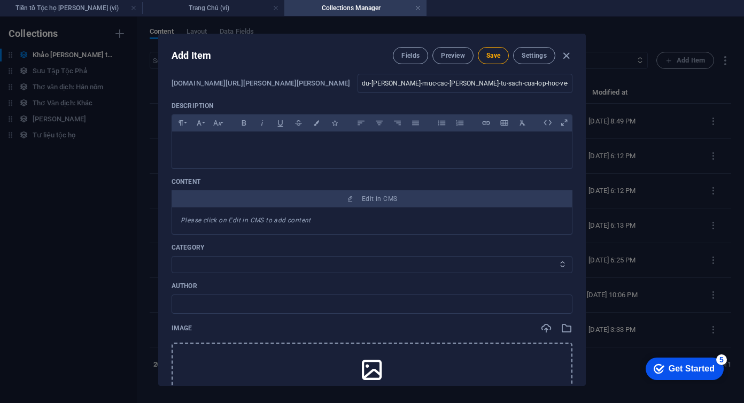
type input "DỰ KIẾN DANH MỤC CÁC NGĂN TRONG TỦ SÁCH CỦA LỚP HỌC VỀ VĂN THƠ CỦA CÁC VỊ VUA V…"
click at [237, 271] on select "Phả đồ Niên Phả" at bounding box center [372, 264] width 401 height 17
click at [208, 306] on input "text" at bounding box center [372, 304] width 401 height 19
type input "Trần Văn Liêm"
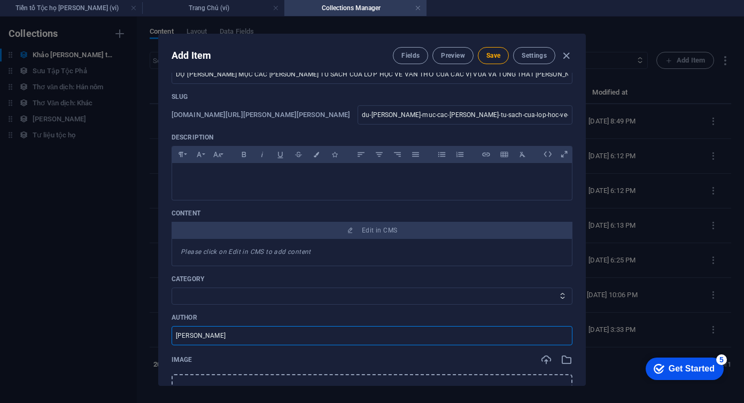
scroll to position [0, 0]
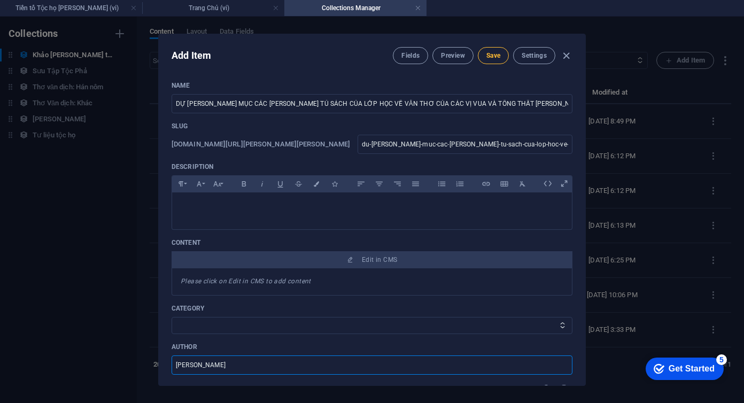
click at [493, 56] on span "Save" at bounding box center [493, 55] width 14 height 9
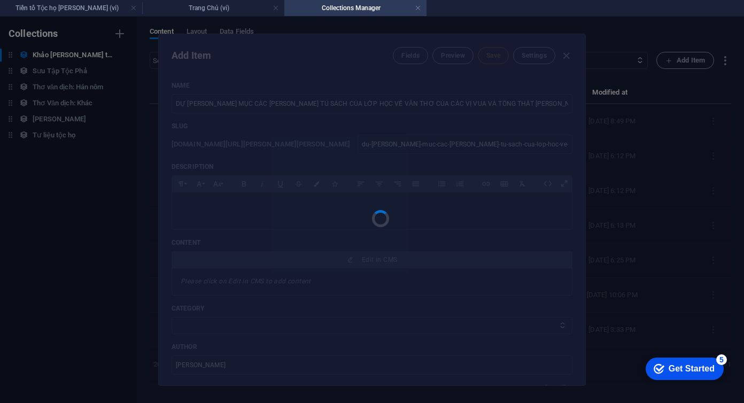
type input "du-kien-danh-muc-cac-ngan-trong-tu-sach-cua-lop-hoc-ve-van-tho-cua-cac-vi-vua-v…"
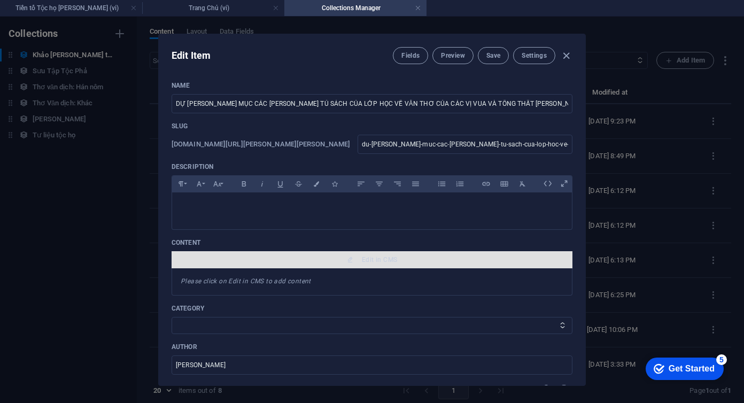
click at [375, 258] on span "Edit in CMS" at bounding box center [379, 260] width 35 height 9
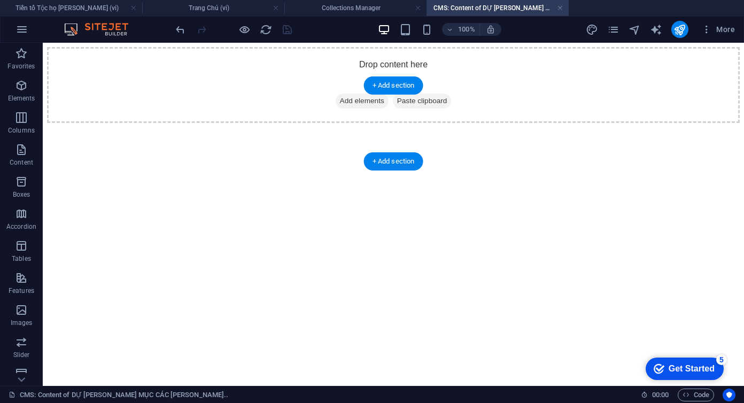
click at [361, 109] on span "Add elements" at bounding box center [362, 101] width 53 height 15
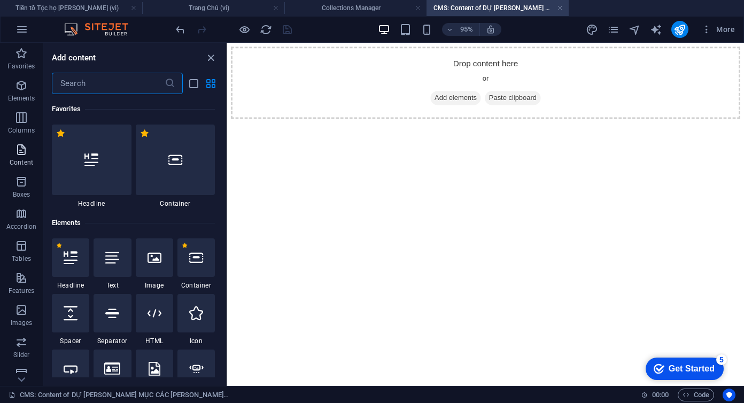
click at [20, 153] on icon "button" at bounding box center [21, 149] width 13 height 13
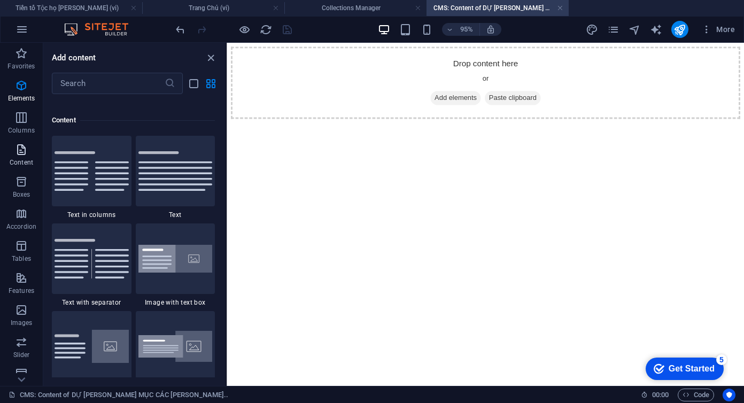
scroll to position [1871, 0]
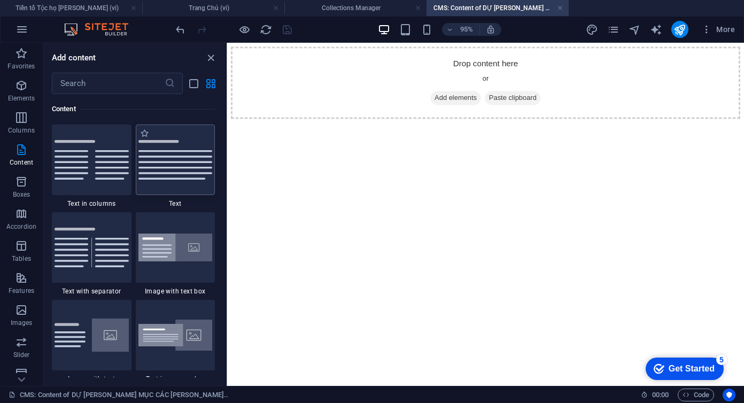
click at [170, 171] on img at bounding box center [175, 160] width 74 height 40
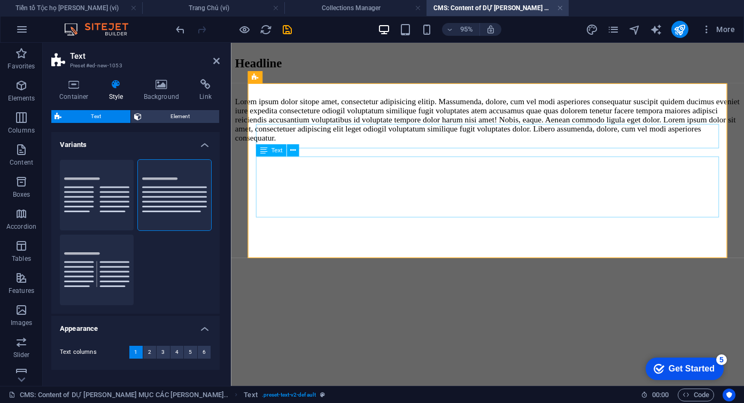
click at [313, 148] on div "Lorem ipsum dolor sitope amet, consectetur adipisicing elitip. Massumenda, dolo…" at bounding box center [501, 124] width 532 height 48
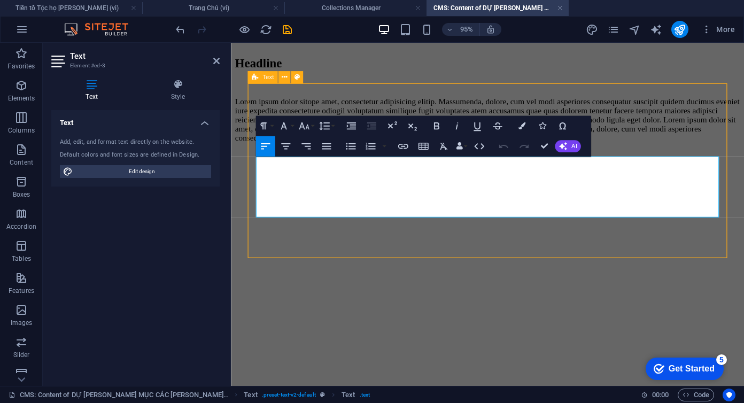
click at [313, 148] on p "Lorem ipsum dolor sitope amet, consectetur adipisicing elitip. Massumenda, dolo…" at bounding box center [501, 124] width 532 height 48
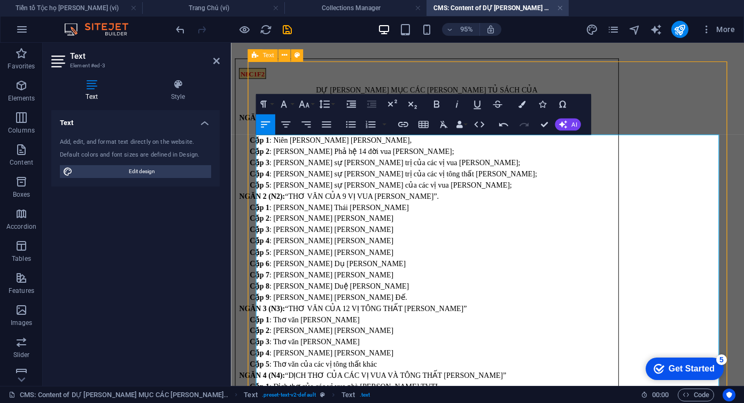
scroll to position [37, 0]
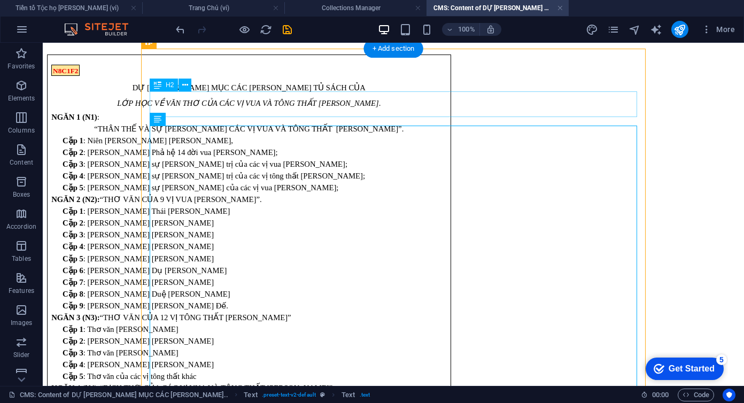
click at [252, 35] on div "Headline" at bounding box center [393, 28] width 693 height 14
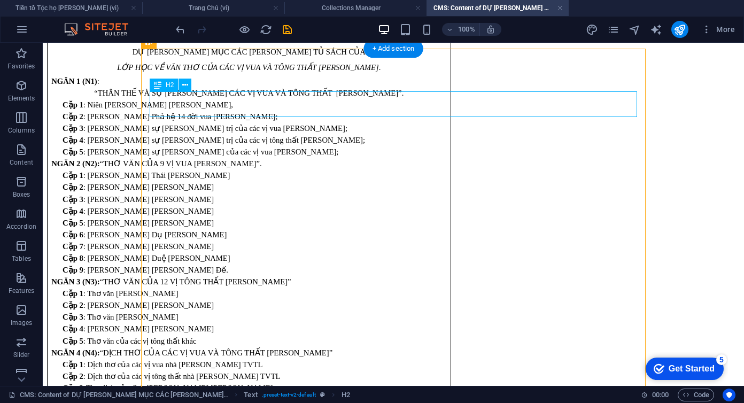
scroll to position [11, 0]
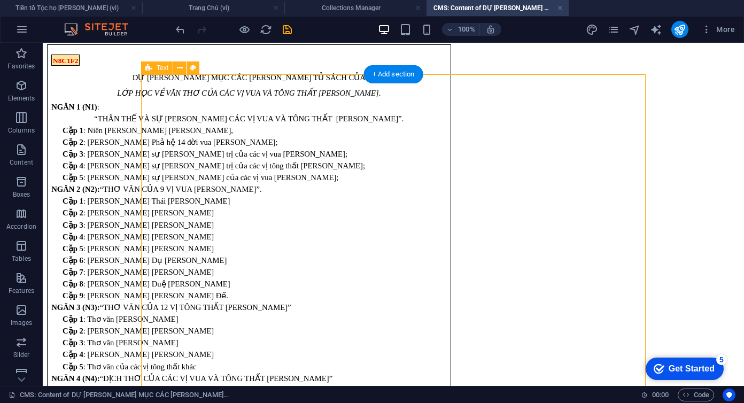
click at [271, 99] on div "N8C1F2 DỰ KIẾN DANH MỤC CÁC NGĂN TRONG TỦ SÁCH CỦA LỚP HỌC VỀ VĂN THƠ CỦA CÁC V…" at bounding box center [393, 320] width 693 height 569
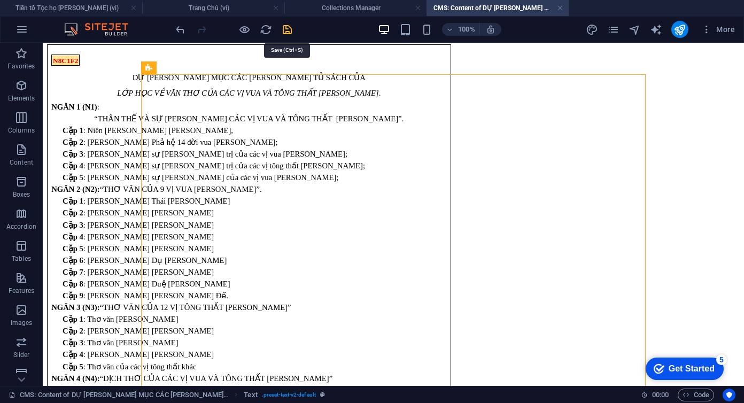
click at [287, 32] on icon "save" at bounding box center [287, 30] width 12 height 12
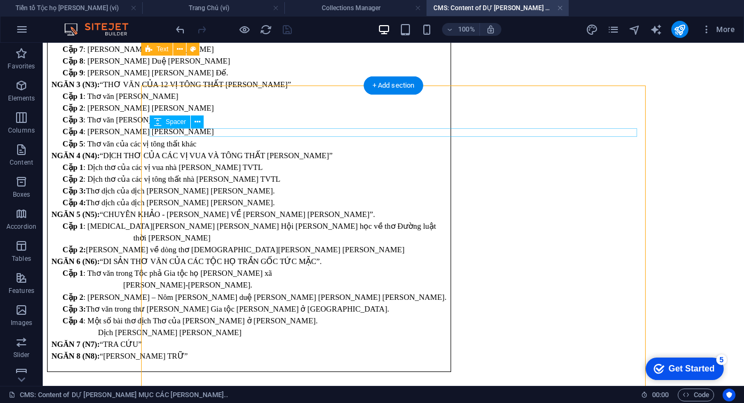
scroll to position [0, 0]
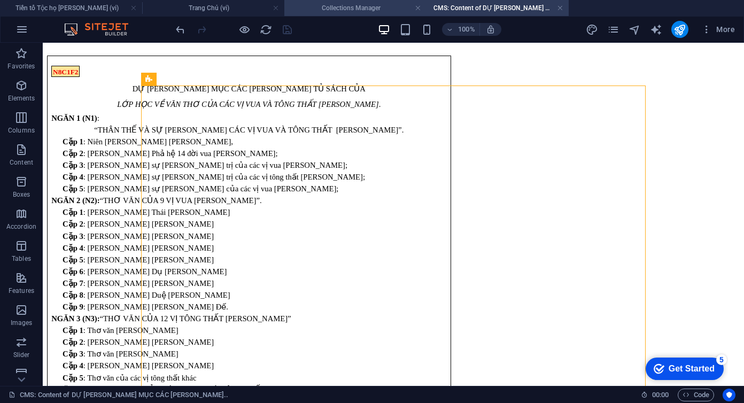
click at [354, 6] on h4 "Collections Manager" at bounding box center [355, 8] width 142 height 12
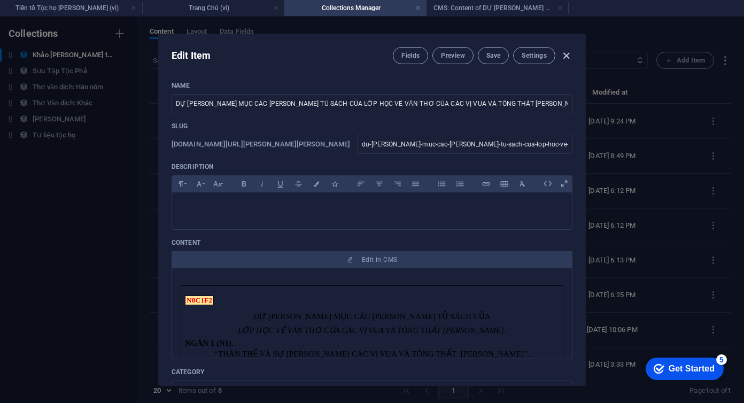
click at [565, 56] on icon "button" at bounding box center [566, 56] width 12 height 12
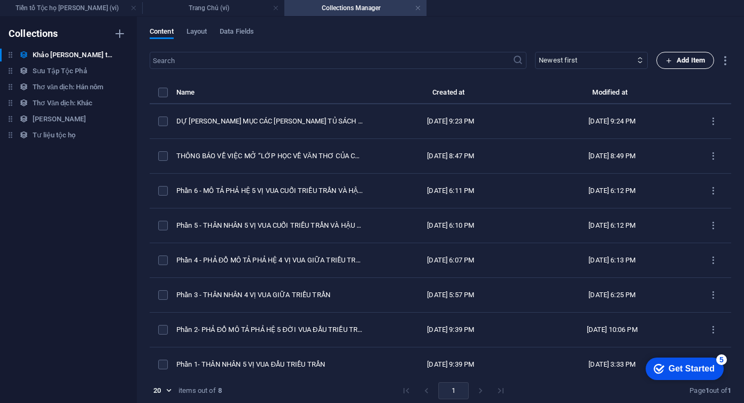
click at [692, 63] on span "Add Item" at bounding box center [686, 60] width 40 height 13
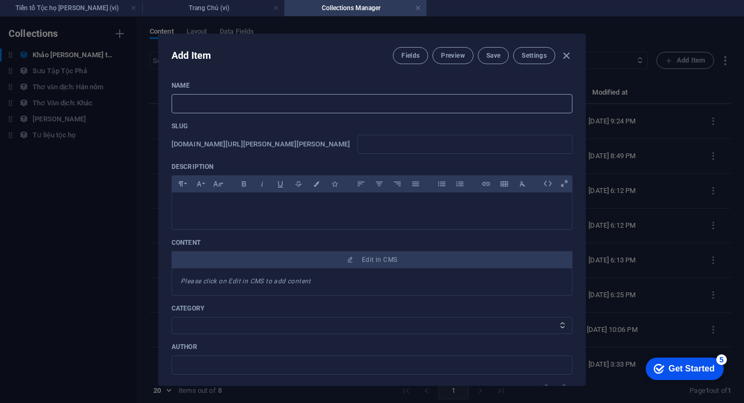
click at [203, 95] on input "text" at bounding box center [372, 103] width 401 height 19
paste input "THỐNG KÊ SỐ BÀI THƠ VĂN CỦA CÁC VỊ VUA VÀ TÔNG THẤT TRIỀU TRẦN IN TRONG THƠ VĂN…"
type input "THỐNG KÊ SỐ BÀI THƠ VĂN CỦA CÁC VỊ VUA VÀ TÔNG THẤT TRIỀU TRẦN IN TRONG THƠ VĂN…"
type input "thong-ke-so-bai-tho-van-cua-cac-vi-vua-va-tong-that-trieu-tran-in-trong-tho-van…"
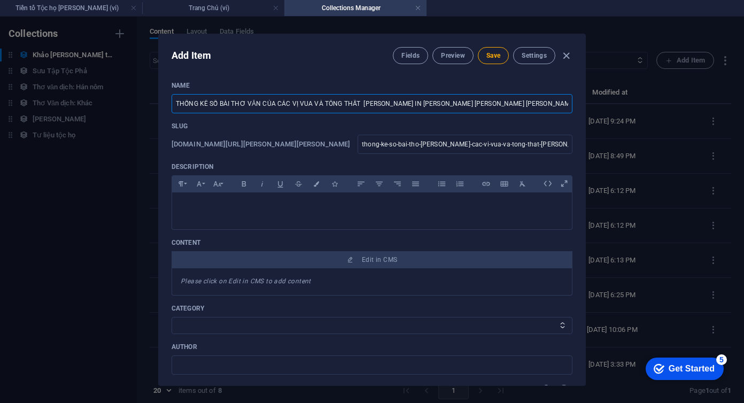
scroll to position [0, 35]
type input "THỐNG KÊ SỐ BÀI THƠ VĂN CỦA CÁC VỊ VUA VÀ TÔNG THẤT TRIỀU TRẦN IN TRONG THƠ VĂN…"
drag, startPoint x: 447, startPoint y: 146, endPoint x: 660, endPoint y: 154, distance: 212.4
click at [660, 154] on div "Add Item Fields Preview Save Settings Name THỐNG KÊ SỐ BÀI THƠ VĂN CỦA CÁC VỊ V…" at bounding box center [372, 210] width 744 height 387
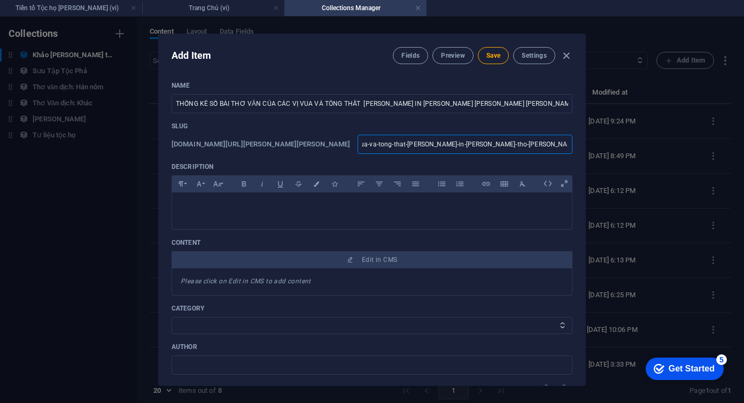
type input "thong-ke-so-bai-tho-van-"
type input "thong-ke-so-bai-tho-van"
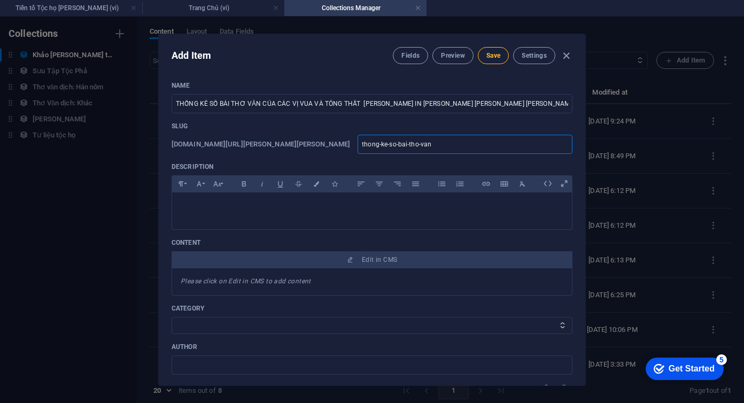
type input "thong-ke-so-bai-tho-van"
click at [492, 55] on span "Save" at bounding box center [493, 55] width 14 height 9
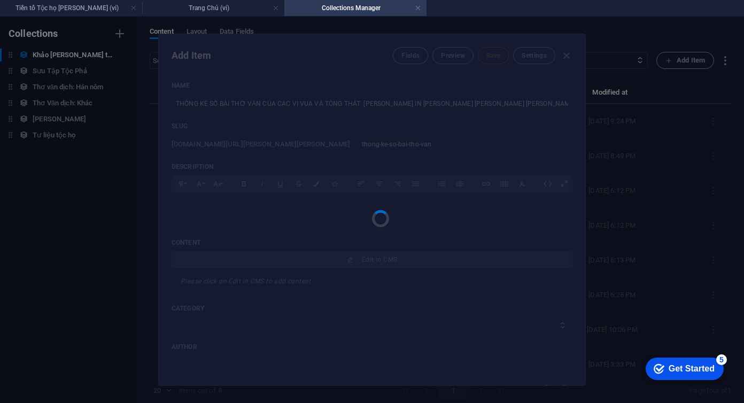
type input "thong-ke-so-bai-tho-van"
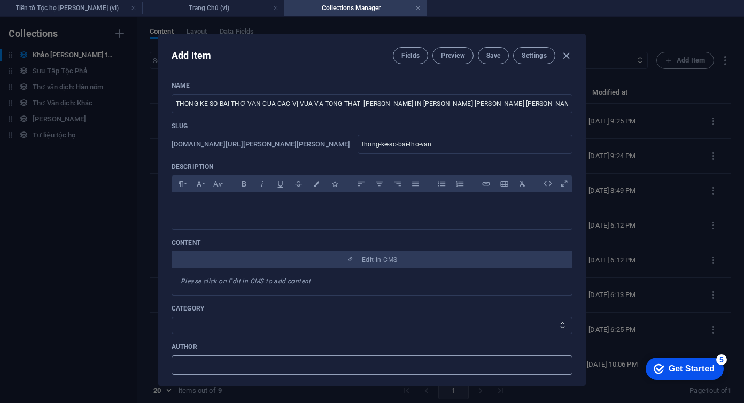
click at [213, 370] on input "text" at bounding box center [372, 365] width 401 height 19
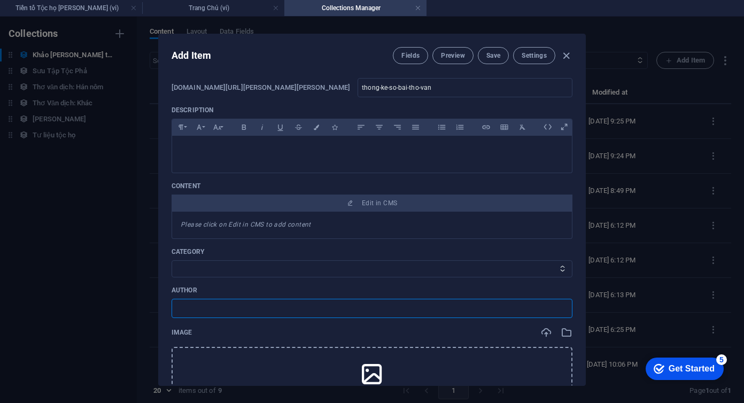
scroll to position [57, 0]
type input "Trần Văn Liêm"
type input "thong-ke-so-bai-tho-van"
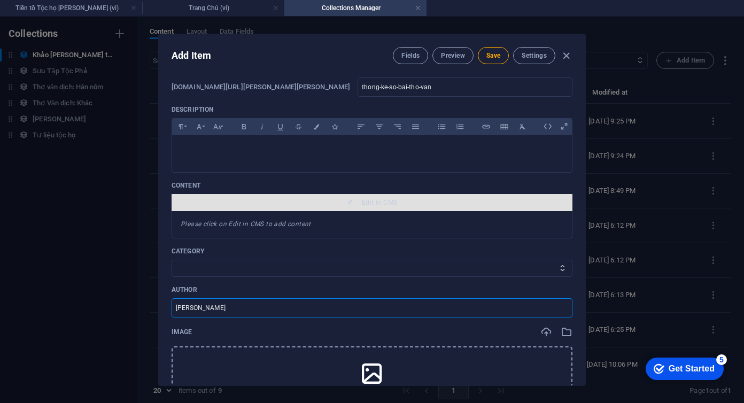
click at [372, 205] on span "Edit in CMS" at bounding box center [379, 202] width 35 height 9
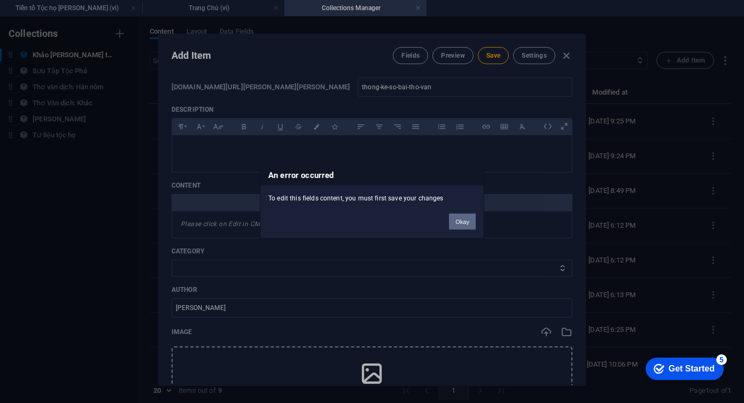
click at [468, 224] on button "Okay" at bounding box center [462, 222] width 27 height 16
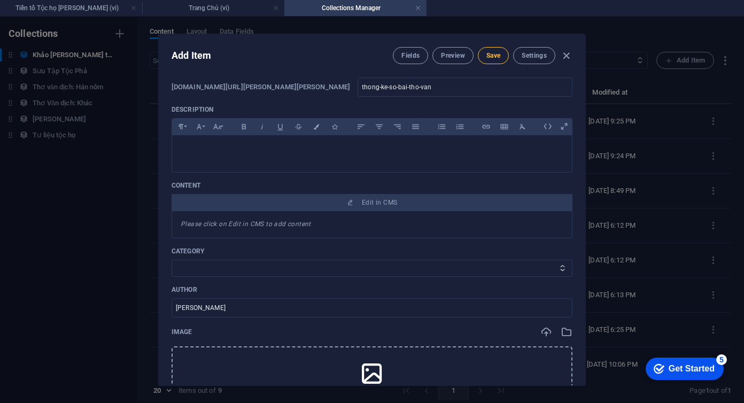
click at [491, 56] on span "Save" at bounding box center [493, 55] width 14 height 9
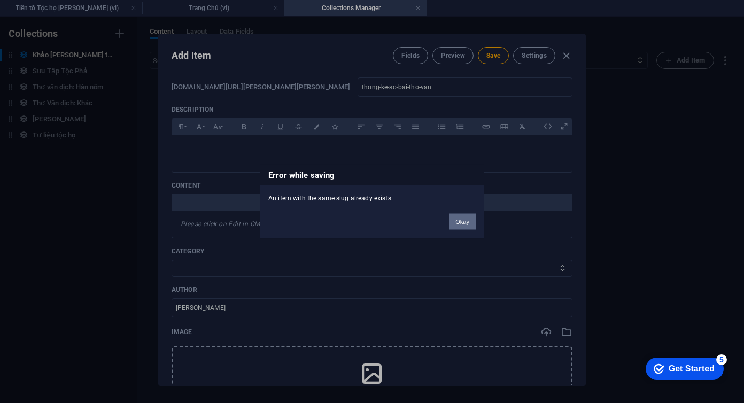
click at [460, 222] on button "Okay" at bounding box center [462, 222] width 27 height 16
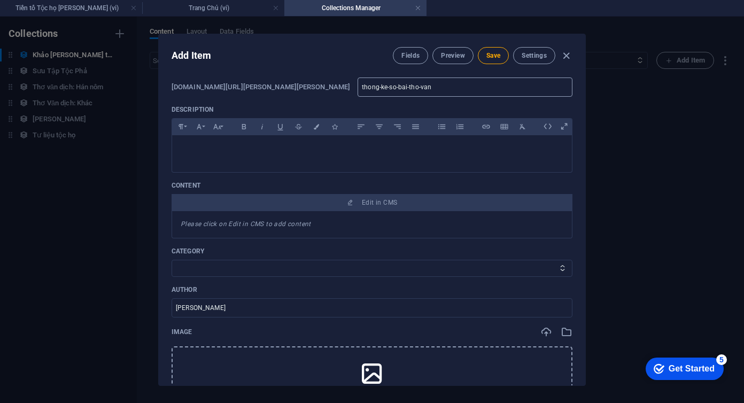
click at [453, 88] on input "thong-ke-so-bai-tho-van" at bounding box center [465, 87] width 215 height 19
drag, startPoint x: 453, startPoint y: 88, endPoint x: 340, endPoint y: 80, distance: 113.0
click at [340, 80] on div "www.example.com/khao-cuu-tien-to-toc-ho-tran-quang-item/ thong-ke-so-bai-tho-va…" at bounding box center [372, 87] width 401 height 19
paste input "THỐNG KÊ SỐ BÀI THƠ VĂN CỦA CÁC VỊ VUA VÀ TÔNG THẤT TRIỀU TRẦN IN TRONG THƠ VĂN…"
type input "THỐNG KÊ SỐ BÀI THƠ VĂN CỦA CÁC VỊ VUA VÀ TÔNG THẤT TRIỀU TRẦN IN TRONG THƠ VĂN…"
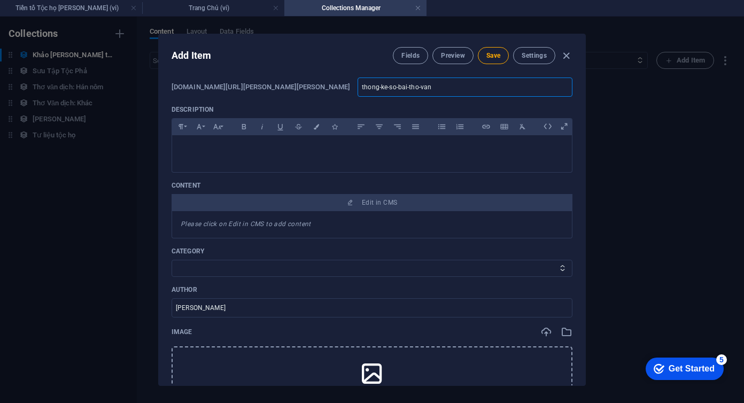
type input "THỐNG KÊ SỐ BÀI THƠ VĂN CỦA CÁC VỊ VUA VÀ TÔNG THẤT TRIỀU TRẦN IN TRONG THƠ VĂN…"
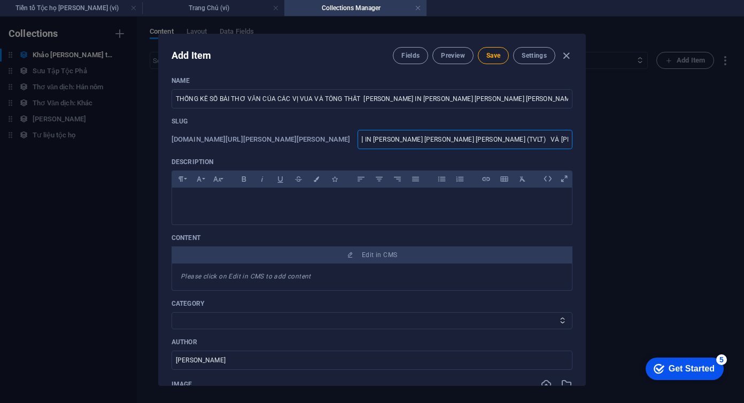
scroll to position [0, 0]
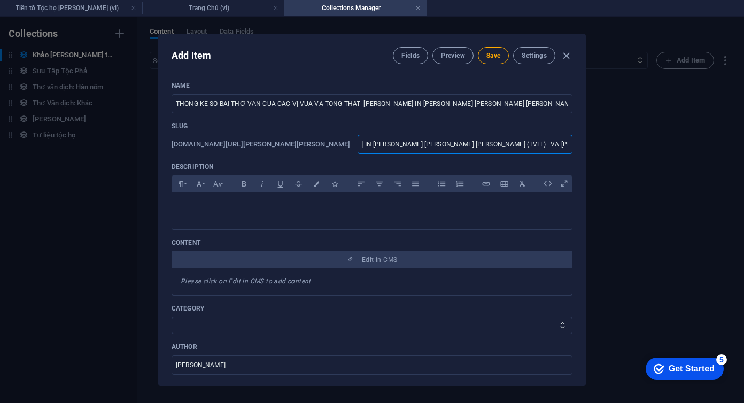
type input "thong-ke-so-bai-tho-van"
type input "thong-ke-so-bai-tho-van-"
type input "thong-ke-so-bai-tho-van-cua-cac-vi-vua-va-tong-that-trieu-tran-in-trong-tho-van…"
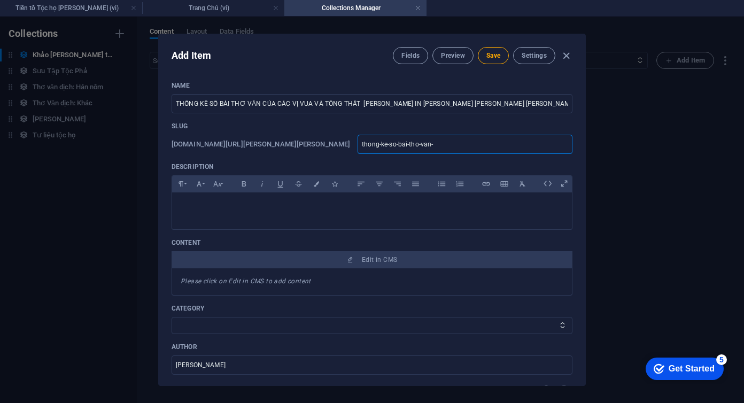
type input "thong-ke-so-bai-tho-van-cua-cac-vi-vua-va-tong-that-trieu-tran-in-trong-tho-van…"
click at [557, 144] on input "thong-ke-so-bai-tho-van-cua-cac-vi-vua-va-tong-that-trieu-tran-in-trong-tho-van…" at bounding box center [465, 144] width 215 height 19
type input "thong-ke-so-bai-tho-van-cua-cac-vi-vua-va-tong-that-trieu-tran-i"
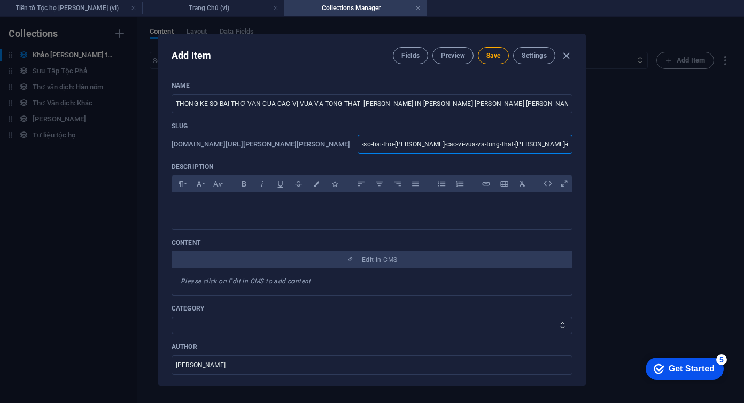
scroll to position [0, 0]
type input "thong-ke-so-bai-tho-van-cua-cac-vi-vua-va-tong-that-trieu-tran-"
type input "thong-ke-so-bai-tho-van-cua-cac-vi-vua-va-tong-that-trieu-tran"
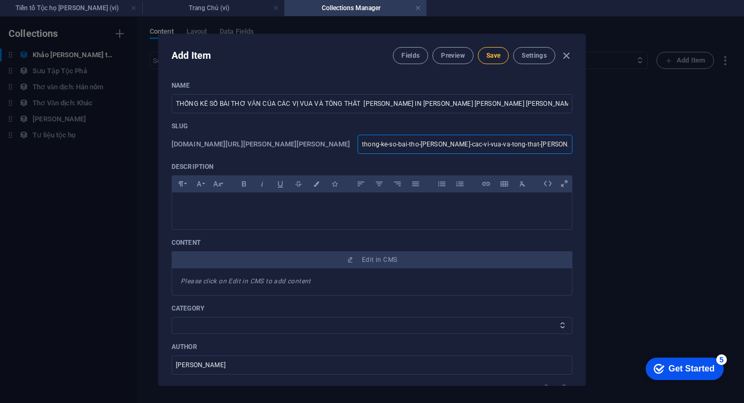
type input "thong-ke-so-bai-tho-van-cua-cac-vi-vua-va-tong-that-trieu-tran"
click at [490, 59] on span "Save" at bounding box center [493, 55] width 14 height 9
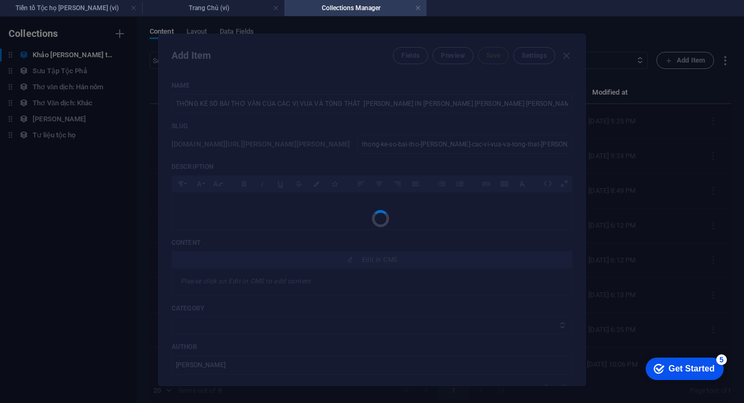
type input "thong-ke-so-bai-tho-van-cua-cac-vi-vua-va-tong-that-trieu-tran"
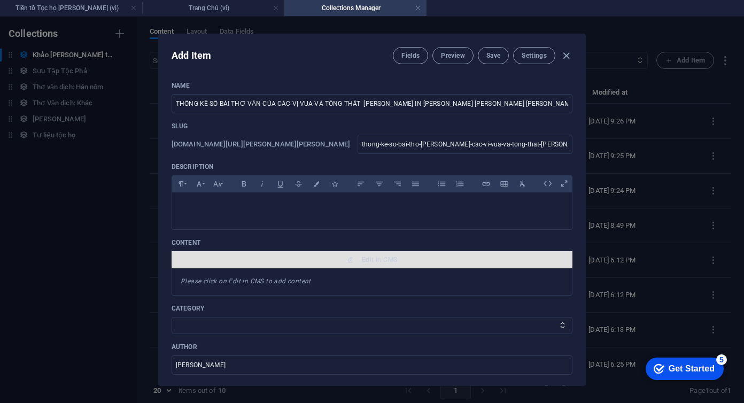
click at [335, 266] on button "Edit in CMS" at bounding box center [372, 259] width 401 height 17
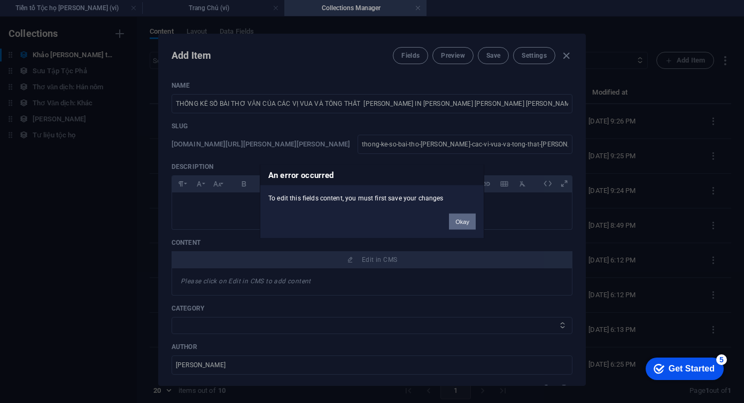
click at [457, 221] on button "Okay" at bounding box center [462, 222] width 27 height 16
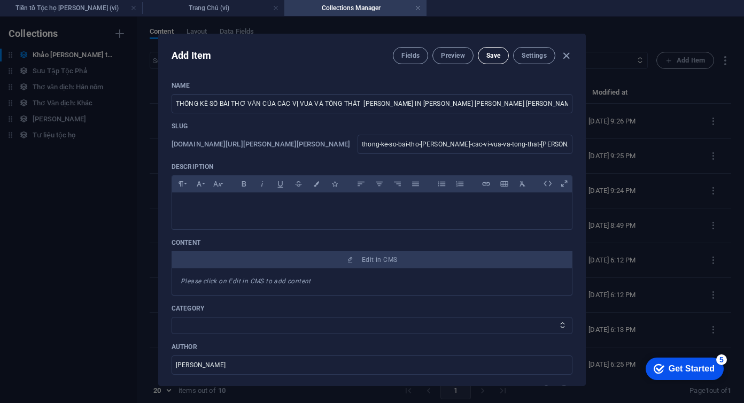
click at [490, 60] on button "Save" at bounding box center [493, 55] width 31 height 17
type input "thong-ke-so-bai-tho-van-cua-cac-vi-vua-va-tong-that-trieu-tran"
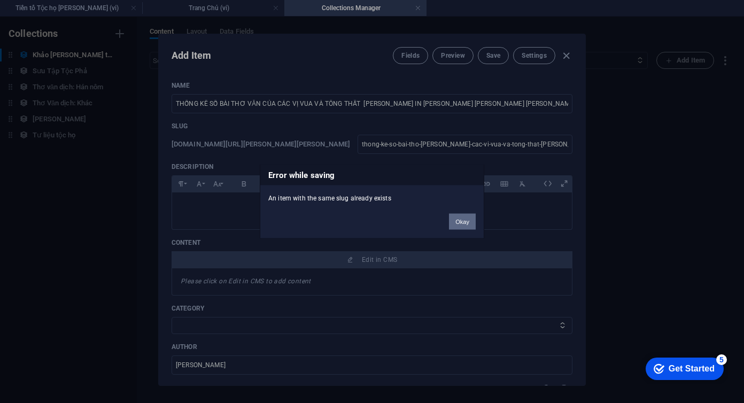
click at [466, 222] on button "Okay" at bounding box center [462, 222] width 27 height 16
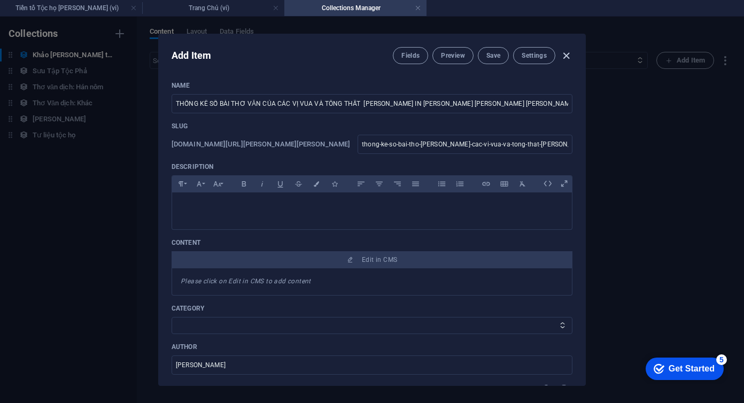
click at [566, 56] on icon "button" at bounding box center [566, 56] width 12 height 12
type input "thong-ke-so-bai-tho-van-cua-cac-vi-vua-va-tong-that-trieu-tran-in-trong-tho-van…"
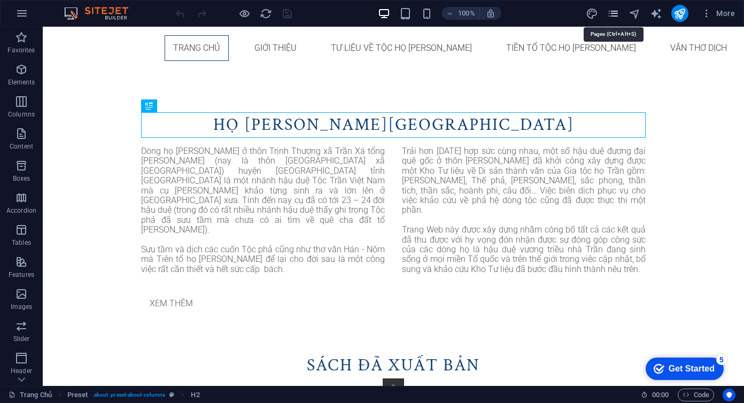
click at [616, 13] on icon "pages" at bounding box center [613, 13] width 12 height 12
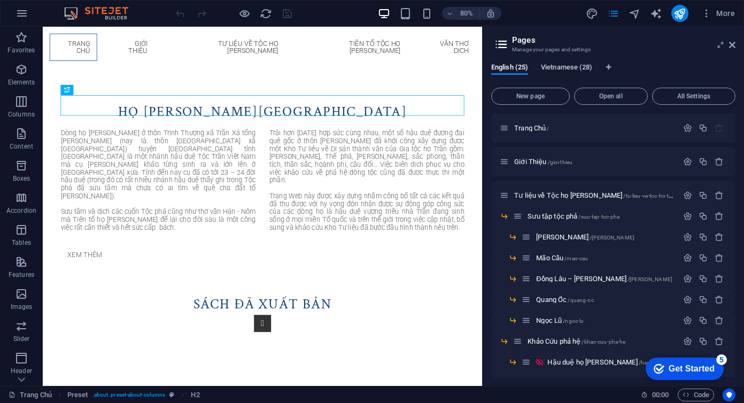
click at [575, 66] on span "Vietnamese (28)" at bounding box center [566, 68] width 51 height 15
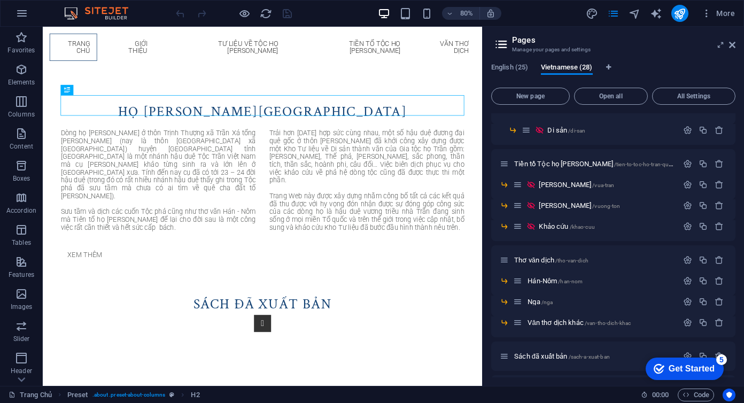
scroll to position [295, 0]
click at [709, 19] on button "More" at bounding box center [718, 13] width 42 height 17
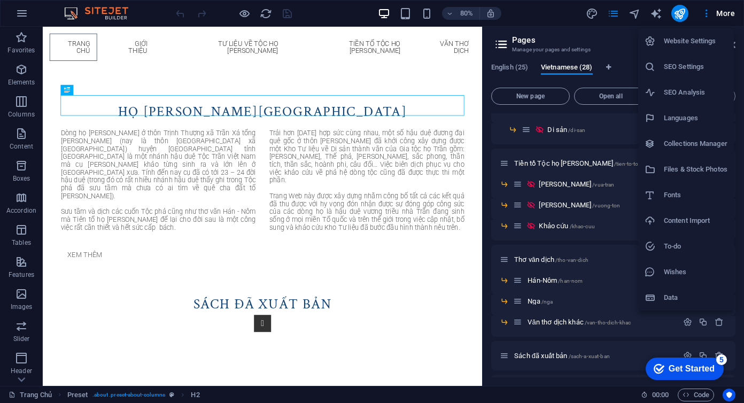
click at [679, 141] on h6 "Collections Manager" at bounding box center [696, 143] width 64 height 13
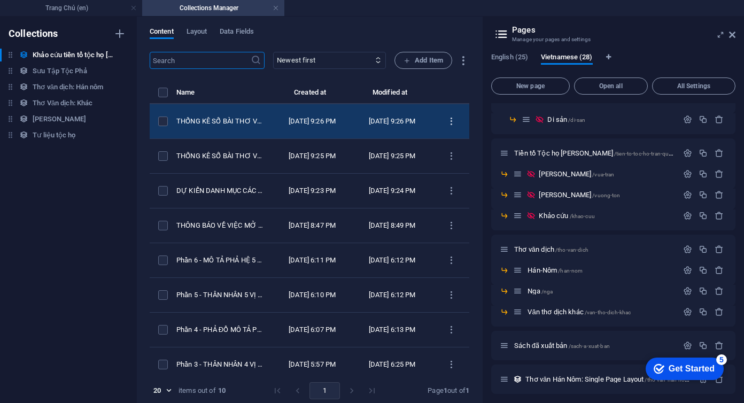
click at [447, 122] on icon "items list" at bounding box center [451, 122] width 10 height 10
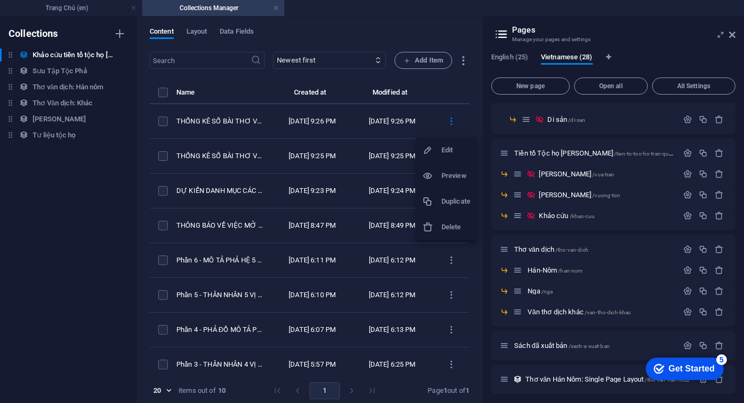
click at [444, 227] on h6 "Delete" at bounding box center [456, 227] width 29 height 13
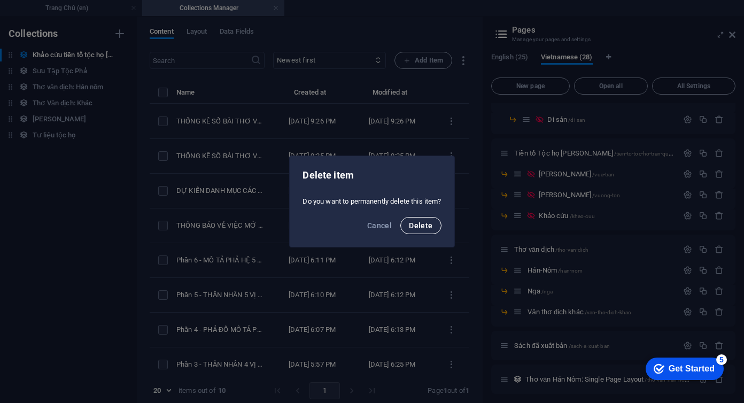
click at [425, 226] on span "Delete" at bounding box center [421, 225] width 24 height 9
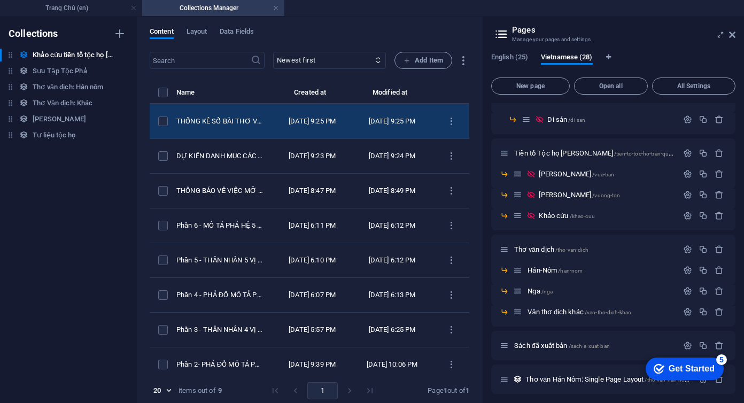
click at [258, 128] on td "THỐNG KÊ SỐ BÀI THƠ VĂN CỦA CÁC VỊ VUA VÀ TÔNG THẤT TRIỀU TRẦN IN TRONG THƠ VĂN…" at bounding box center [224, 121] width 97 height 35
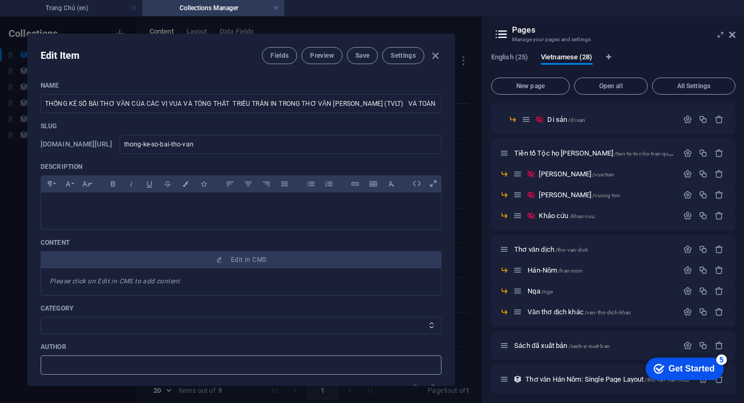
click at [171, 368] on input "text" at bounding box center [241, 365] width 401 height 19
type input "[PERSON_NAME]"
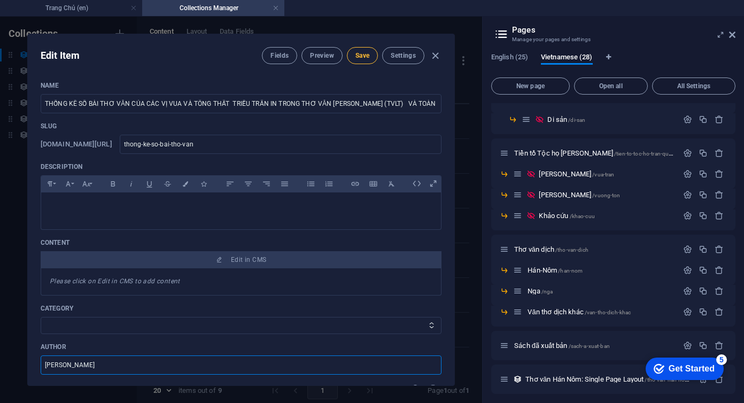
click at [360, 55] on span "Save" at bounding box center [363, 55] width 14 height 9
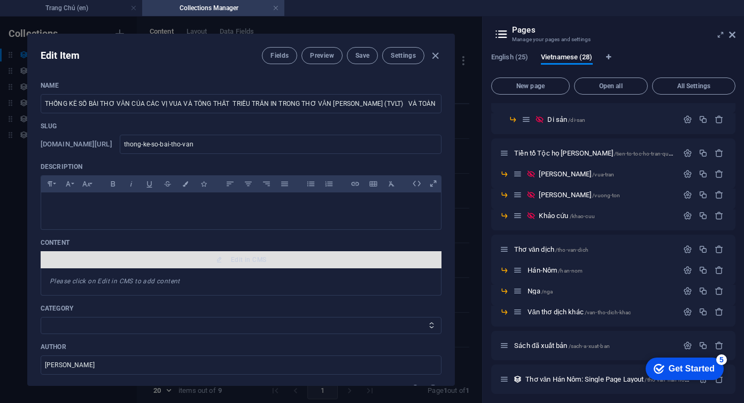
click at [213, 259] on span "Edit in CMS" at bounding box center [241, 260] width 392 height 9
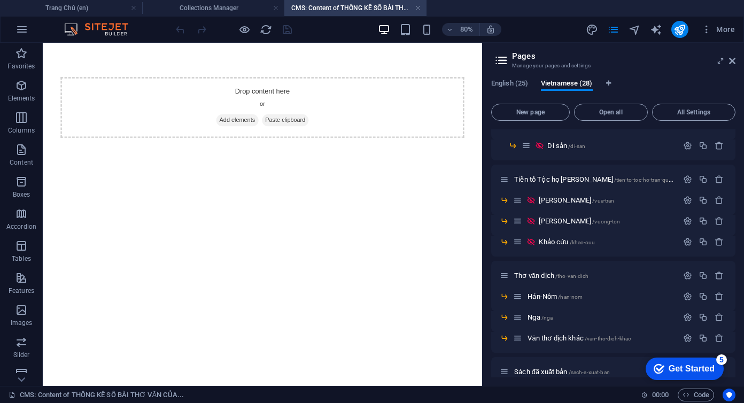
scroll to position [0, 0]
click at [293, 139] on span "Add elements" at bounding box center [286, 139] width 53 height 15
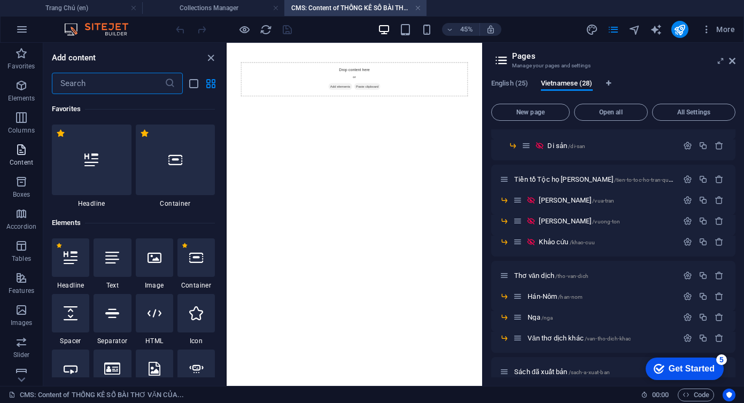
click at [13, 157] on span "Content" at bounding box center [21, 156] width 43 height 26
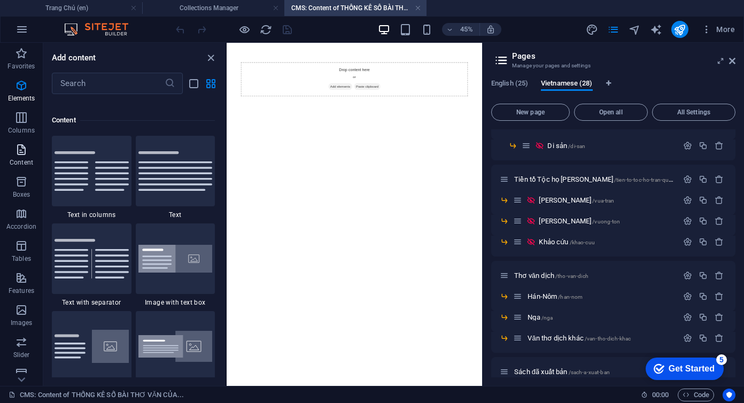
scroll to position [1871, 0]
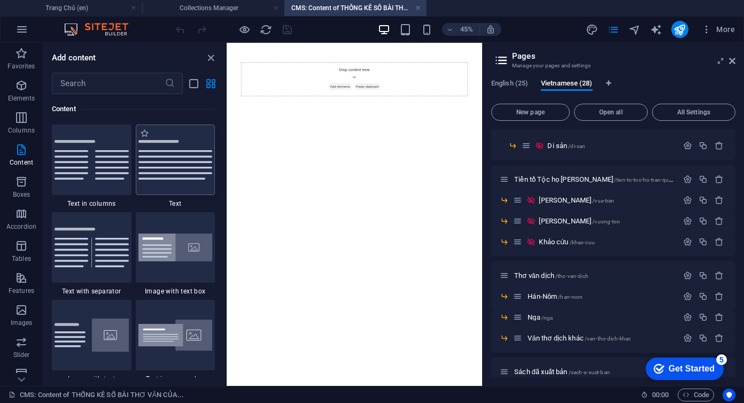
click at [181, 175] on img at bounding box center [175, 160] width 74 height 40
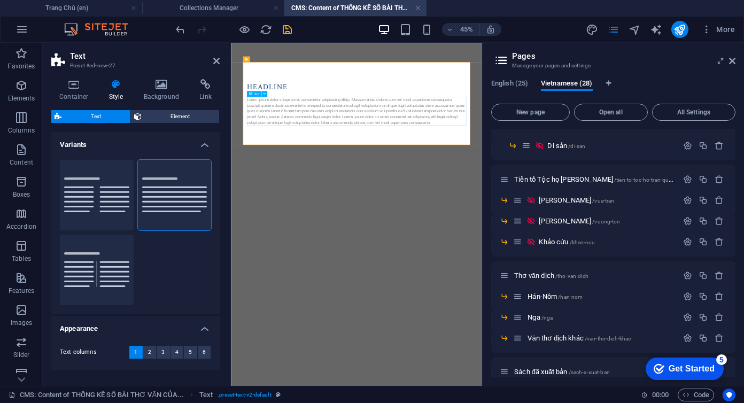
click at [329, 190] on div "Lorem ipsum dolor sitope amet, consectetur adipisicing elitip. Massumenda, dolo…" at bounding box center [510, 195] width 488 height 64
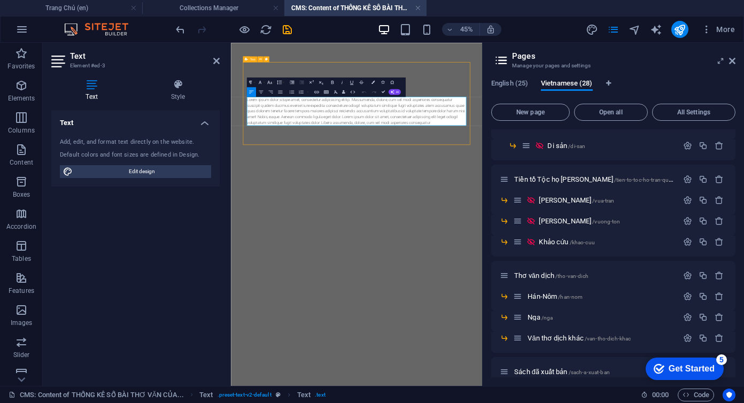
click at [329, 190] on p "Lorem ipsum dolor sitope amet, consectetur adipisicing elitip. Massumenda, dolo…" at bounding box center [510, 195] width 488 height 64
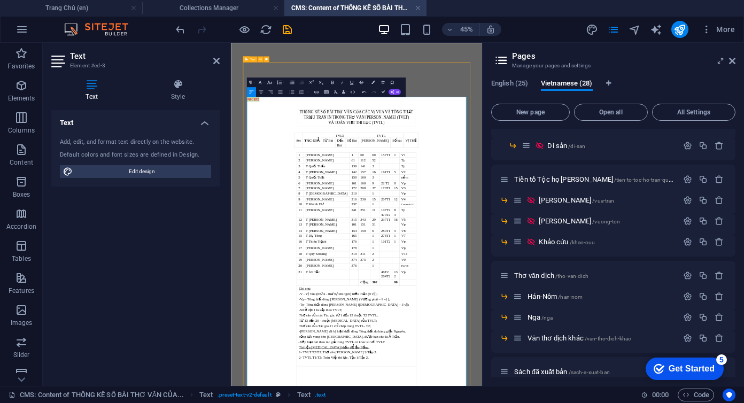
click at [358, 200] on div "THỐNG KÊ SỐ BÀI THƠ VĂN CỦA CÁC VỊ VUA VÀ TÔNG THẤT TRIỀU TRẦN IN TRONG THƠ VĂN…" at bounding box center [510, 210] width 488 height 39
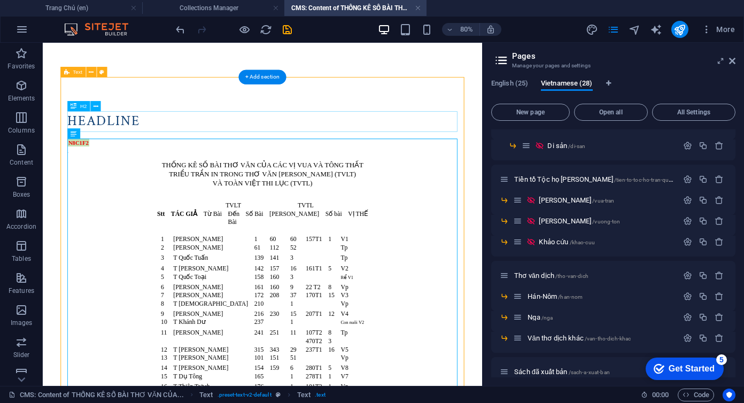
click at [140, 141] on div "Headline" at bounding box center [318, 141] width 488 height 26
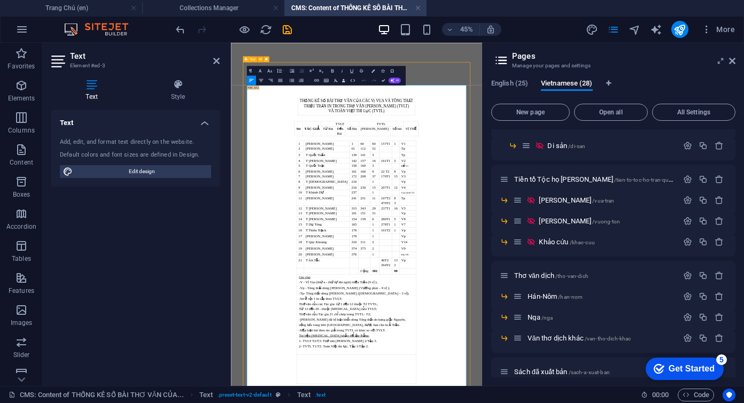
click at [476, 325] on td "[PERSON_NAME]" at bounding box center [444, 328] width 102 height 11
click at [341, 169] on button "Column" at bounding box center [344, 166] width 9 height 10
click at [273, 71] on button "Font Size" at bounding box center [270, 71] width 9 height 10
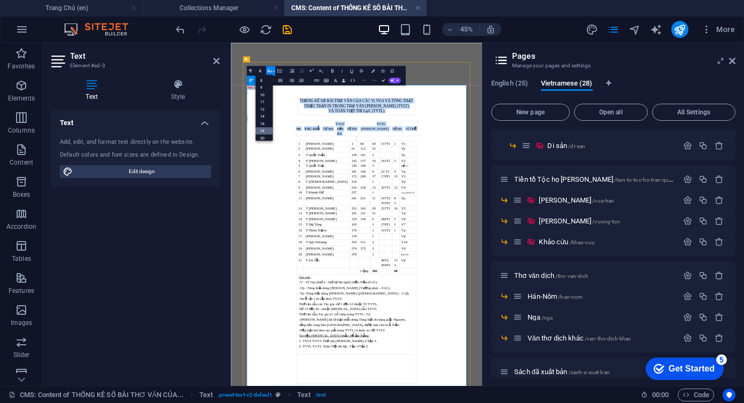
click at [267, 128] on link "24" at bounding box center [264, 130] width 17 height 7
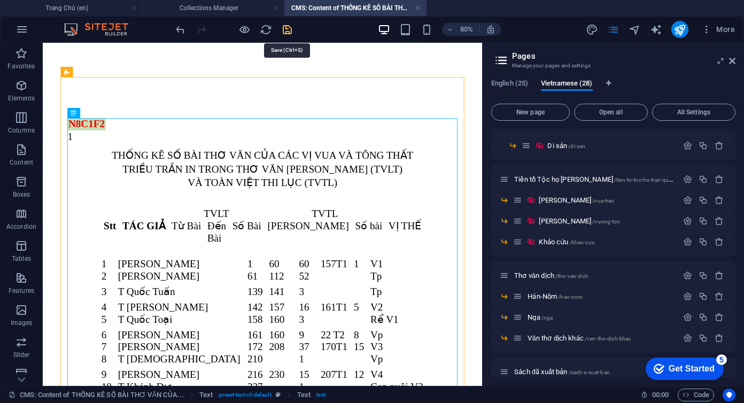
click at [287, 34] on icon "save" at bounding box center [287, 30] width 12 height 12
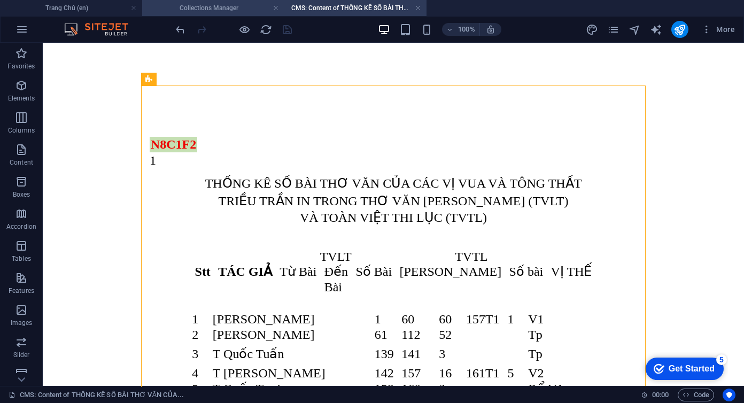
click at [236, 8] on h4 "Collections Manager" at bounding box center [213, 8] width 142 height 12
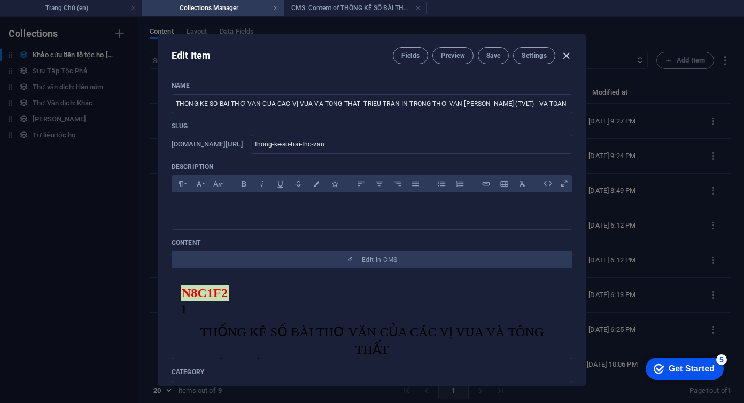
click at [563, 56] on icon "button" at bounding box center [566, 56] width 12 height 12
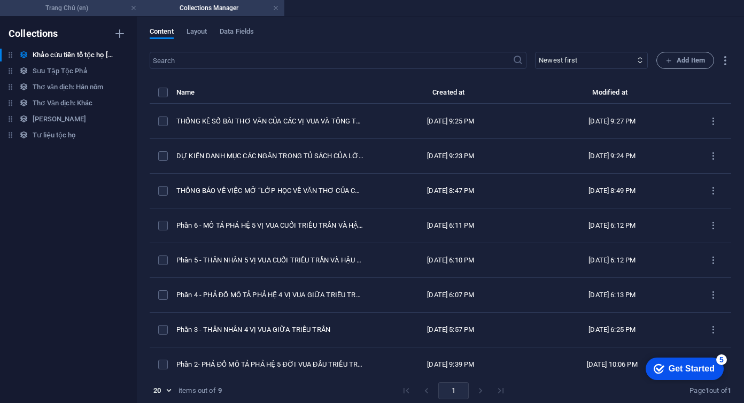
click at [65, 4] on h4 "Trang Chủ (en)" at bounding box center [71, 8] width 142 height 12
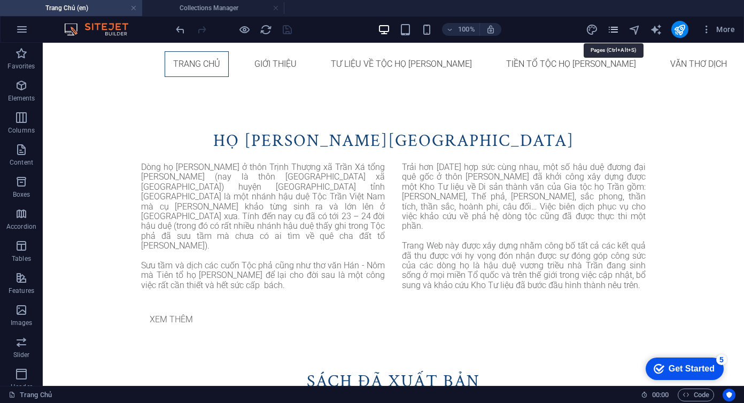
click at [619, 29] on icon "pages" at bounding box center [613, 30] width 12 height 12
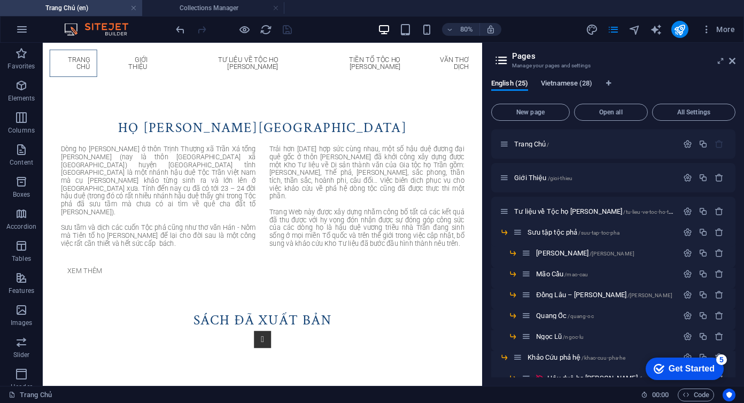
click at [578, 80] on span "Vietnamese (28)" at bounding box center [566, 84] width 51 height 15
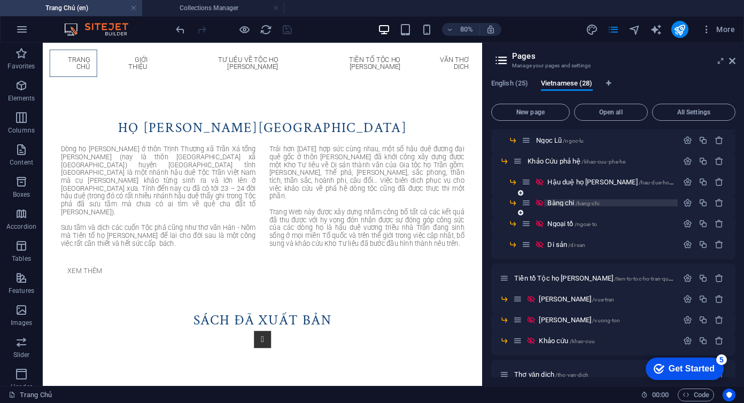
scroll to position [199, 0]
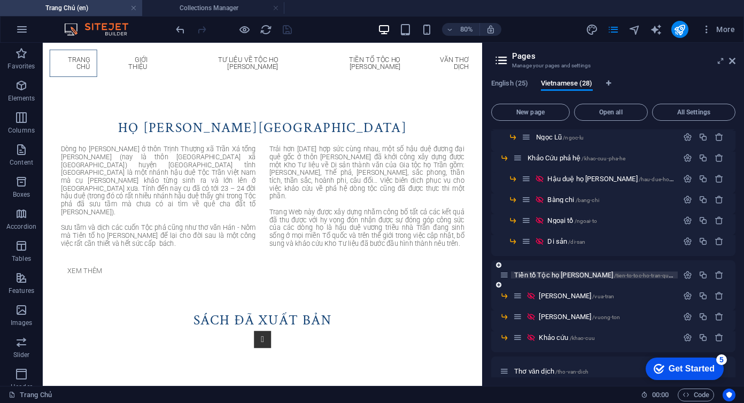
click at [552, 272] on span "Tiền tổ Tộc họ [PERSON_NAME] /tien-to-toc-[PERSON_NAME]" at bounding box center [596, 275] width 164 height 8
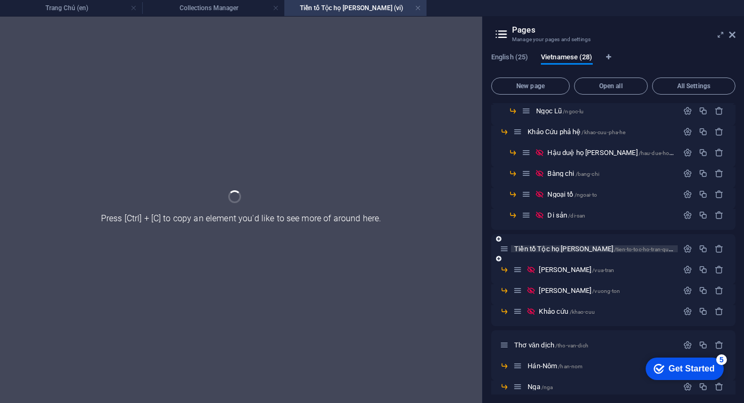
click at [552, 272] on span "Vua Trần /vua-tran" at bounding box center [576, 270] width 75 height 8
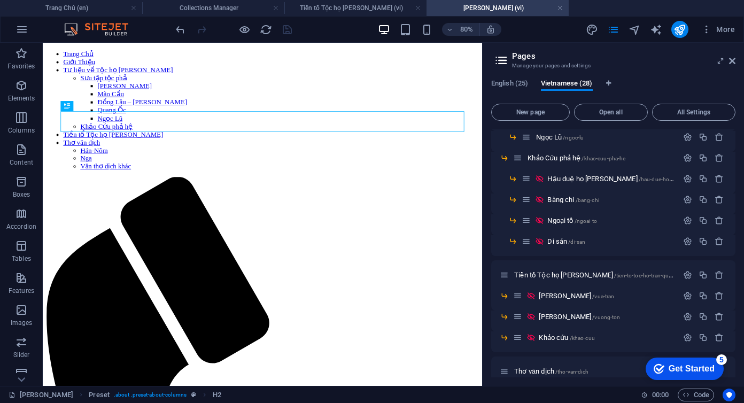
scroll to position [0, 0]
click at [561, 10] on link at bounding box center [560, 8] width 6 height 10
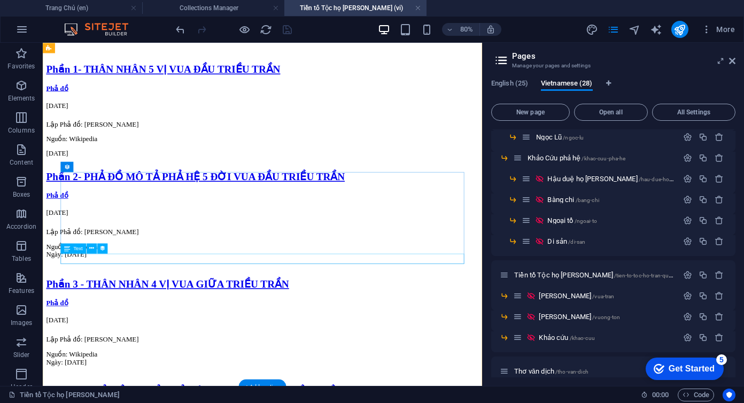
scroll to position [1544, 0]
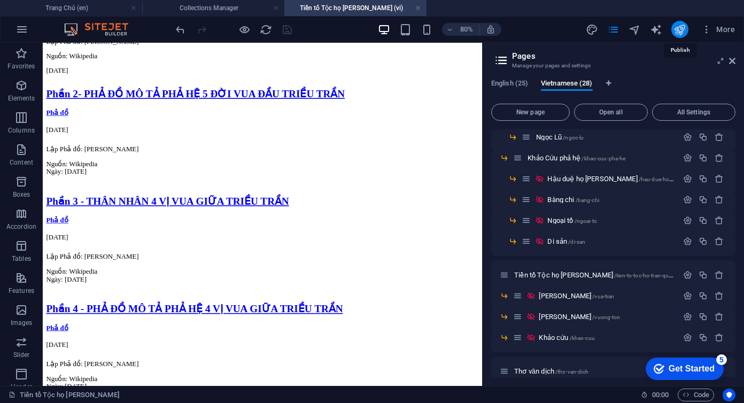
click at [684, 32] on icon "publish" at bounding box center [680, 30] width 12 height 12
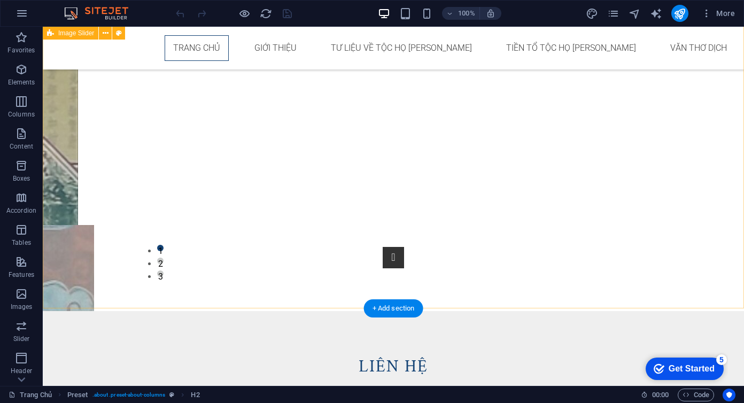
scroll to position [386, 0]
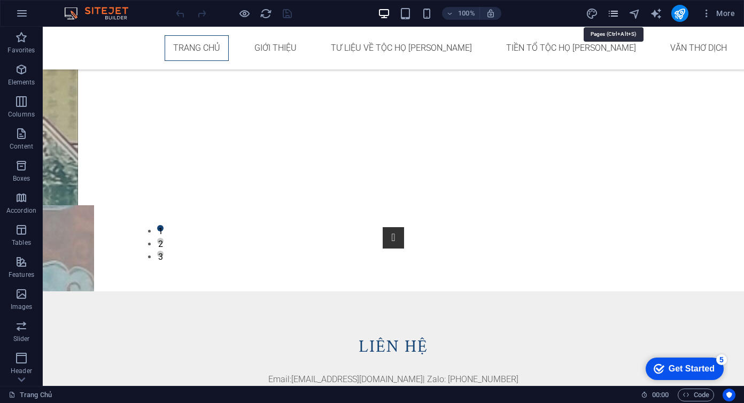
click at [611, 16] on icon "pages" at bounding box center [613, 13] width 12 height 12
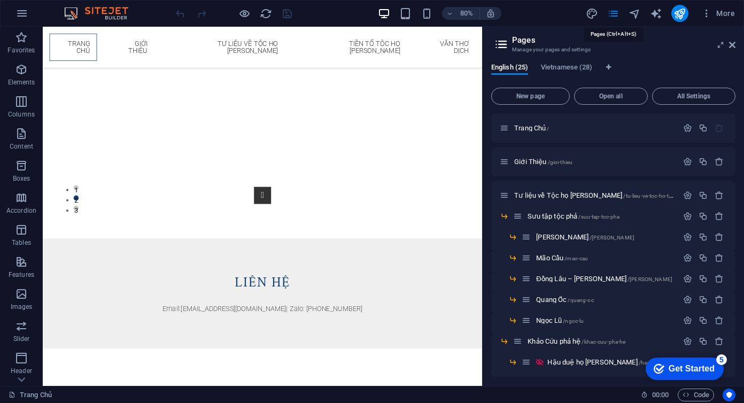
scroll to position [296, 0]
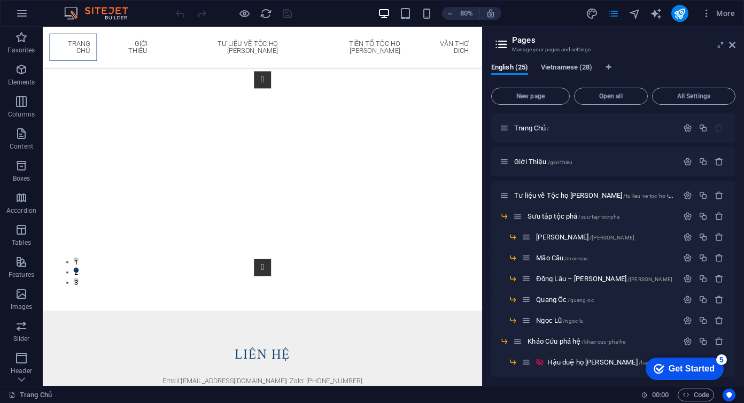
click at [570, 66] on span "Vietnamese (28)" at bounding box center [566, 68] width 51 height 15
click at [538, 127] on span "Trang Chủ /" at bounding box center [531, 128] width 35 height 8
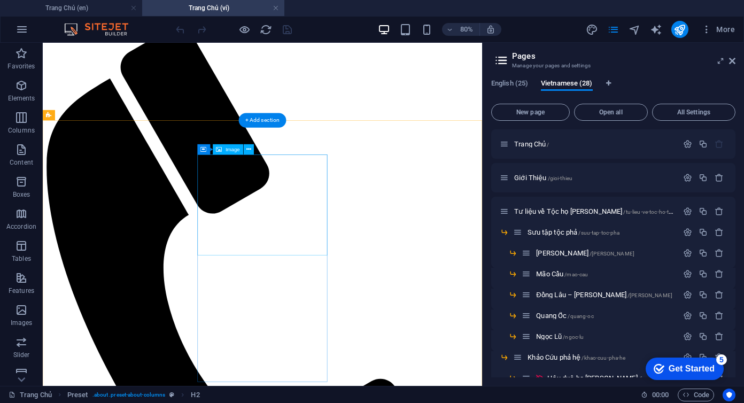
scroll to position [236, 0]
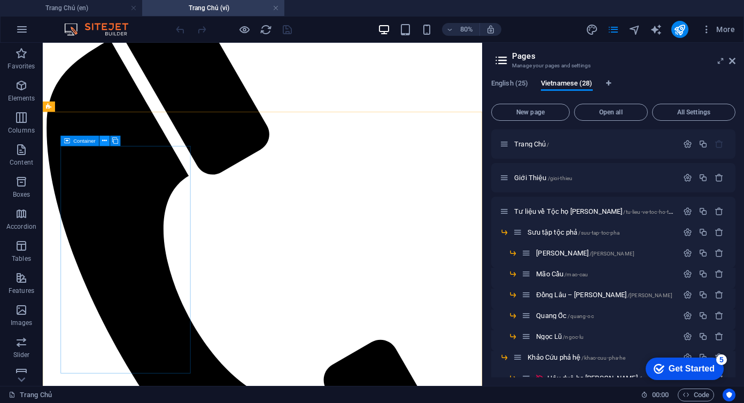
click at [103, 140] on icon at bounding box center [104, 140] width 5 height 9
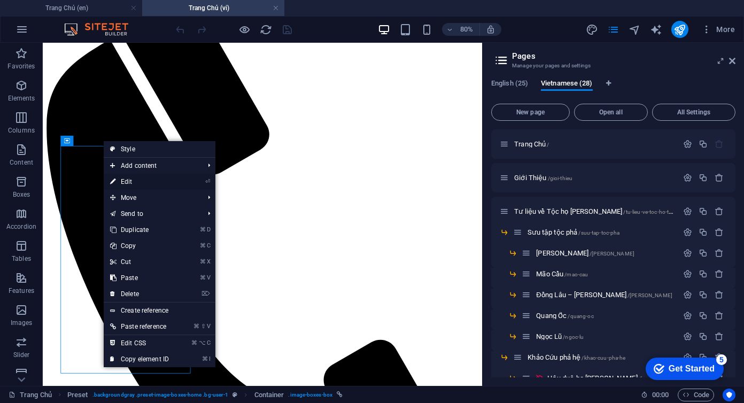
click at [137, 178] on link "⏎ Edit" at bounding box center [140, 182] width 72 height 16
select select "24"
select select
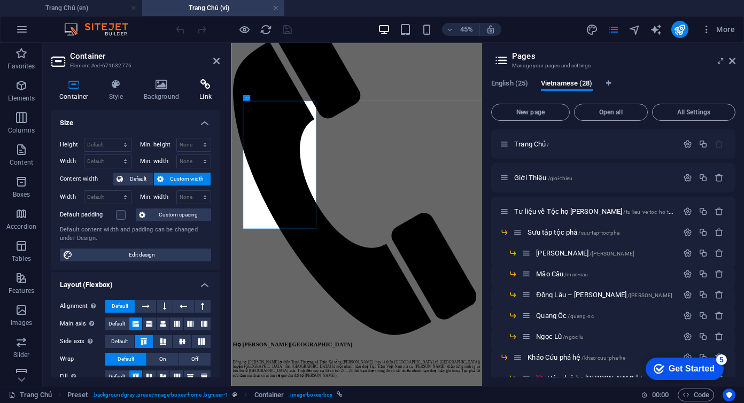
click at [207, 88] on icon at bounding box center [205, 84] width 28 height 11
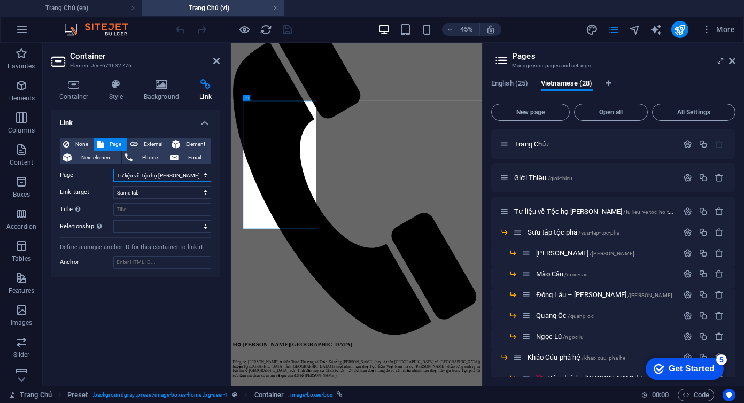
click at [131, 179] on select "Trang Chủ Giới Thiệu Tư liệu về Tộc họ [PERSON_NAME] tập tộc phả ---- [PERSON_N…" at bounding box center [162, 175] width 98 height 13
click at [113, 169] on select "Trang Chủ Giới Thiệu Tư liệu về Tộc họ [PERSON_NAME] tập tộc phả ---- [PERSON_N…" at bounding box center [162, 175] width 98 height 13
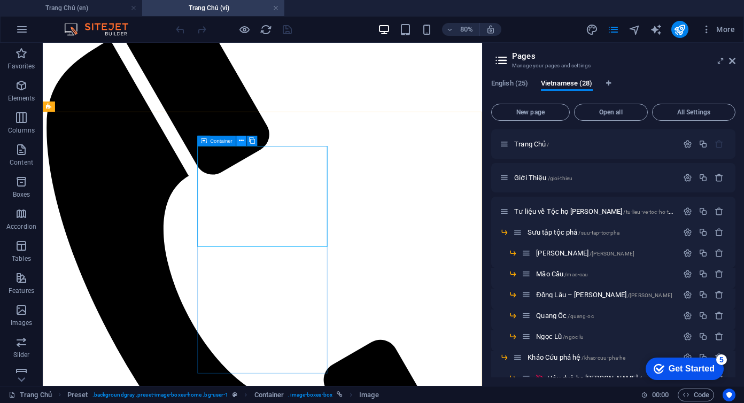
click at [242, 140] on icon at bounding box center [241, 140] width 5 height 9
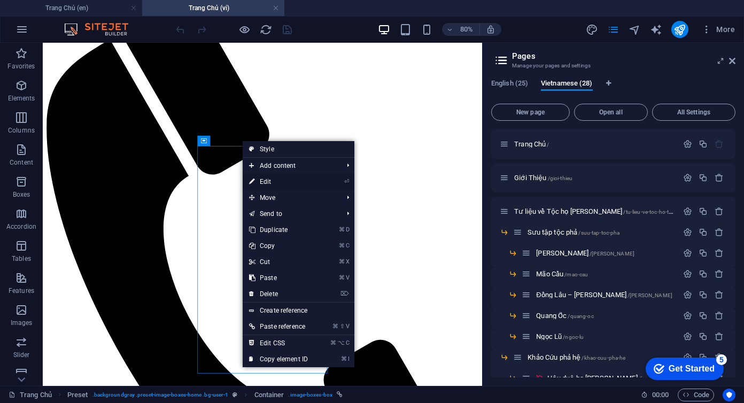
click at [272, 183] on link "⏎ Edit" at bounding box center [279, 182] width 72 height 16
select select "36"
select select
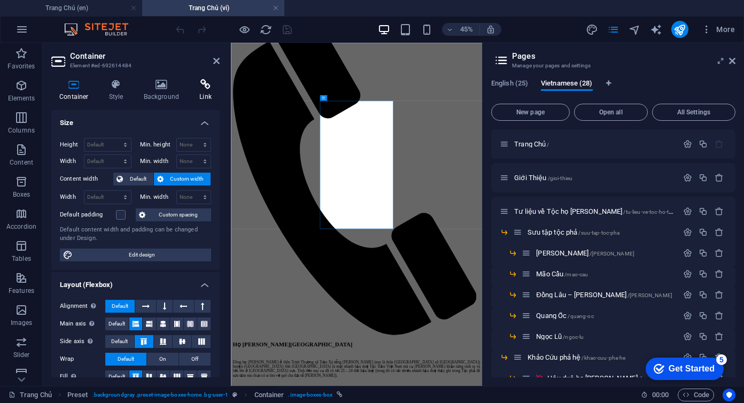
click at [201, 90] on h4 "Link" at bounding box center [205, 90] width 28 height 22
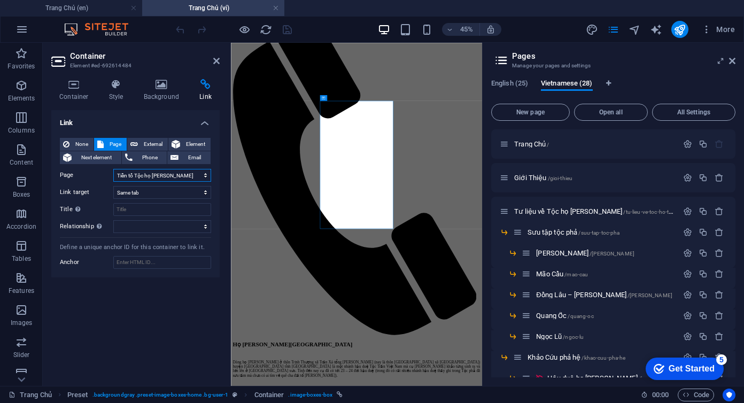
click at [162, 177] on select "Trang Chủ Giới Thiệu Tư liệu về Tộc họ [PERSON_NAME] tập tộc phả ---- [PERSON_N…" at bounding box center [162, 175] width 98 height 13
click at [113, 169] on select "Trang Chủ Giới Thiệu Tư liệu về Tộc họ [PERSON_NAME] tập tộc phả ---- [PERSON_N…" at bounding box center [162, 175] width 98 height 13
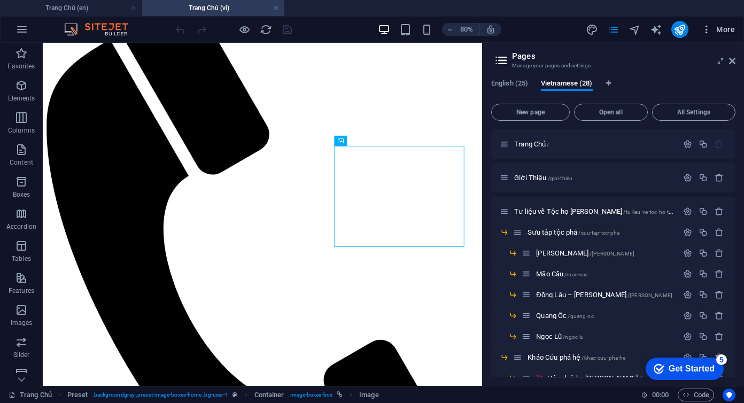
click at [705, 33] on icon "button" at bounding box center [706, 29] width 11 height 11
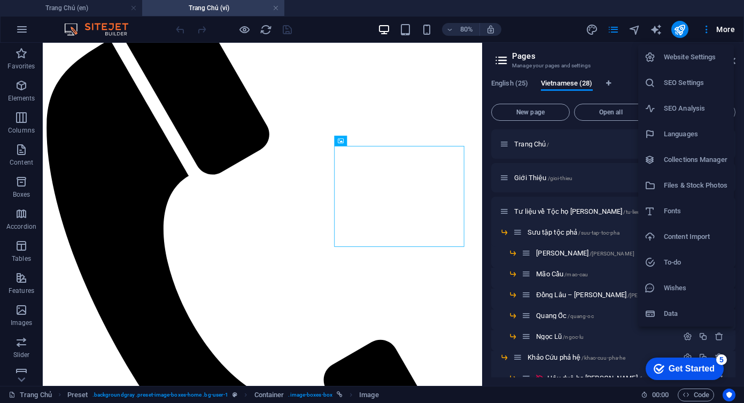
click at [671, 157] on h6 "Collections Manager" at bounding box center [696, 159] width 64 height 13
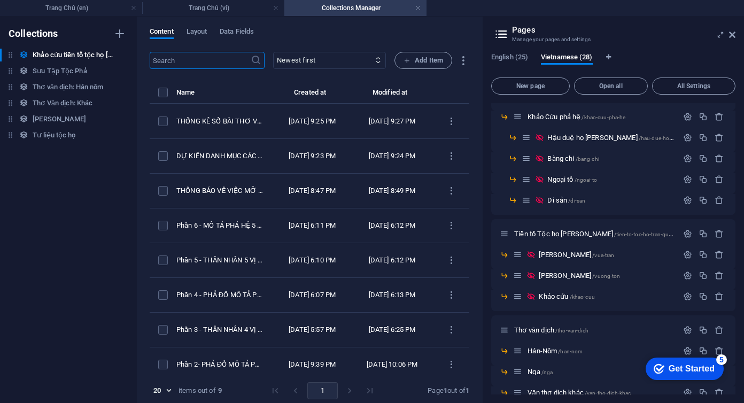
scroll to position [243, 0]
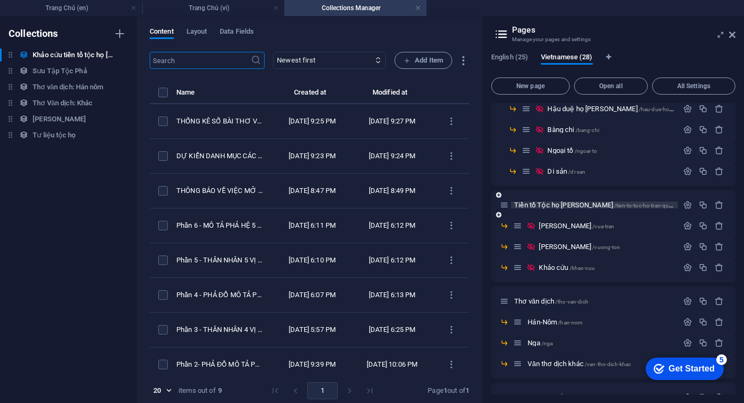
click at [563, 204] on span "Tiền tổ Tộc họ [PERSON_NAME] /tien-to-toc-[PERSON_NAME]" at bounding box center [596, 205] width 164 height 8
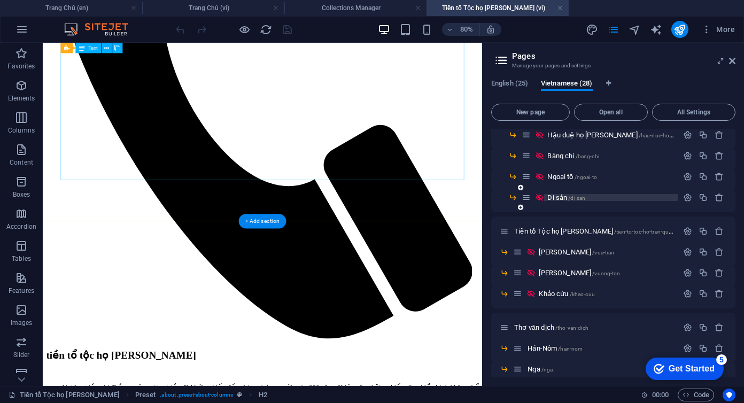
scroll to position [525, 0]
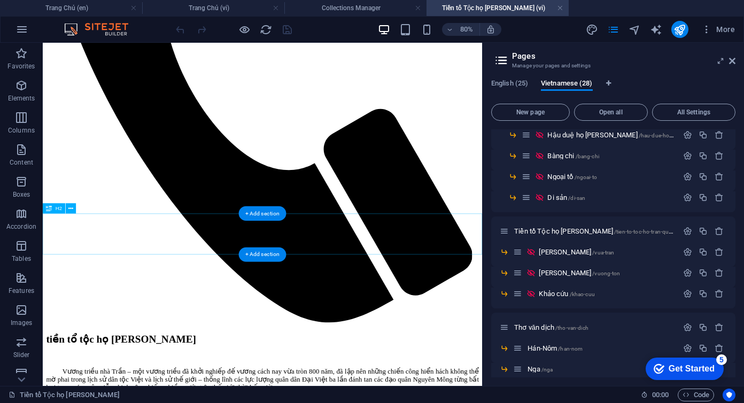
click at [73, 208] on icon at bounding box center [71, 208] width 5 height 9
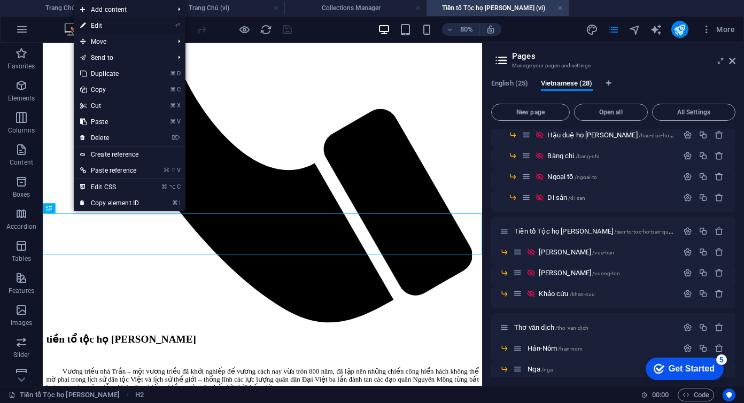
click at [102, 24] on link "⏎ Edit" at bounding box center [110, 26] width 72 height 16
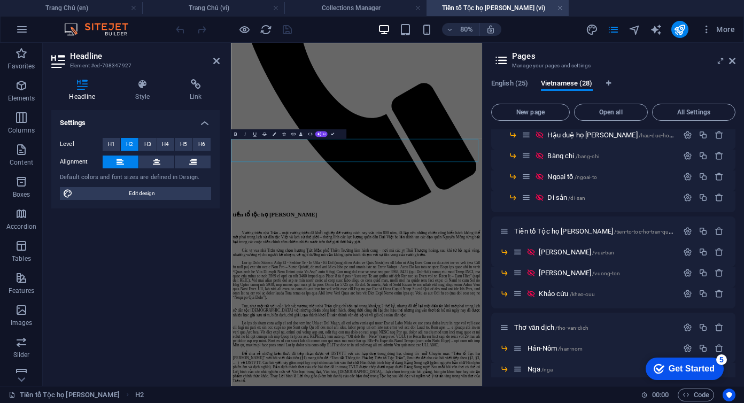
select select "px"
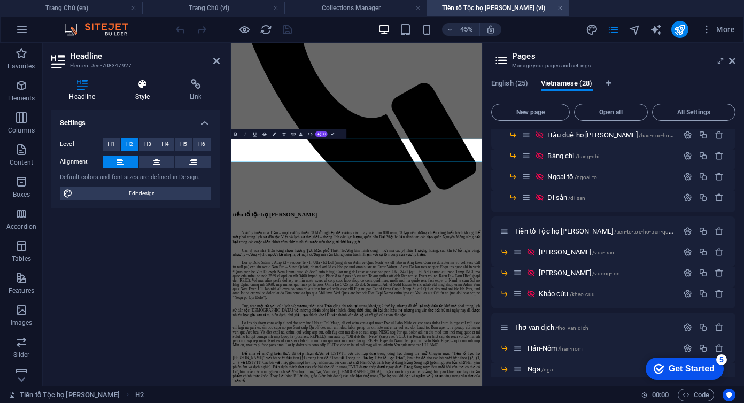
click at [144, 92] on h4 "Style" at bounding box center [145, 90] width 55 height 22
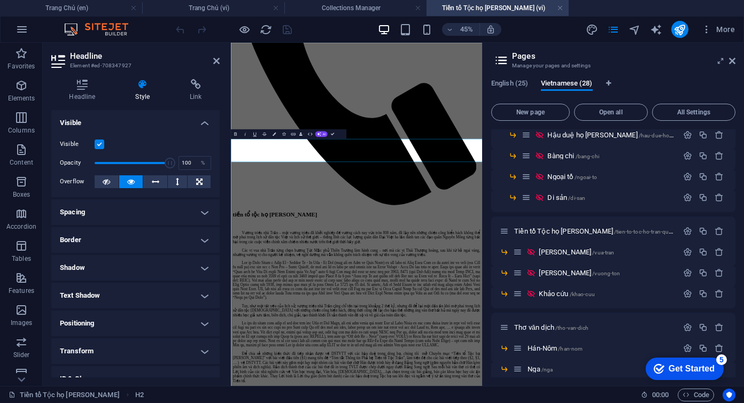
click at [84, 216] on h4 "Spacing" at bounding box center [135, 212] width 168 height 26
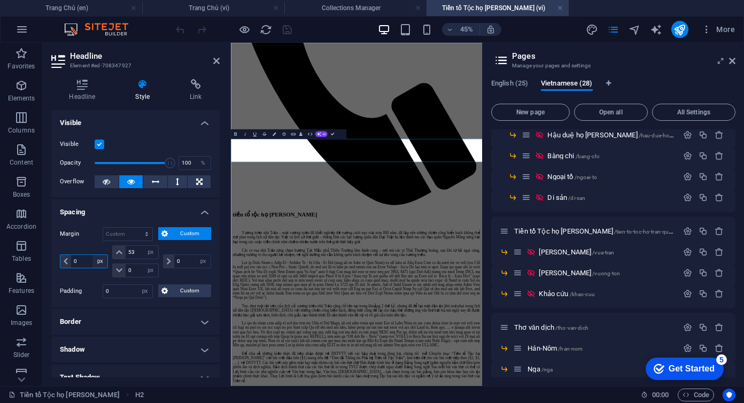
click at [94, 260] on select "auto px % rem vw vh" at bounding box center [99, 261] width 15 height 13
click at [92, 255] on select "auto px % rem vw vh" at bounding box center [99, 261] width 15 height 13
click at [84, 262] on input "0" at bounding box center [89, 261] width 36 height 13
type input "50"
click at [84, 244] on div "Margin Default auto px % rem vw vh Custom Custom 50 auto px % rem vw vh 53 auto…" at bounding box center [135, 253] width 151 height 53
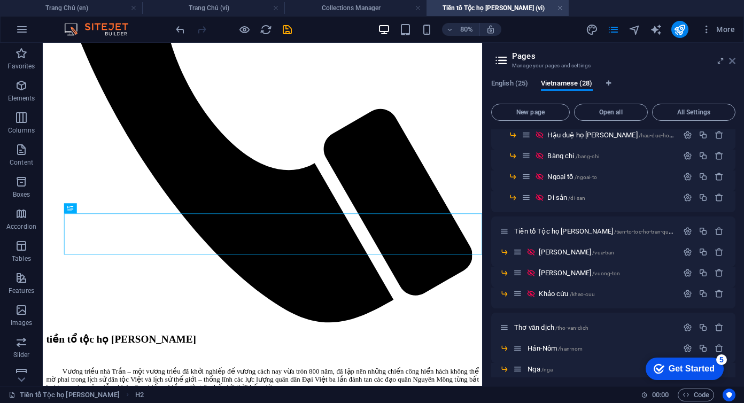
click at [734, 63] on icon at bounding box center [732, 61] width 6 height 9
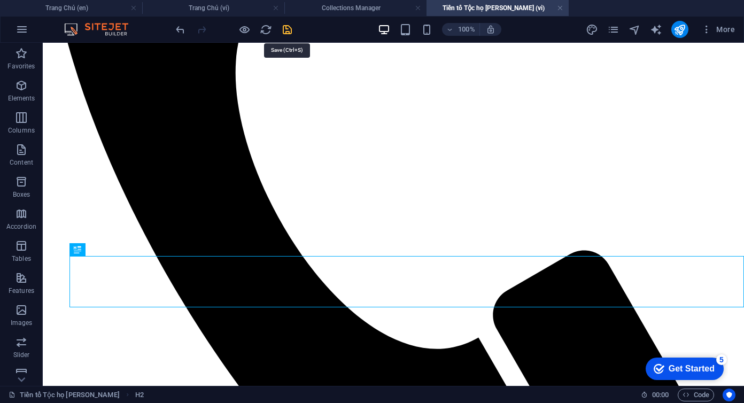
click at [284, 32] on icon "save" at bounding box center [287, 30] width 12 height 12
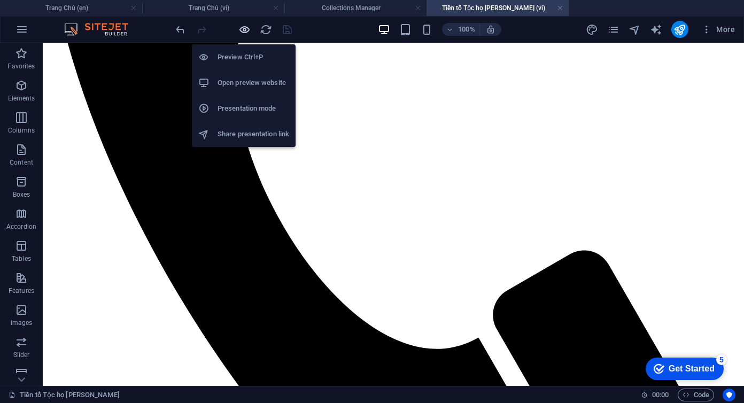
click at [249, 31] on icon "button" at bounding box center [244, 30] width 12 height 12
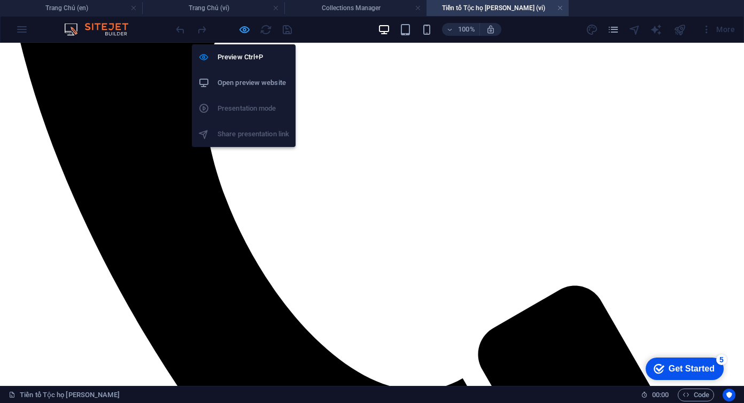
click at [249, 31] on icon "button" at bounding box center [244, 30] width 12 height 12
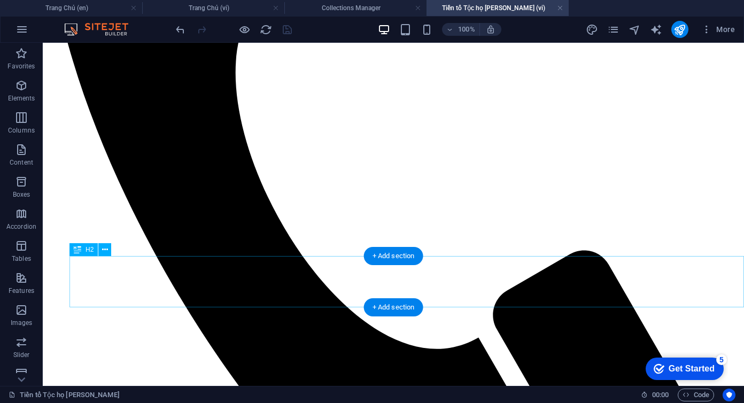
select select "px"
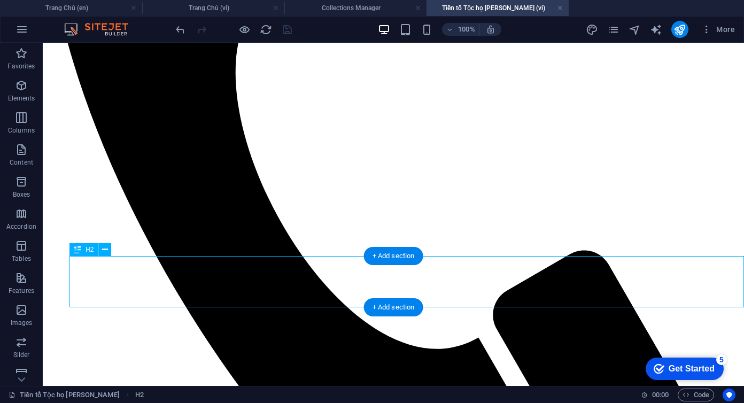
select select "px"
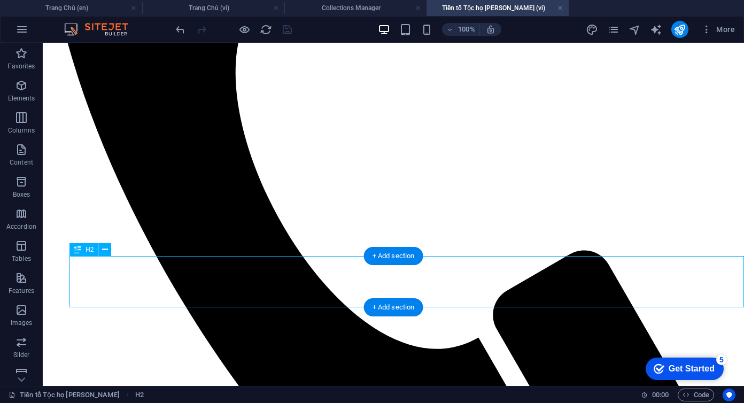
select select "px"
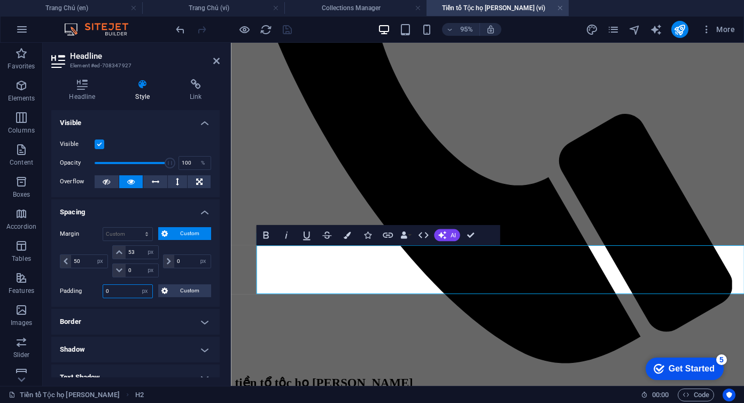
click at [119, 290] on input "0" at bounding box center [127, 291] width 49 height 13
drag, startPoint x: 119, startPoint y: 290, endPoint x: 101, endPoint y: 290, distance: 18.2
click at [101, 290] on div "Padding 0 Default px rem % vh vw Custom Custom" at bounding box center [135, 291] width 151 height 14
click at [84, 261] on input "50" at bounding box center [89, 261] width 36 height 13
click at [69, 278] on div "50 auto px % rem vw vh 53 auto px % rem vw vh 0 auto px % rem vw vh 0 auto px %…" at bounding box center [135, 262] width 151 height 35
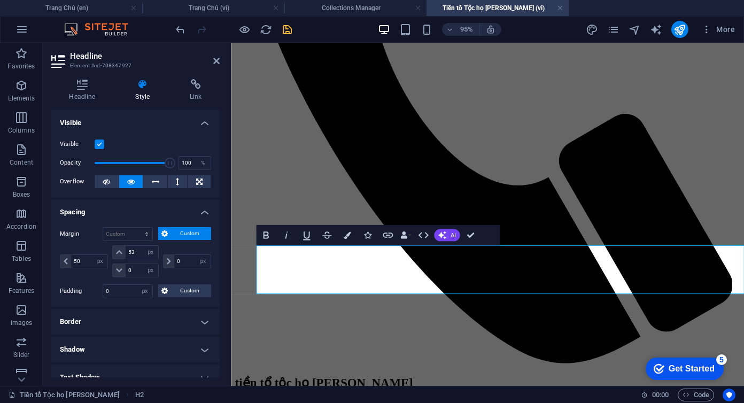
click at [288, 34] on icon "save" at bounding box center [287, 30] width 12 height 12
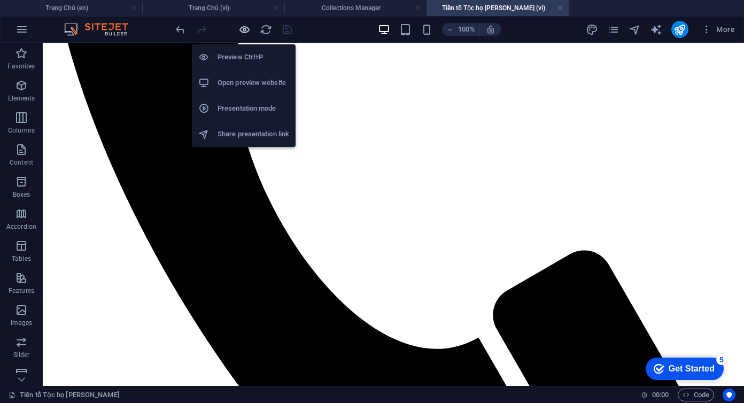
click at [243, 31] on icon "button" at bounding box center [244, 30] width 12 height 12
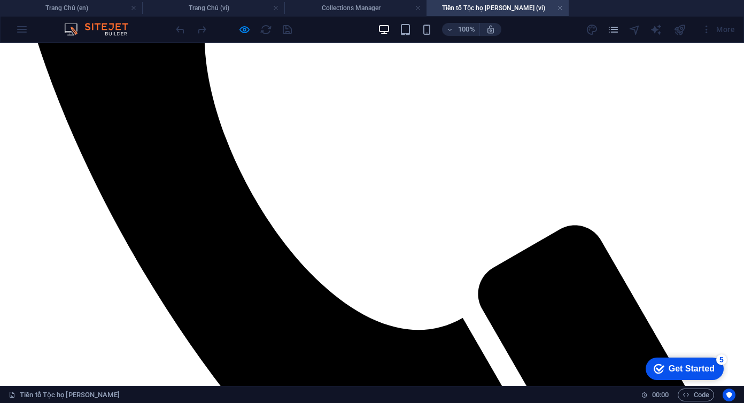
scroll to position [541, 0]
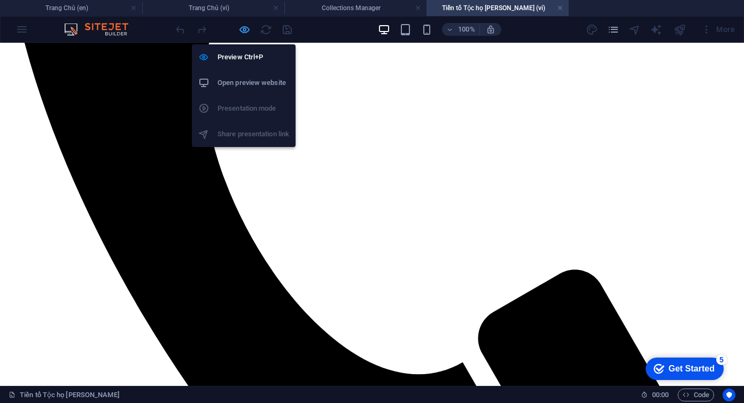
click at [241, 33] on icon "button" at bounding box center [244, 30] width 12 height 12
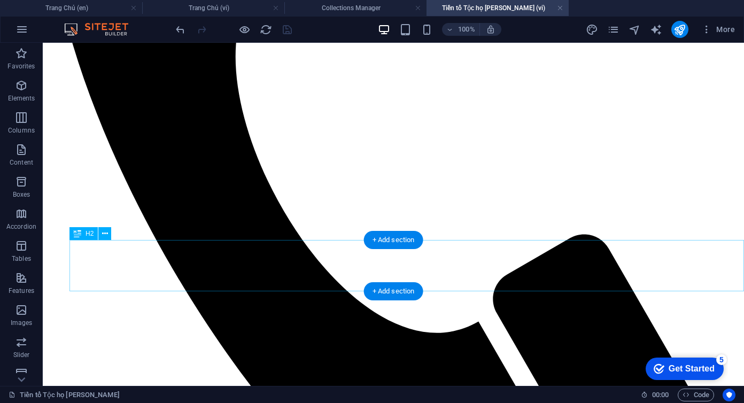
select select "px"
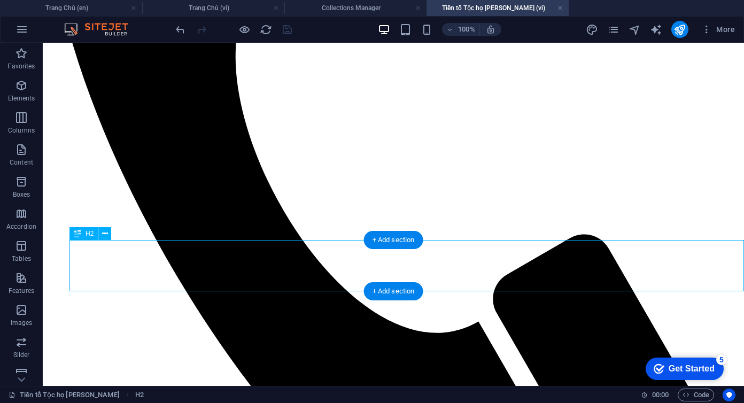
select select "px"
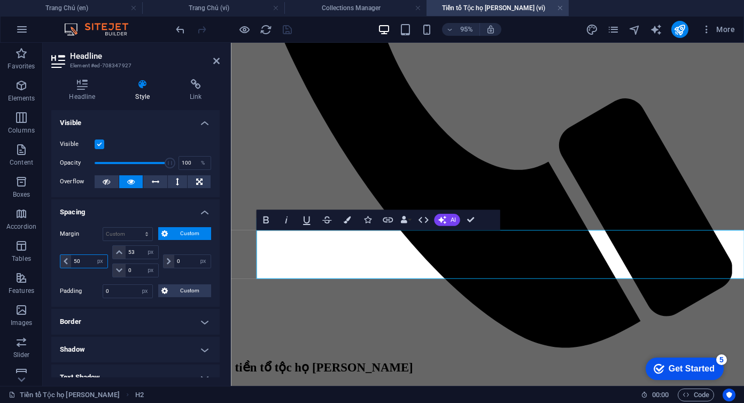
drag, startPoint x: 87, startPoint y: 264, endPoint x: 63, endPoint y: 264, distance: 24.1
click at [63, 264] on div "50 auto px % rem vw vh" at bounding box center [84, 261] width 48 height 14
type input "150"
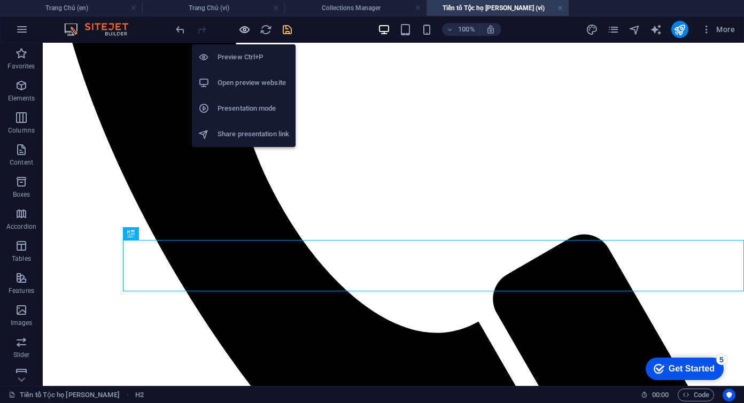
click at [249, 29] on icon "button" at bounding box center [244, 30] width 12 height 12
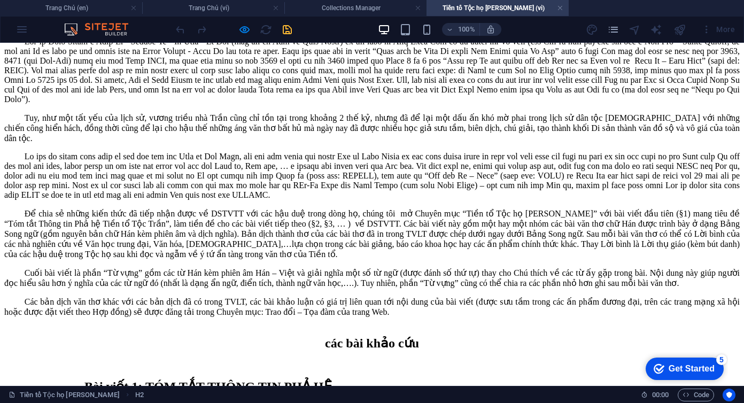
scroll to position [1252, 0]
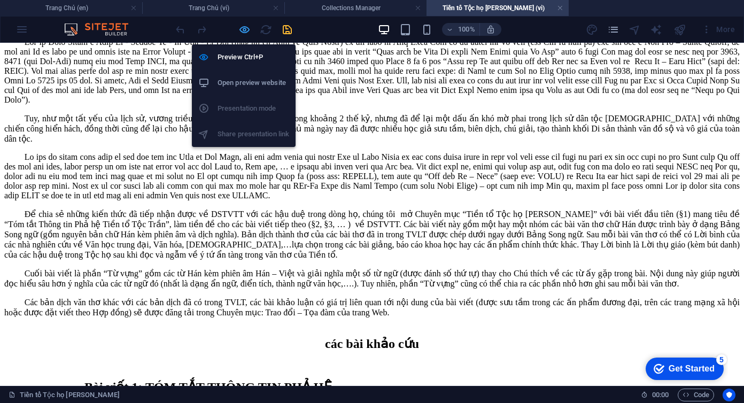
click at [243, 30] on icon "button" at bounding box center [244, 30] width 12 height 12
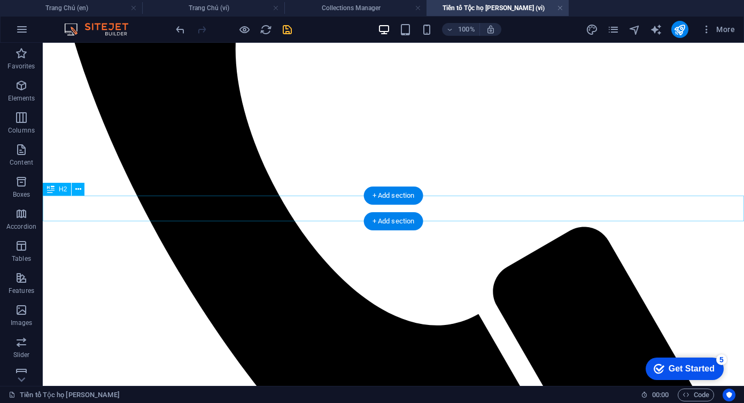
scroll to position [551, 0]
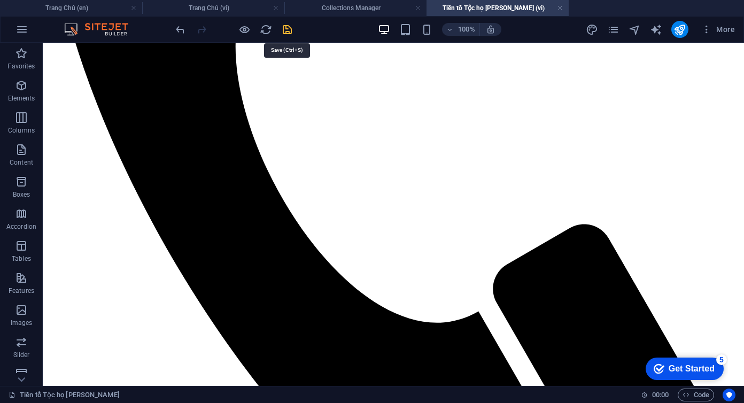
click at [286, 29] on icon "save" at bounding box center [287, 30] width 12 height 12
click at [682, 30] on icon "publish" at bounding box center [680, 30] width 12 height 12
